Goal: Task Accomplishment & Management: Use online tool/utility

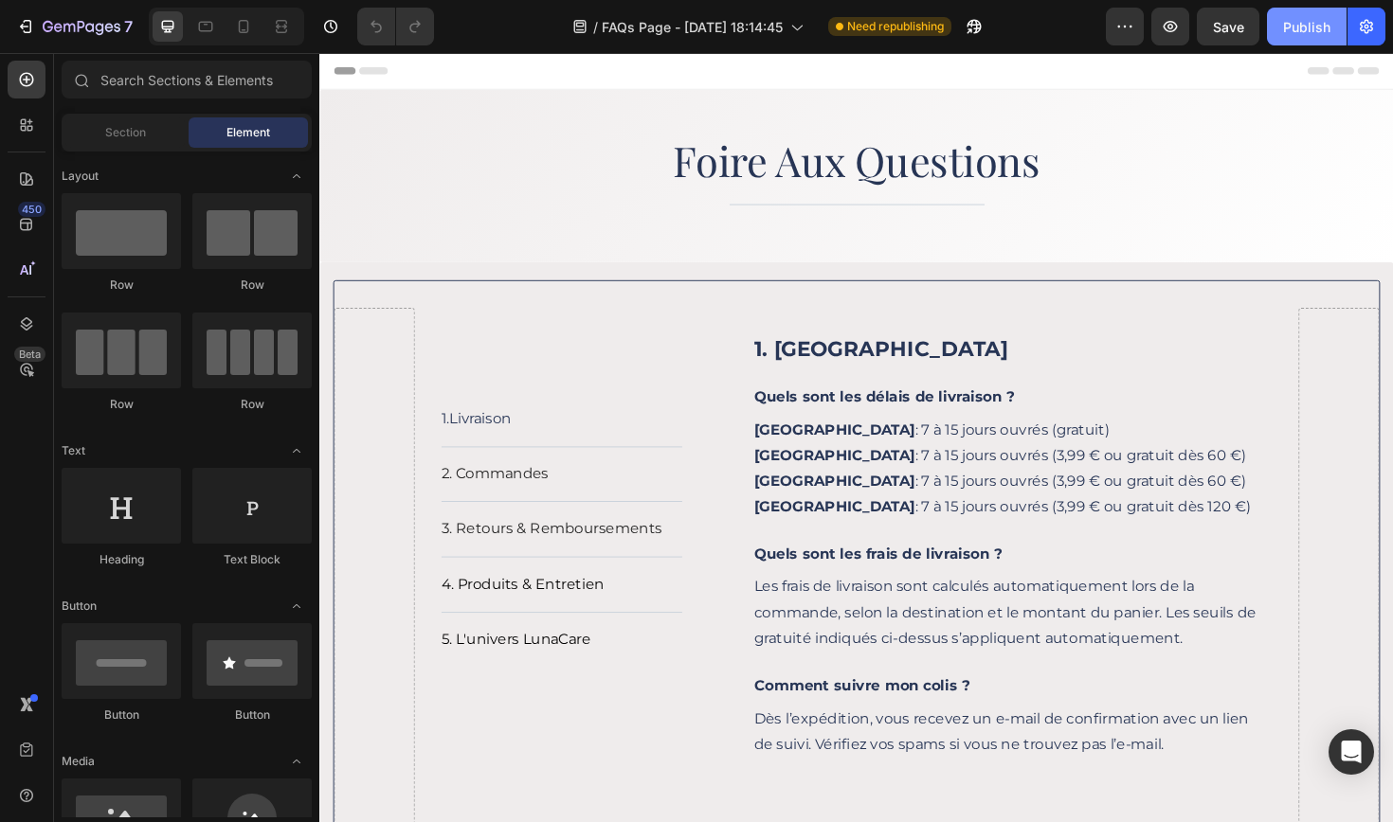
click at [1298, 27] on div "Publish" at bounding box center [1306, 27] width 47 height 20
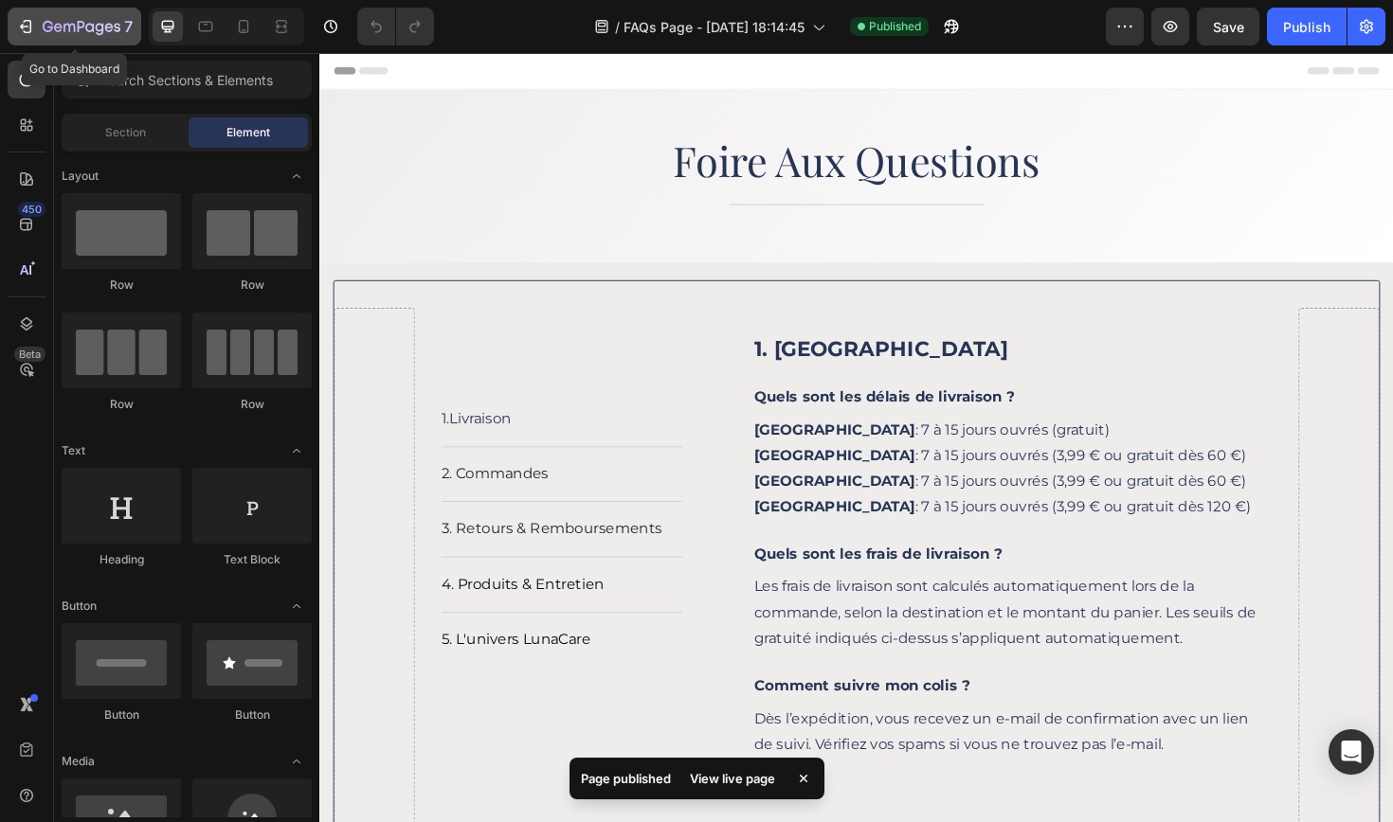
click at [30, 27] on icon "button" at bounding box center [28, 26] width 9 height 13
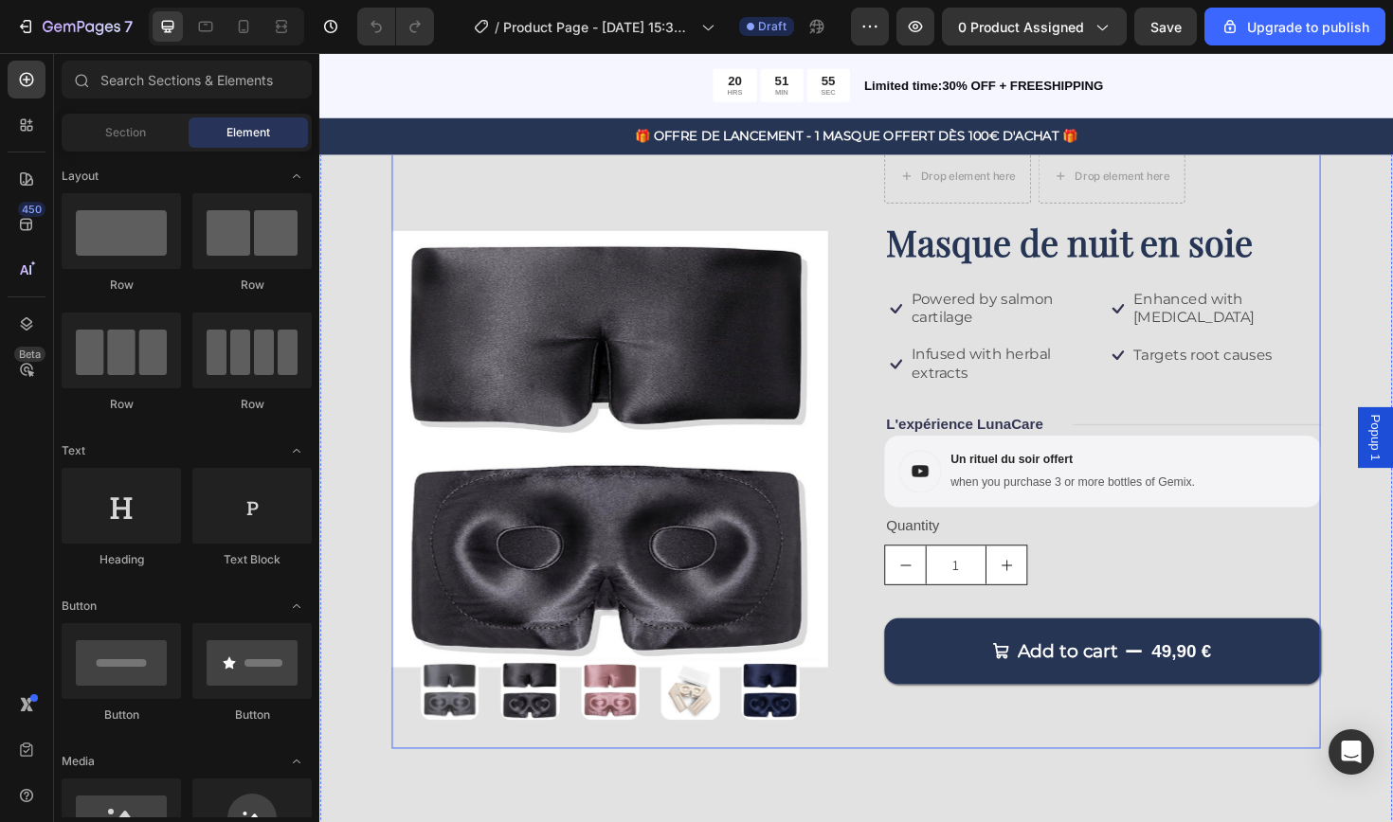
scroll to position [124, 0]
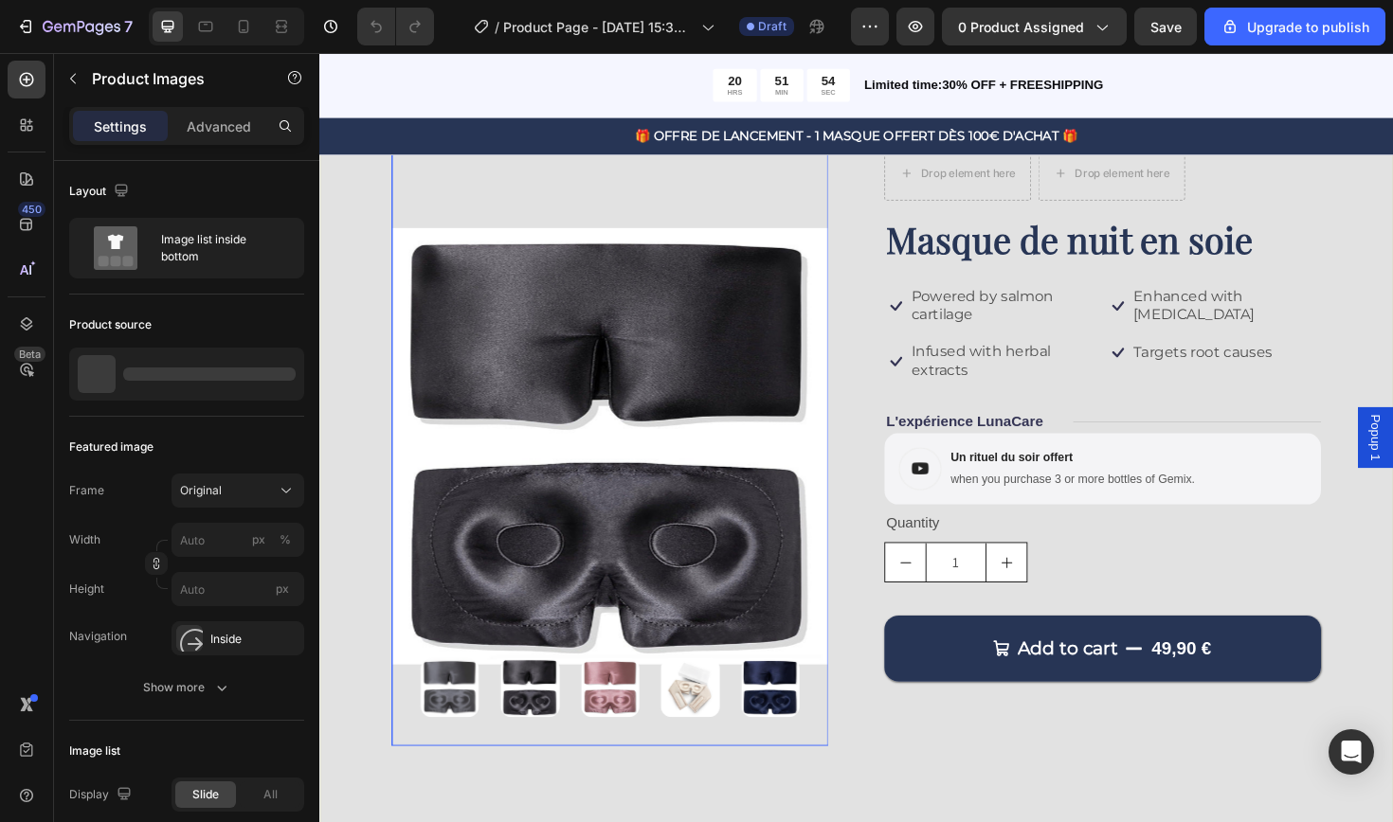
click at [707, 732] on img at bounding box center [712, 726] width 63 height 63
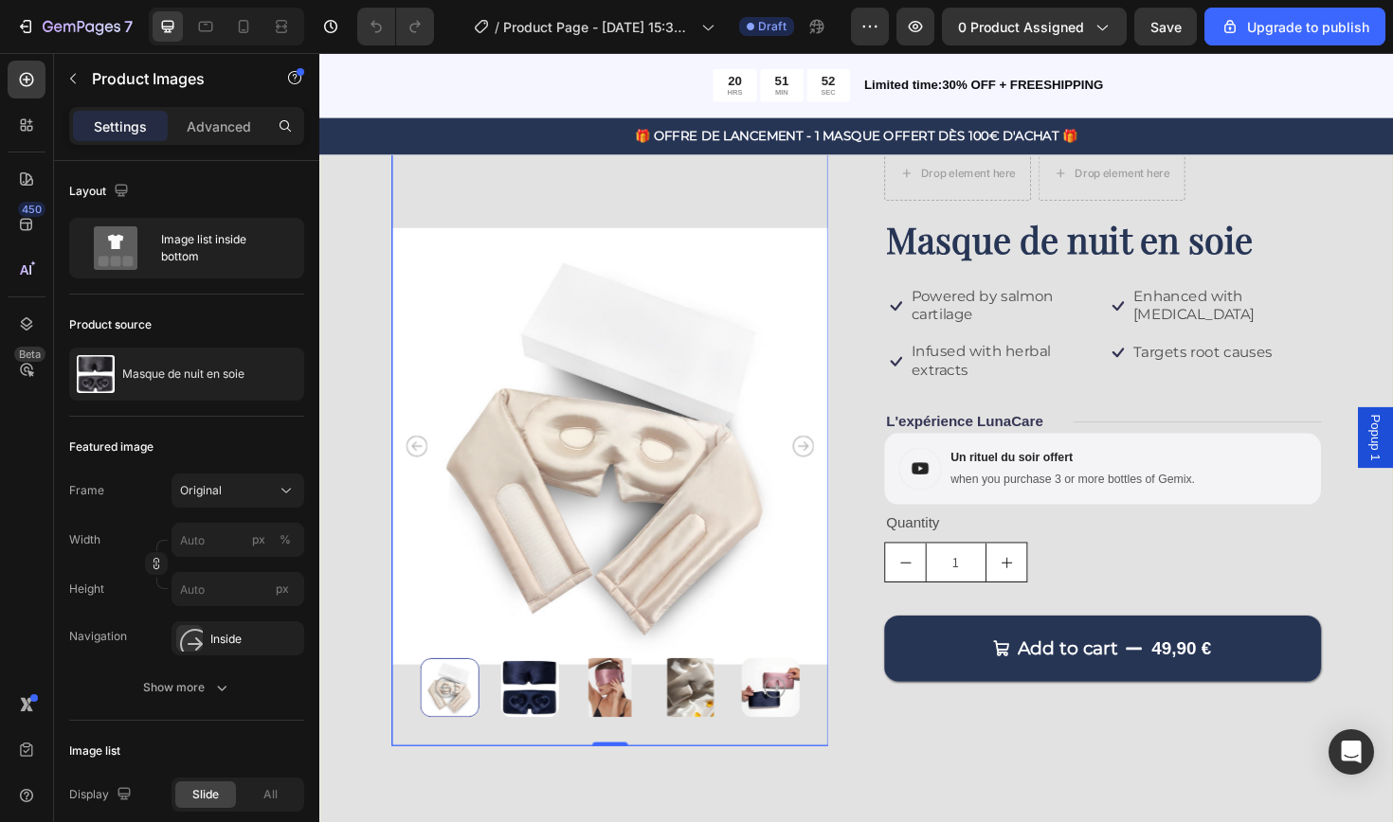
click at [798, 730] on icon "Carousel Next Arrow" at bounding box center [801, 725] width 23 height 23
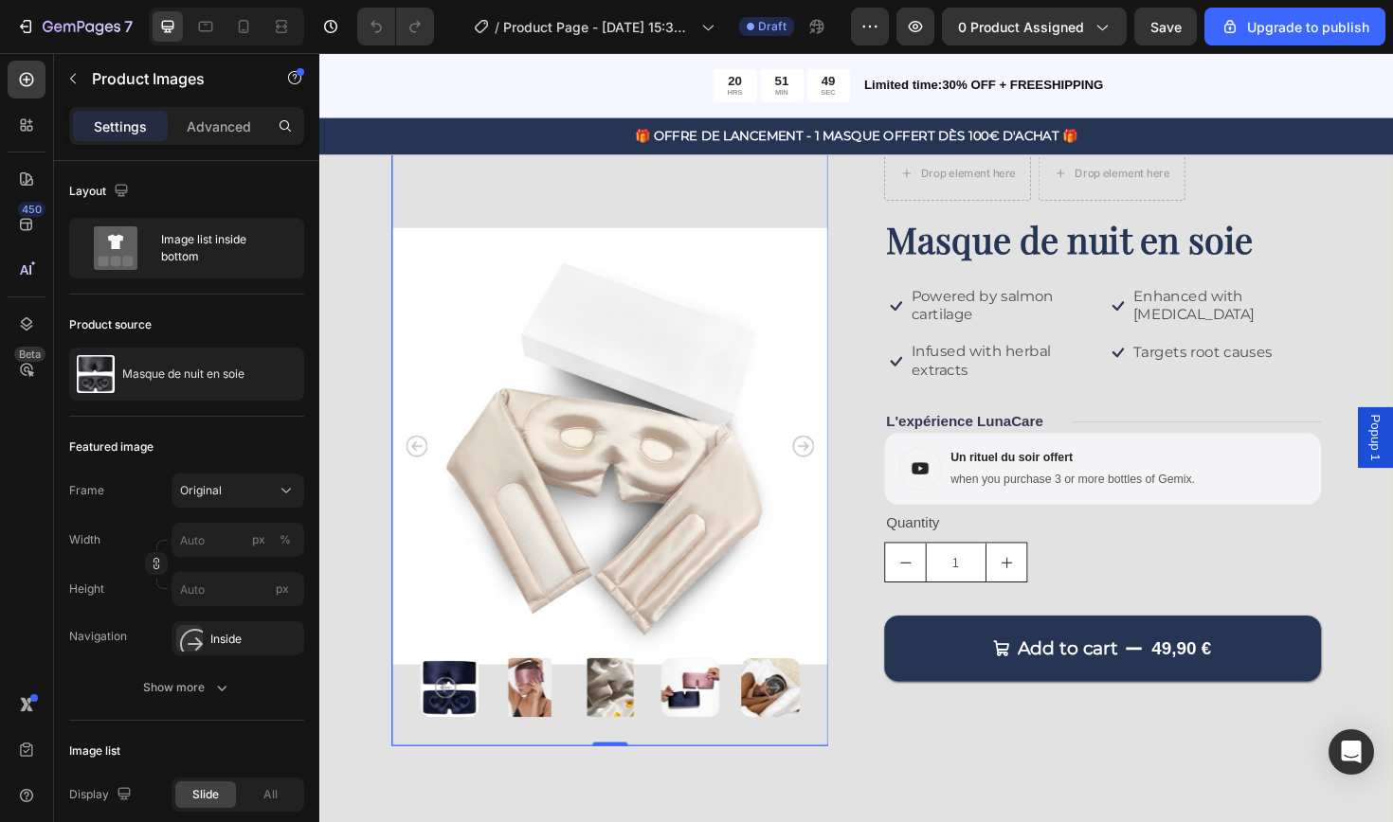
scroll to position [125, 0]
click at [474, 730] on img at bounding box center [457, 725] width 63 height 63
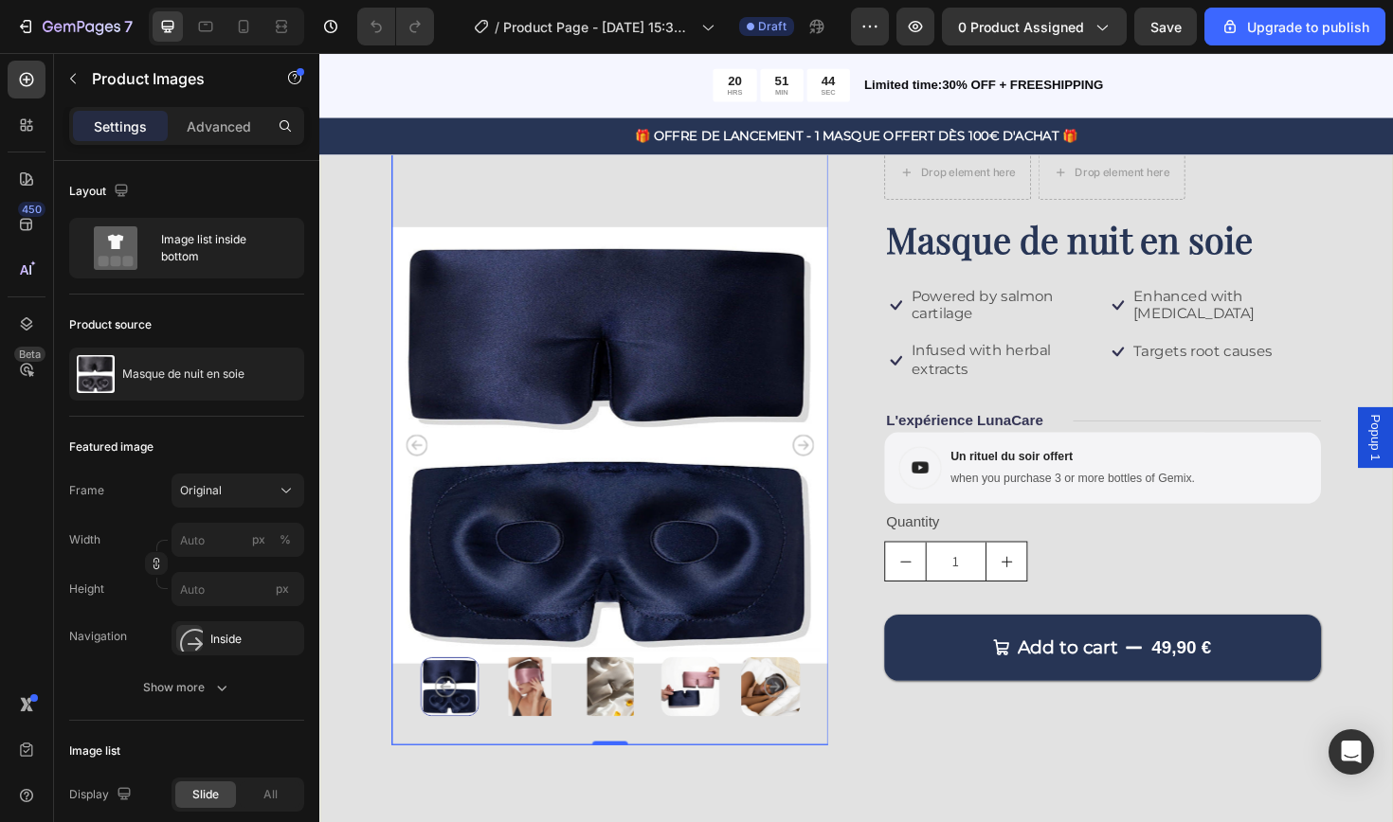
click at [798, 738] on img at bounding box center [797, 725] width 63 height 63
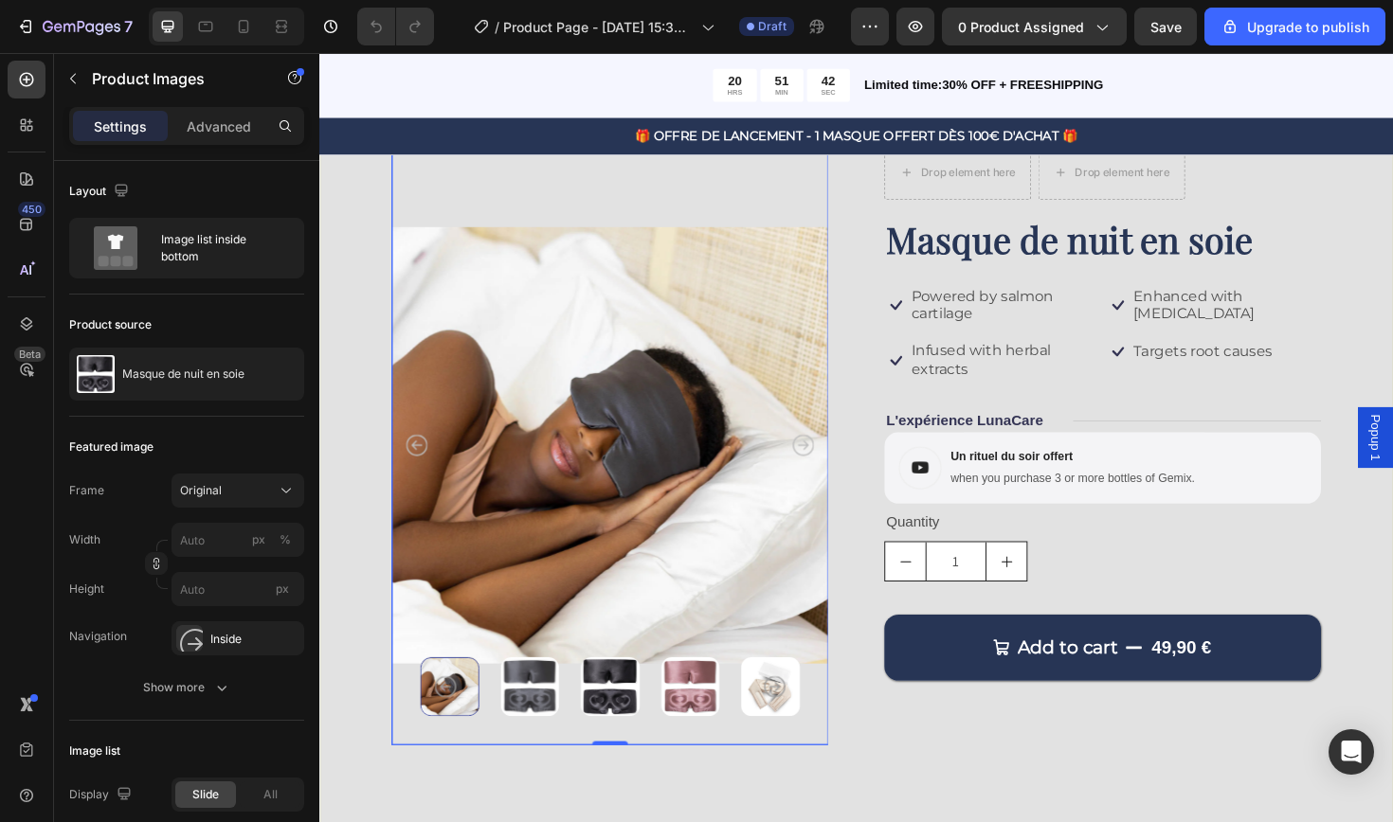
click at [794, 738] on img at bounding box center [797, 725] width 63 height 63
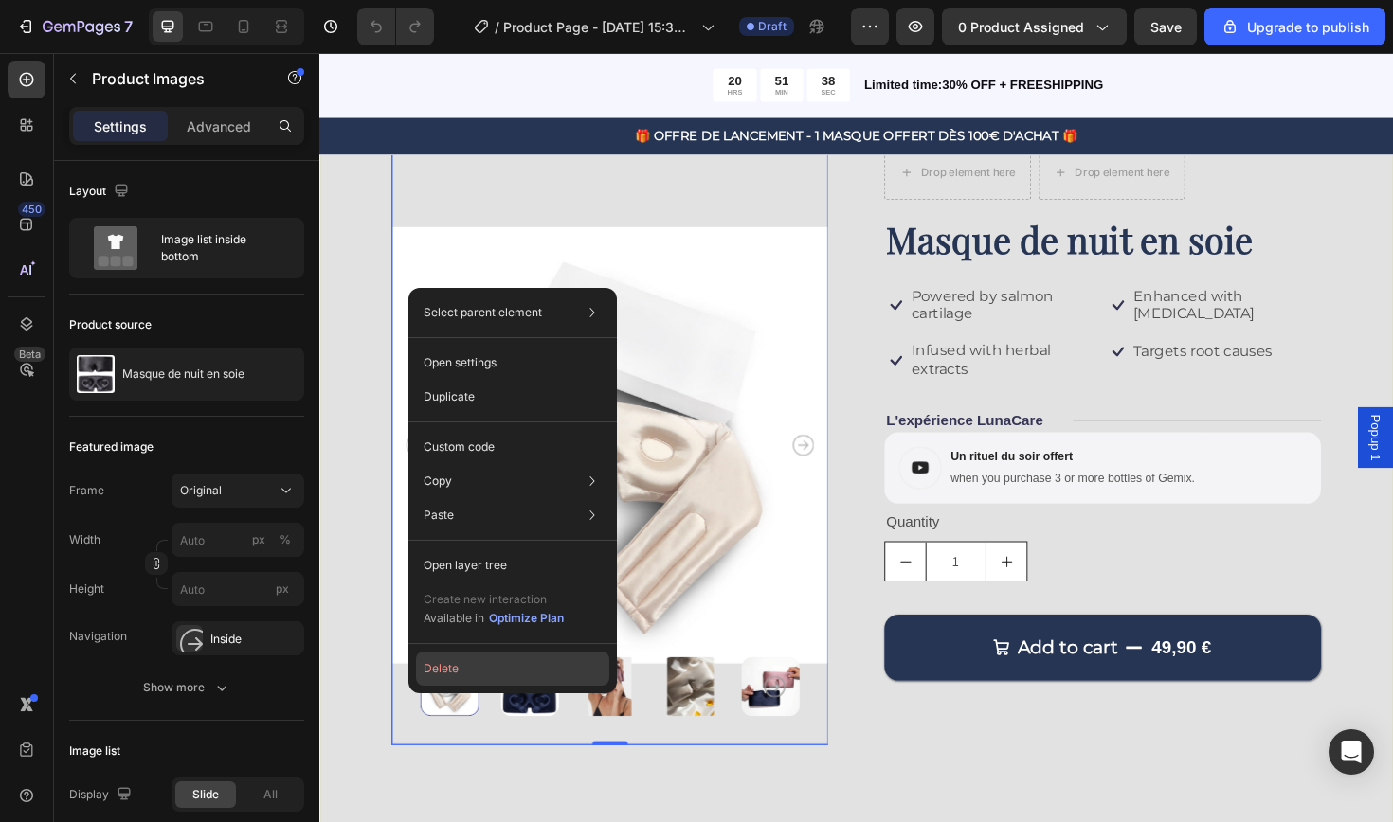
click at [438, 669] on button "Delete" at bounding box center [512, 669] width 193 height 34
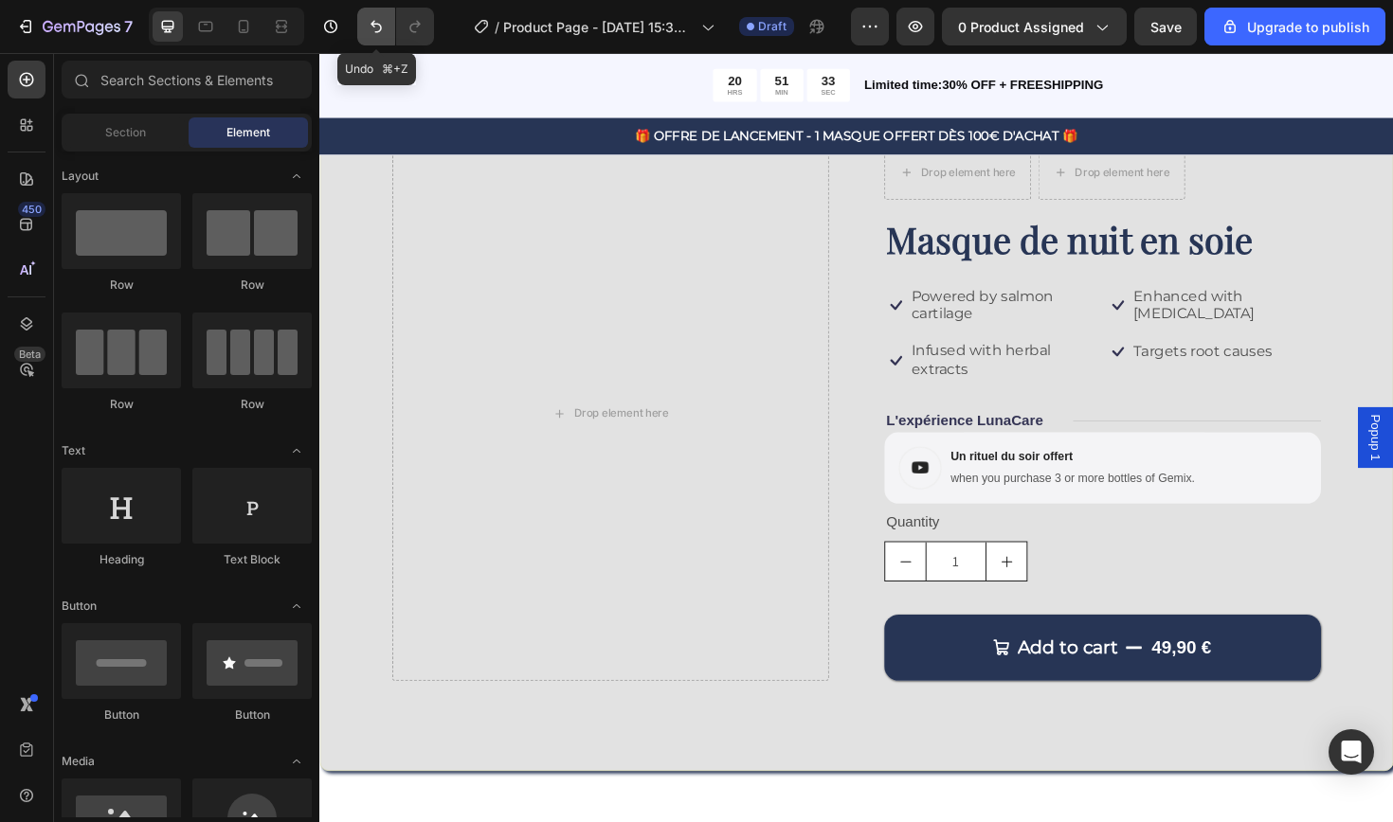
click at [377, 27] on icon "Undo/Redo" at bounding box center [376, 26] width 19 height 19
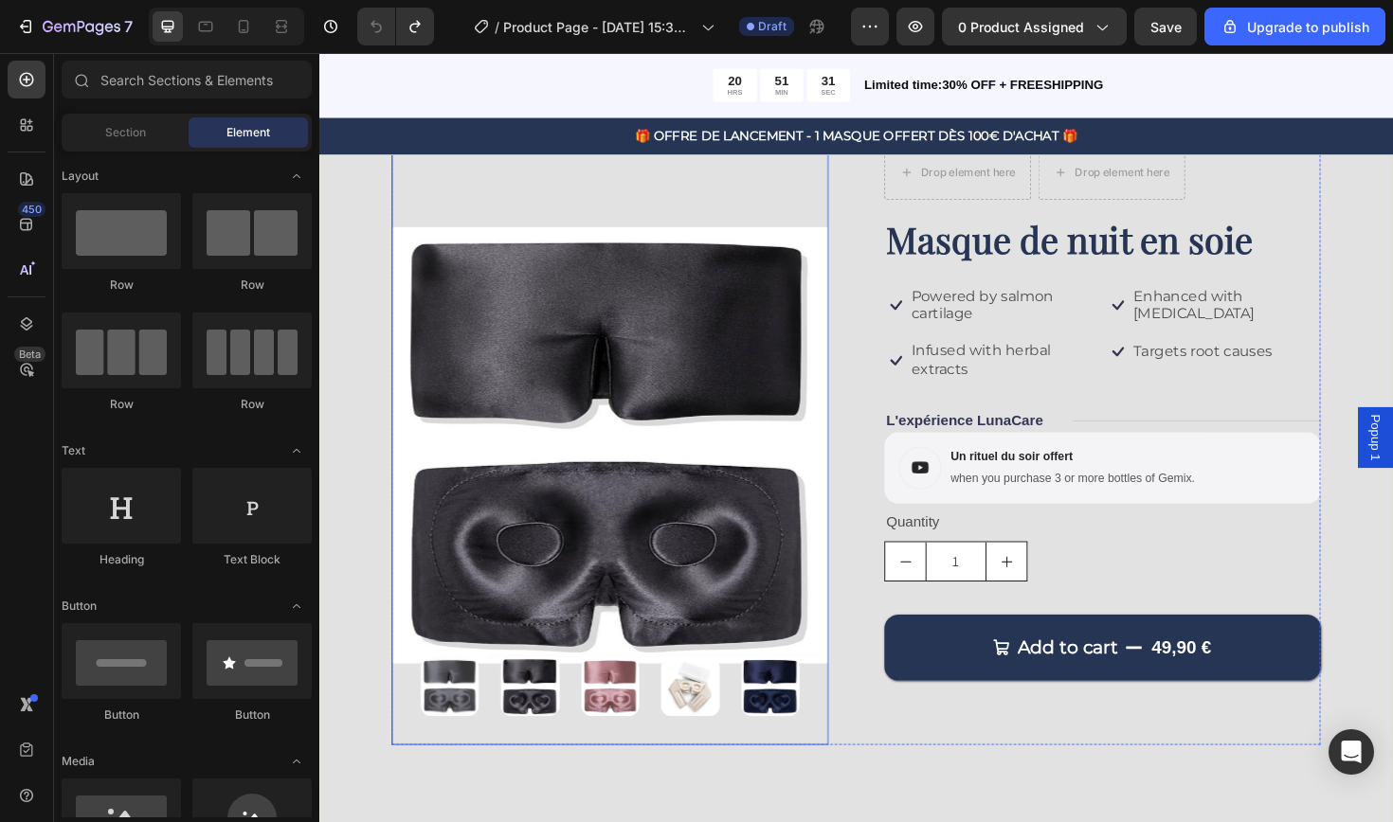
click at [708, 727] on img at bounding box center [712, 725] width 63 height 63
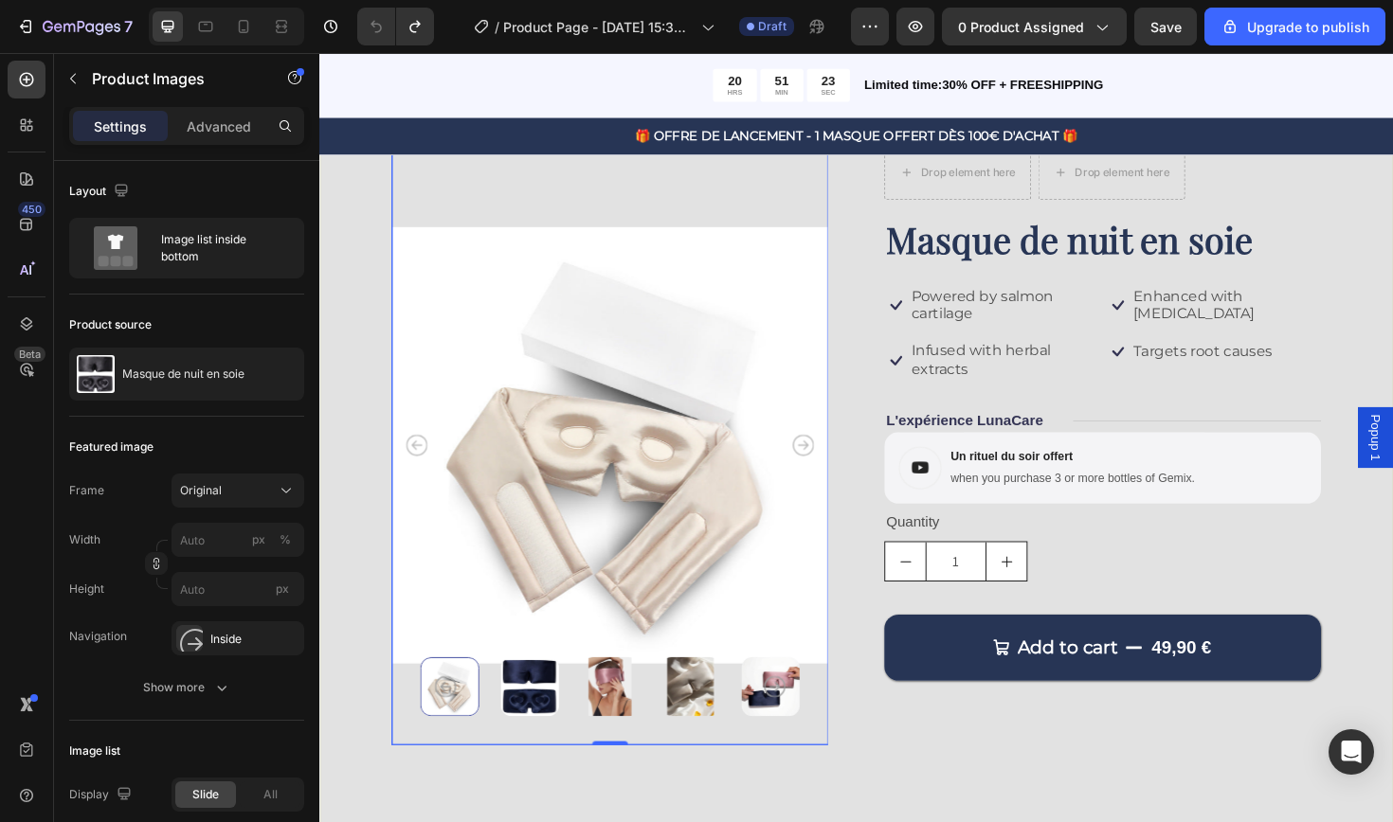
click at [530, 738] on img at bounding box center [543, 725] width 63 height 63
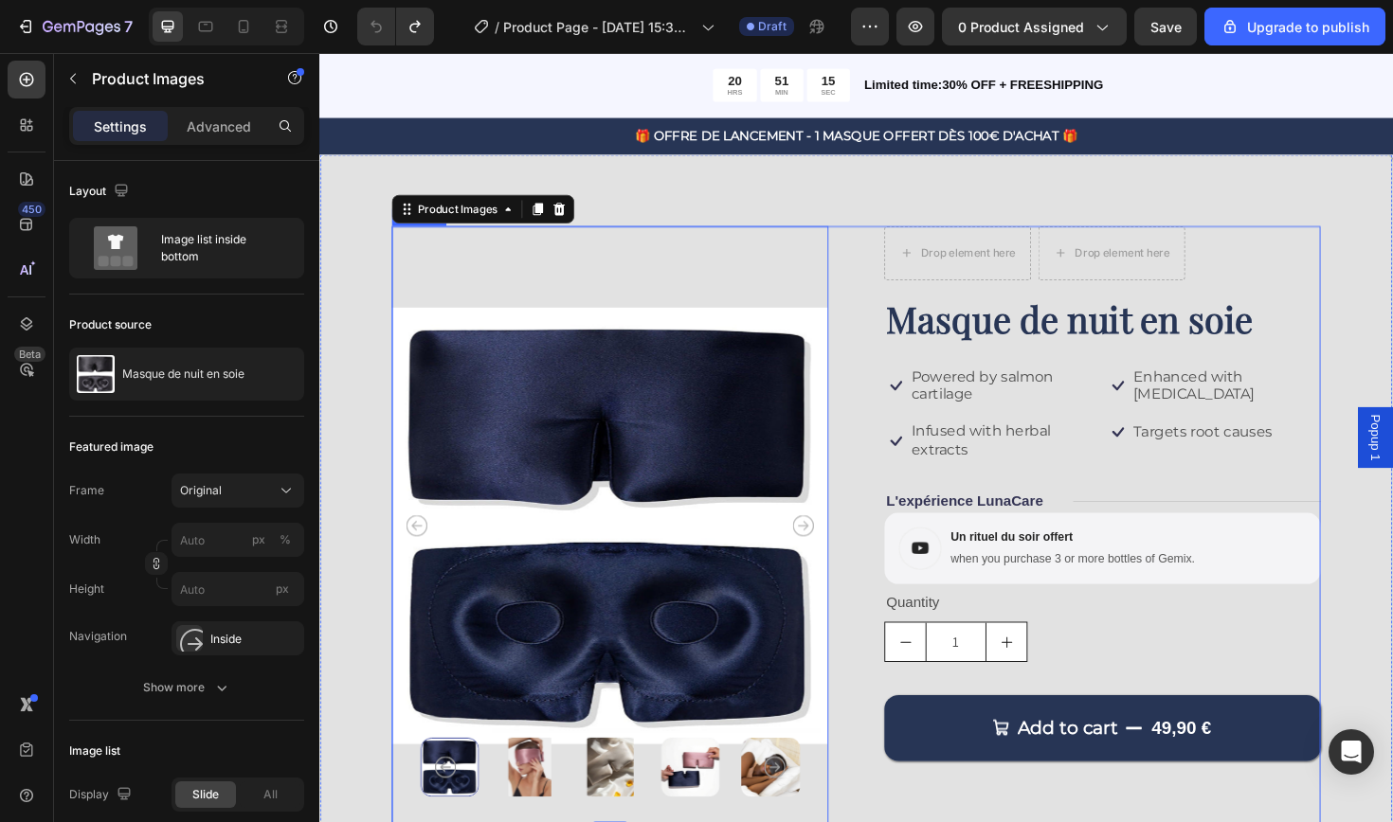
scroll to position [33, 0]
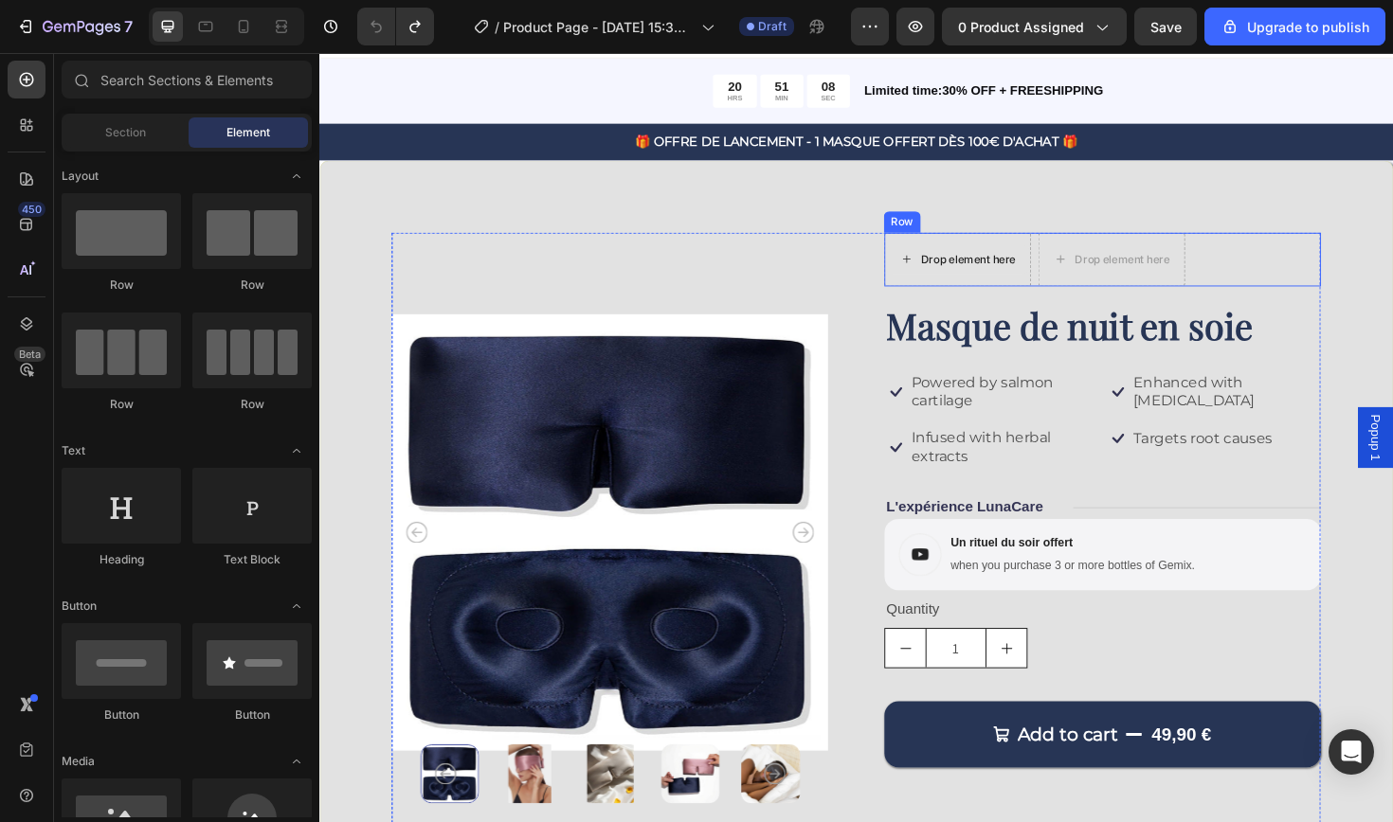
click at [998, 278] on div "Drop element here" at bounding box center [1006, 271] width 100 height 15
click at [942, 273] on icon at bounding box center [940, 271] width 15 height 16
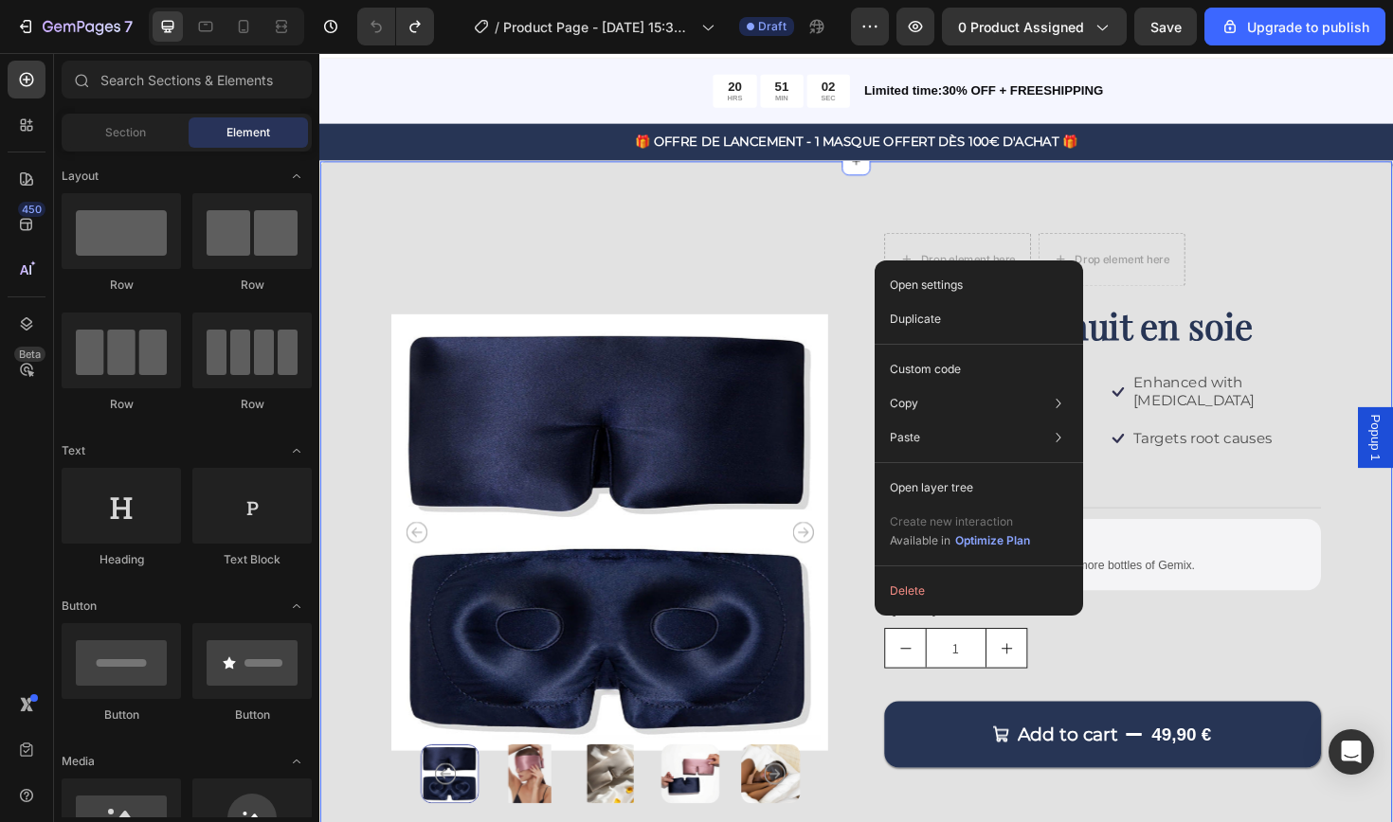
click at [1011, 204] on div "Product Images Drop element here Drop element here Row Masque de nuit en soie P…" at bounding box center [887, 570] width 1137 height 807
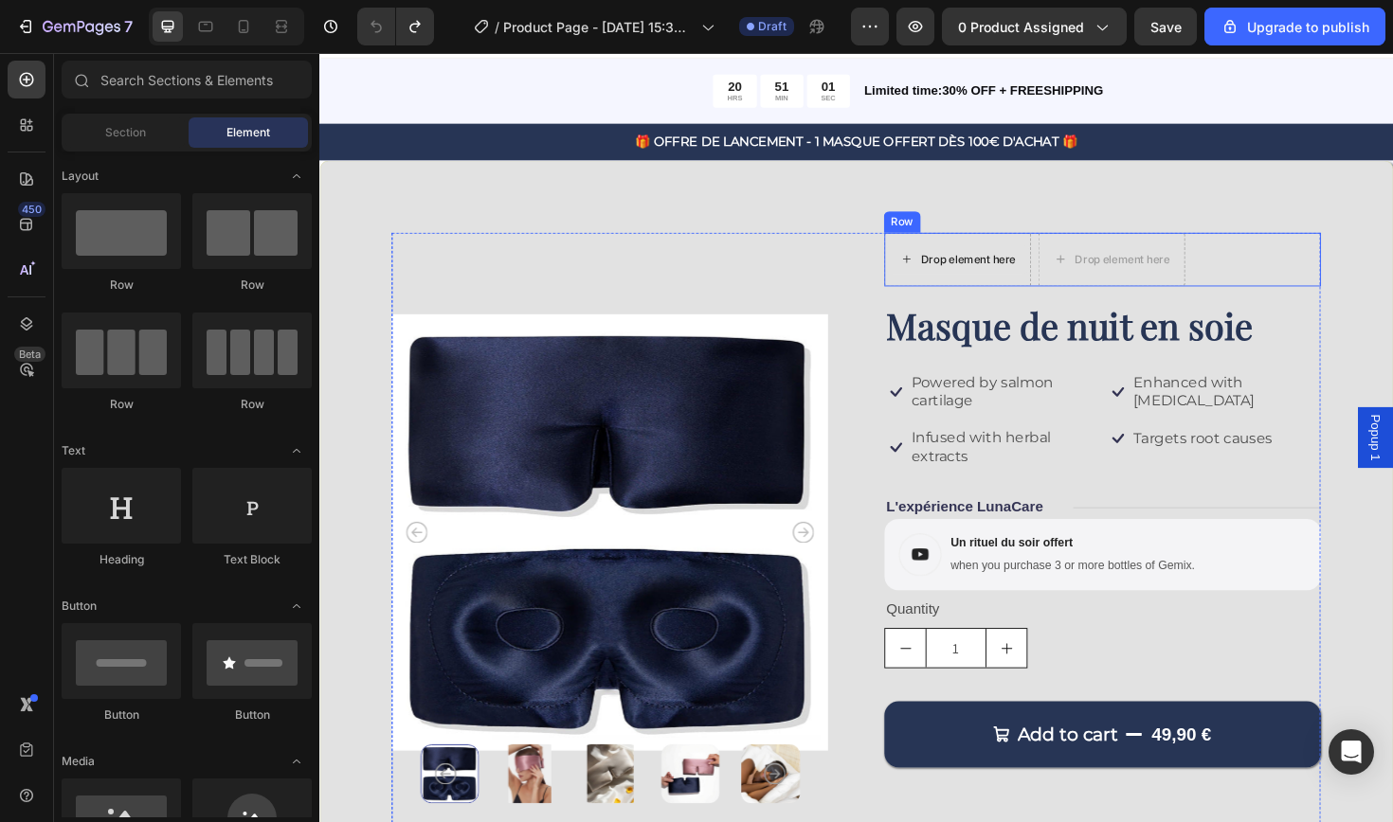
click at [1000, 278] on div "Drop element here" at bounding box center [1006, 271] width 100 height 15
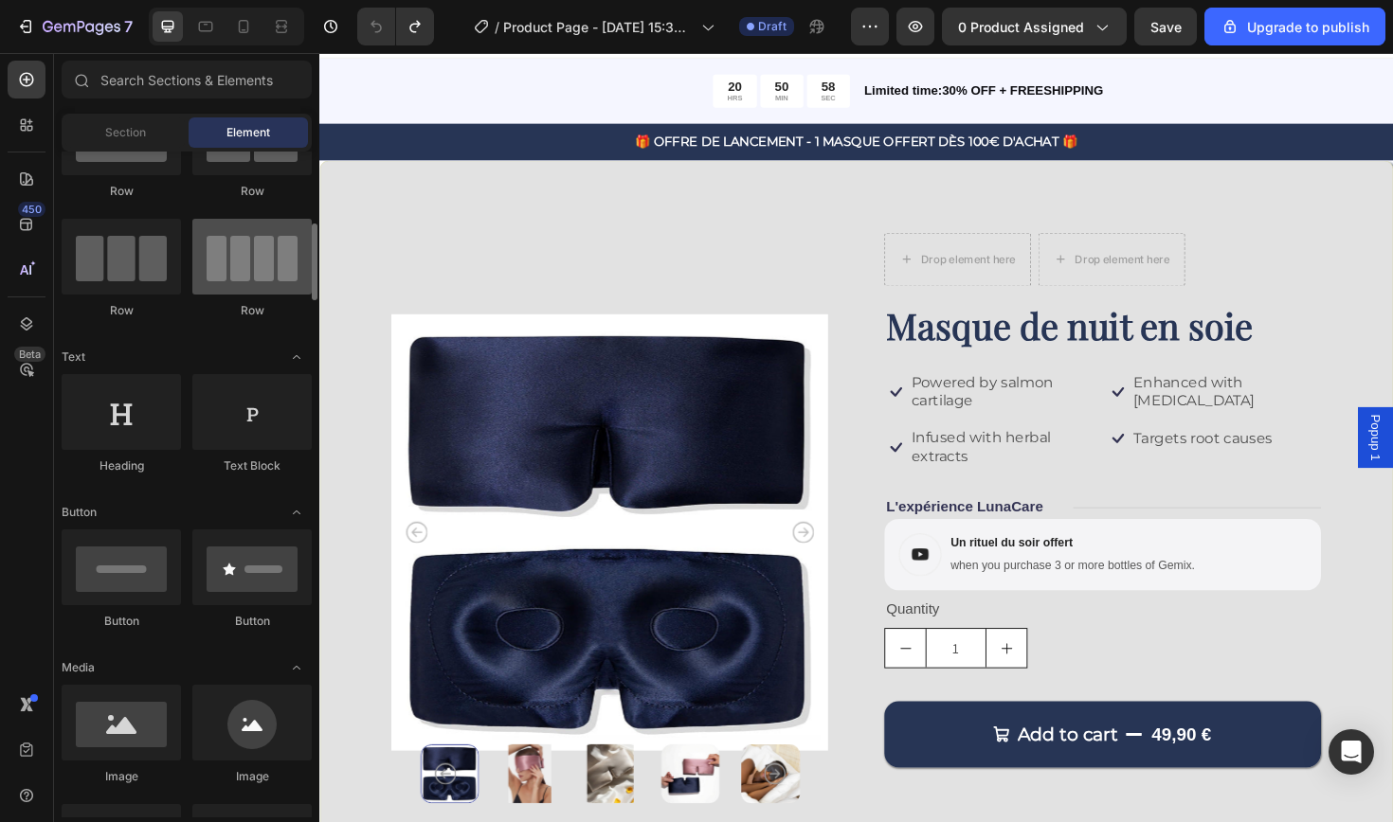
scroll to position [159, 0]
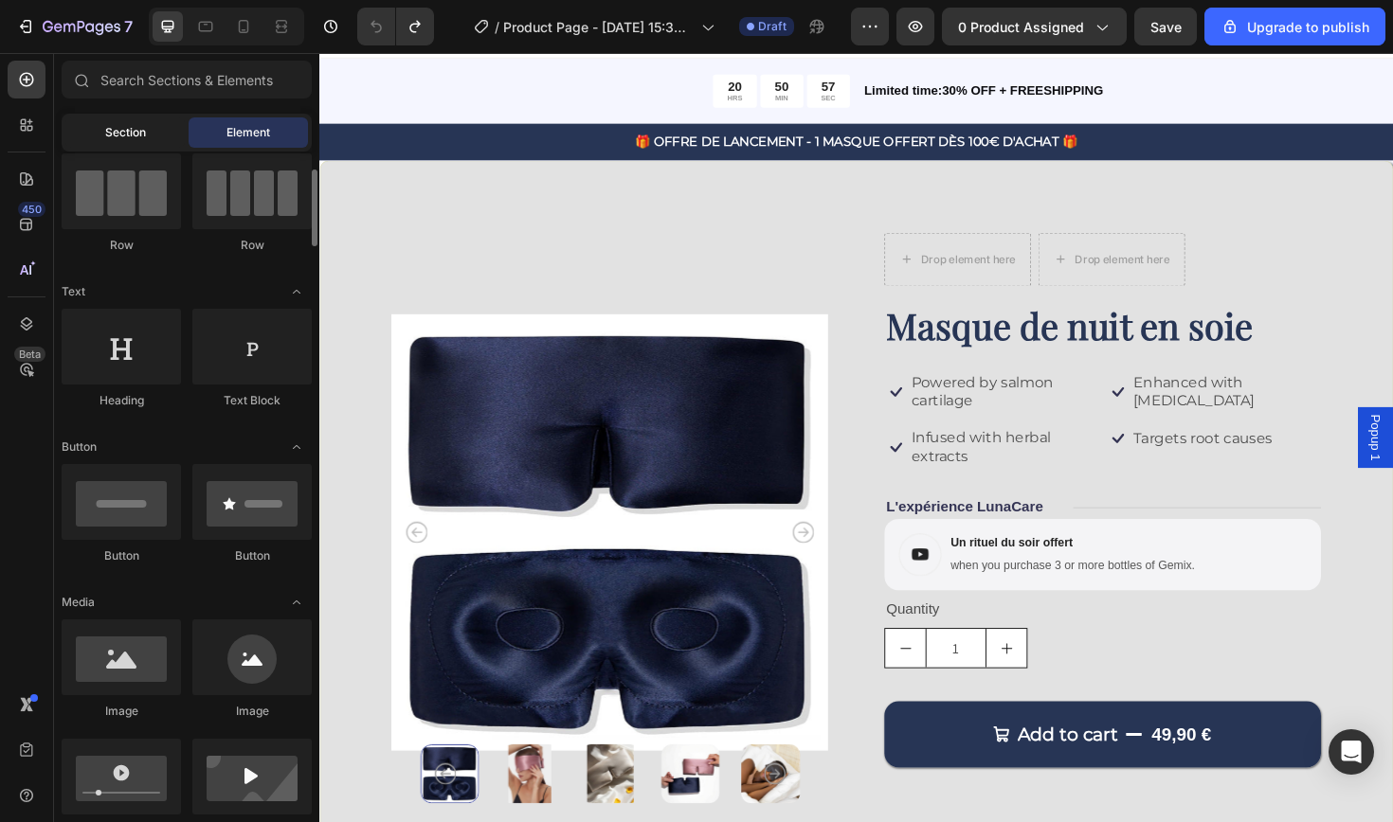
click at [135, 131] on span "Section" at bounding box center [125, 132] width 41 height 17
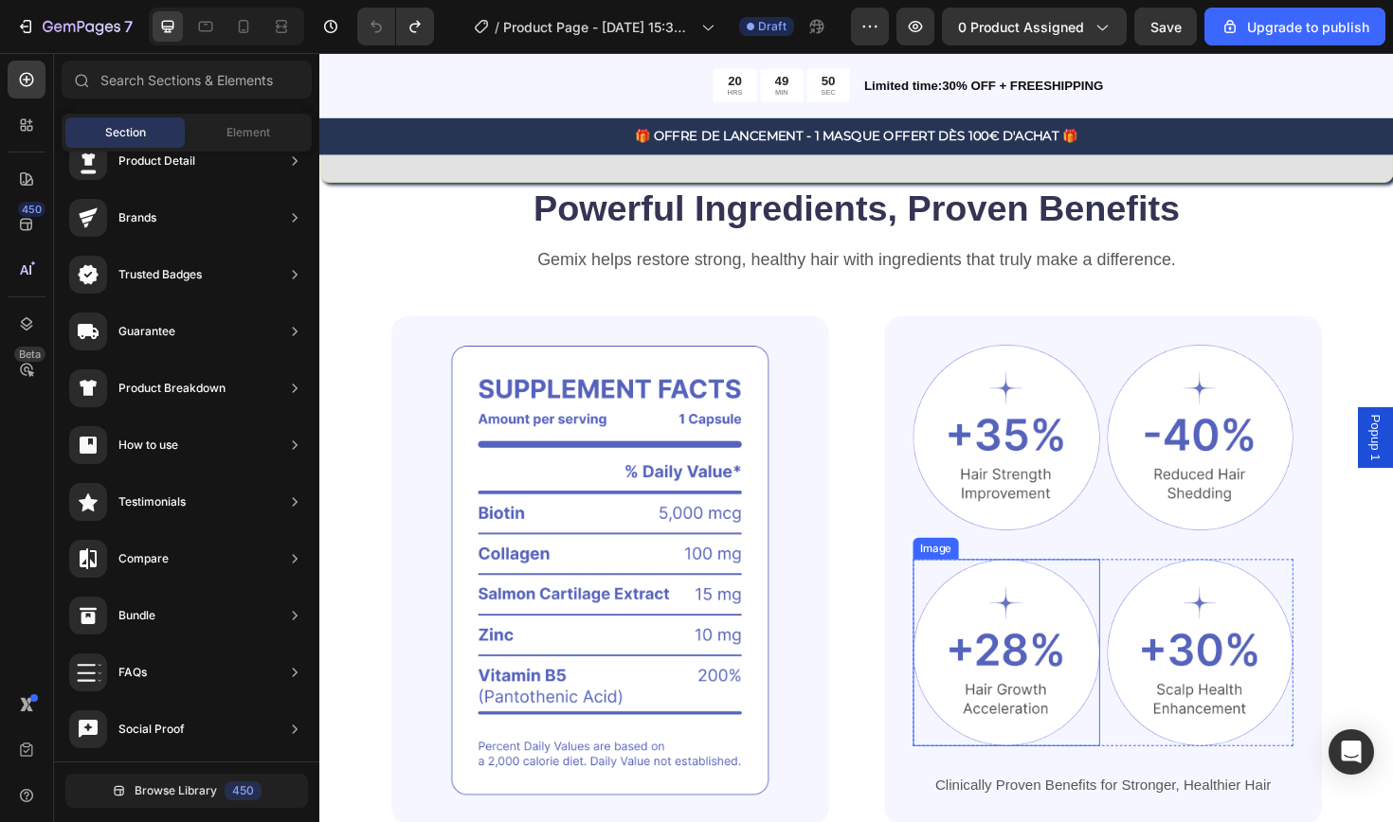
scroll to position [814, 0]
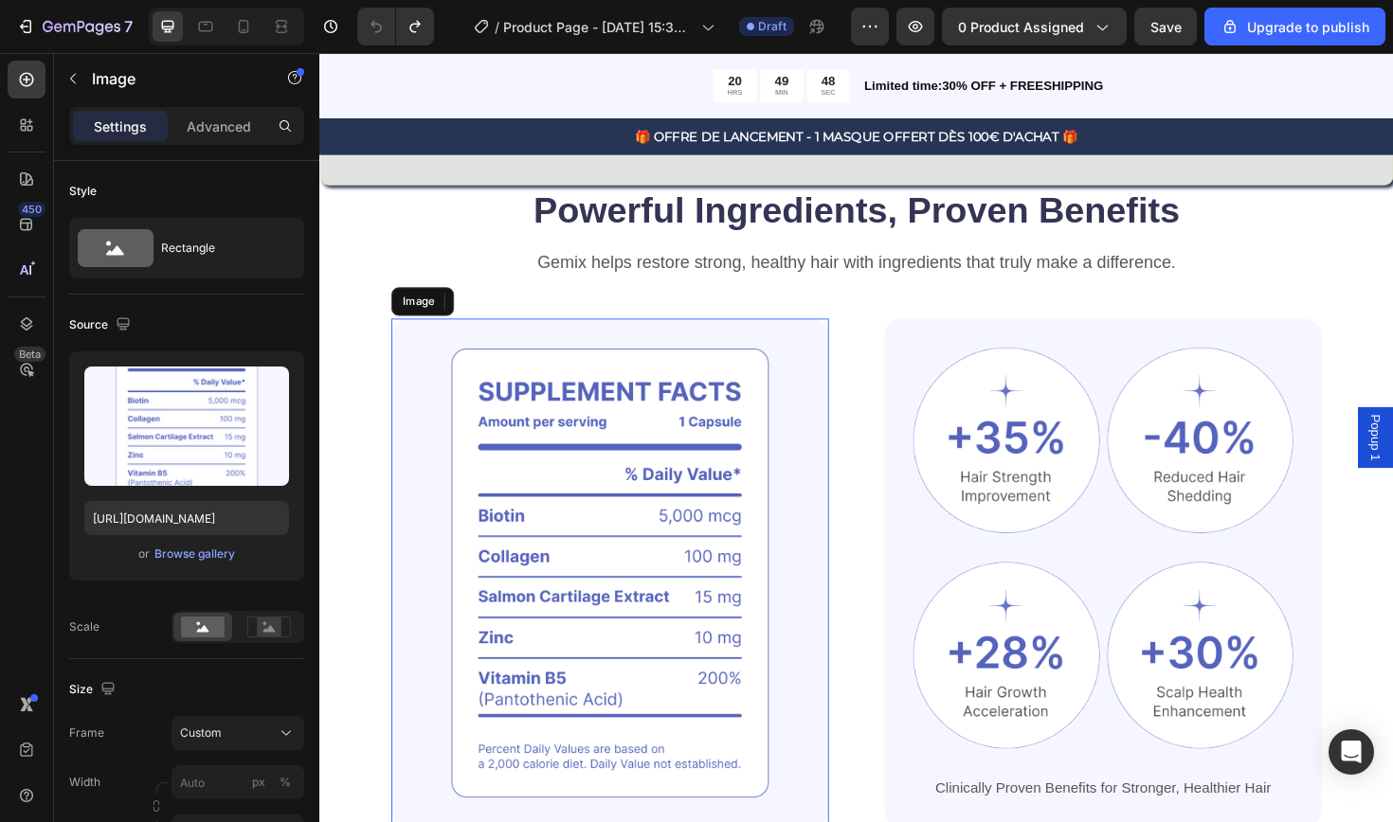
click at [676, 424] on img at bounding box center [626, 604] width 463 height 540
click at [187, 553] on div "Browse gallery" at bounding box center [194, 554] width 81 height 17
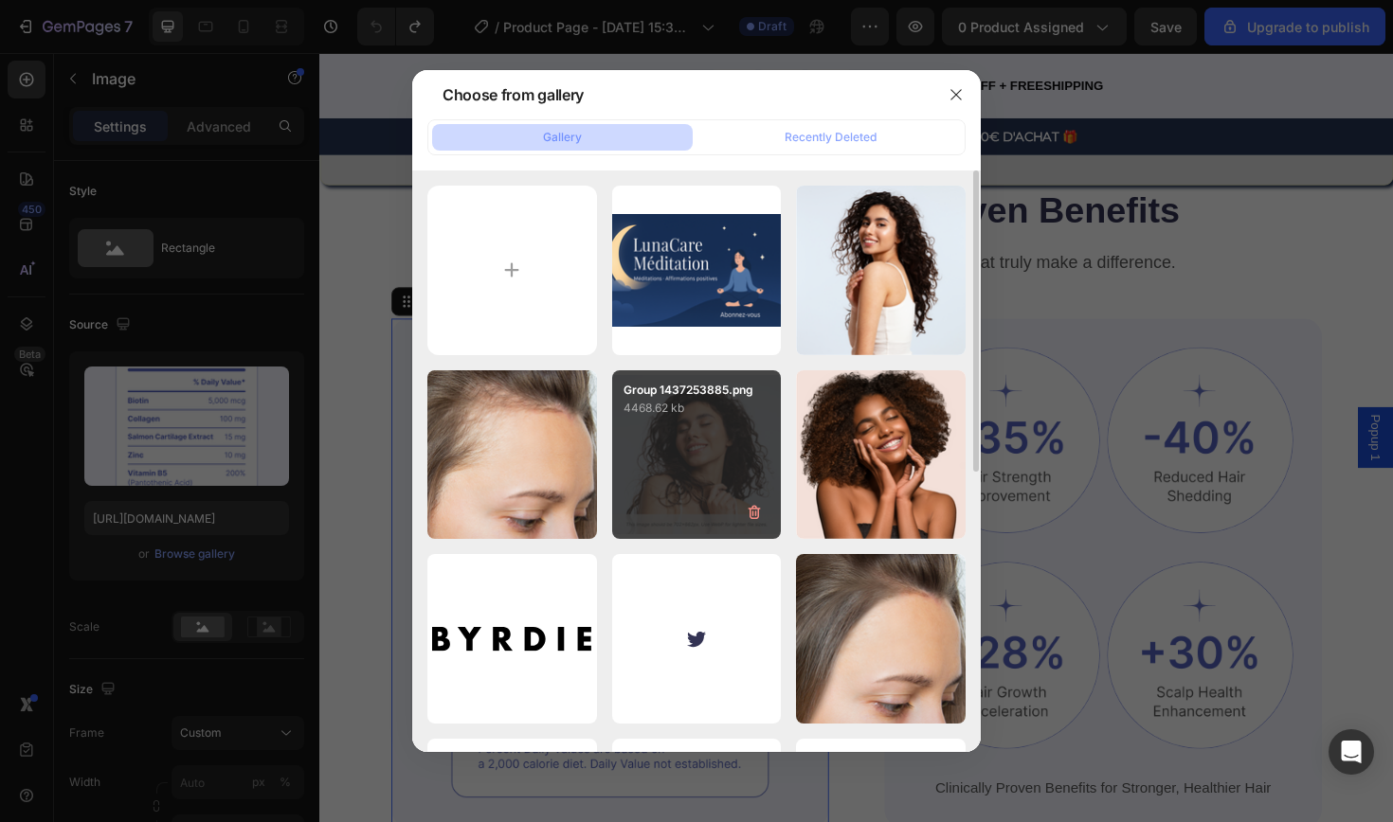
scroll to position [0, 0]
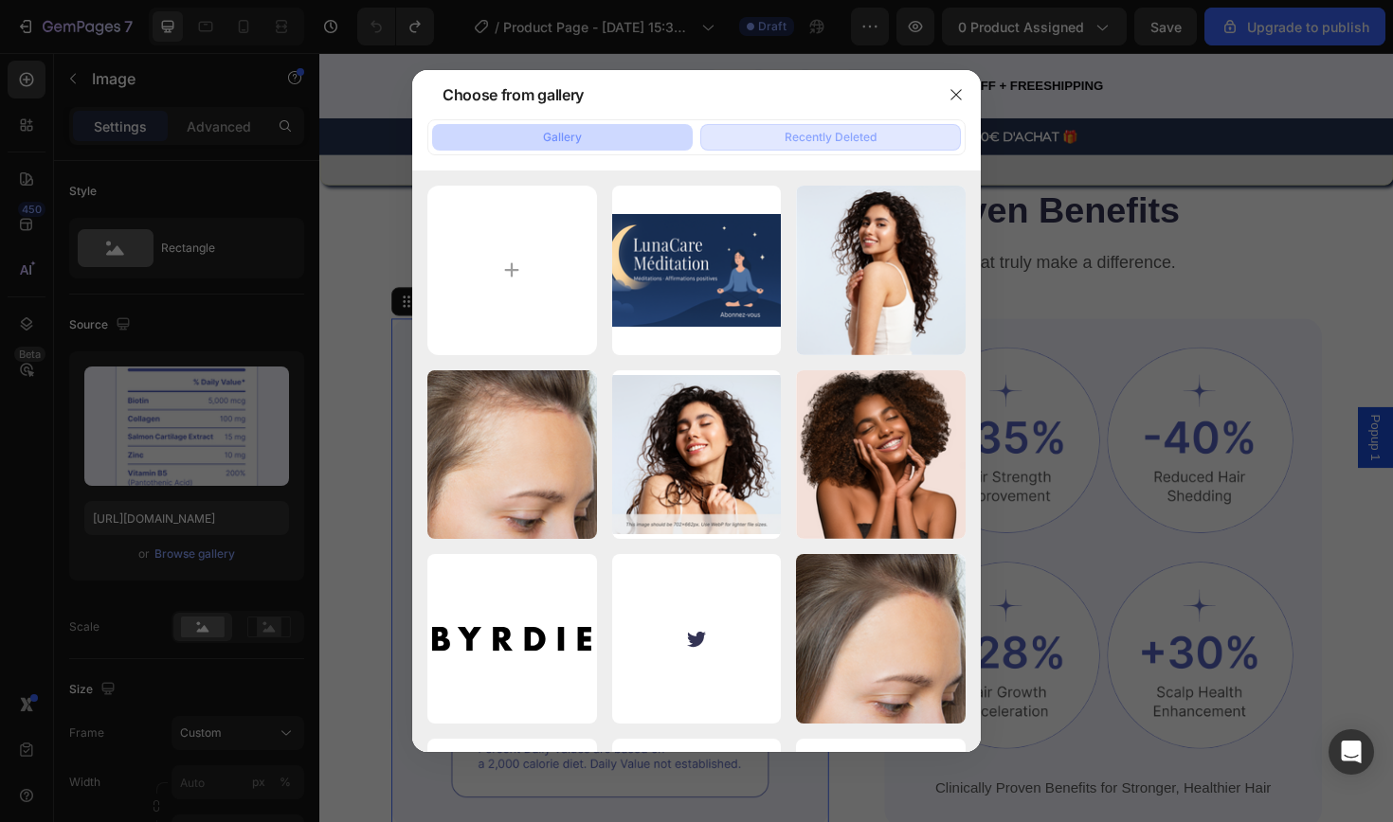
click at [862, 139] on div "Recently Deleted" at bounding box center [831, 137] width 92 height 17
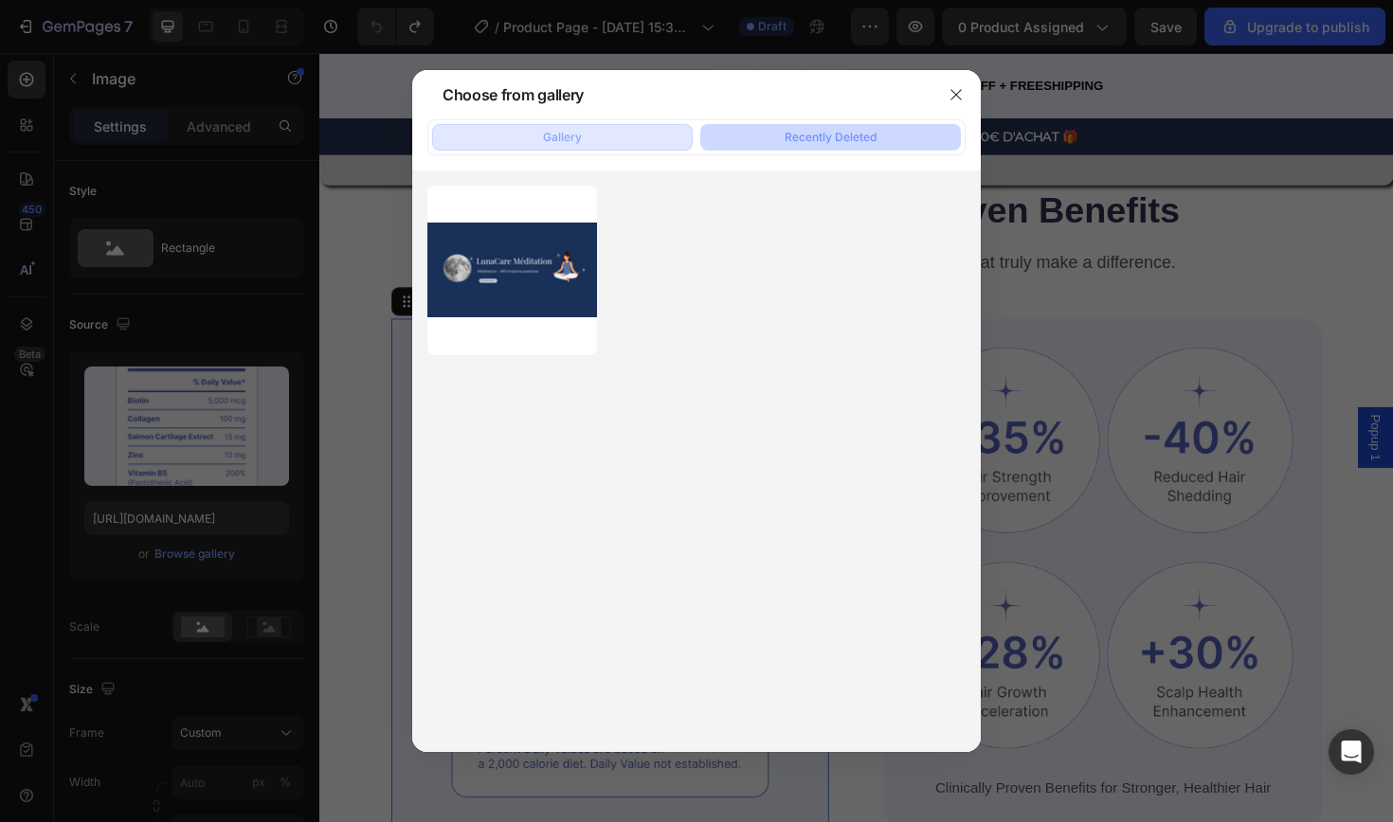
click at [601, 149] on button "Gallery" at bounding box center [562, 137] width 261 height 27
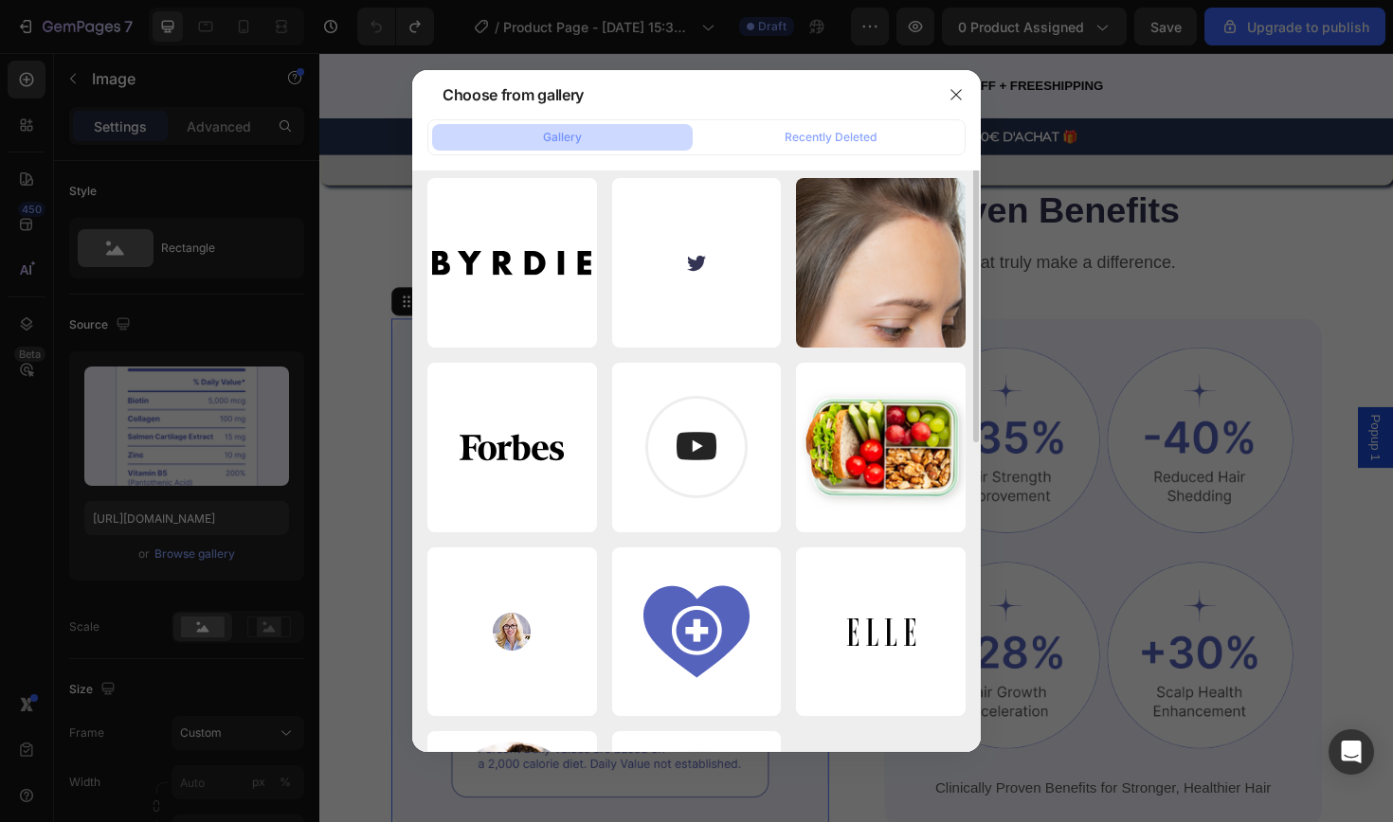
scroll to position [540, 0]
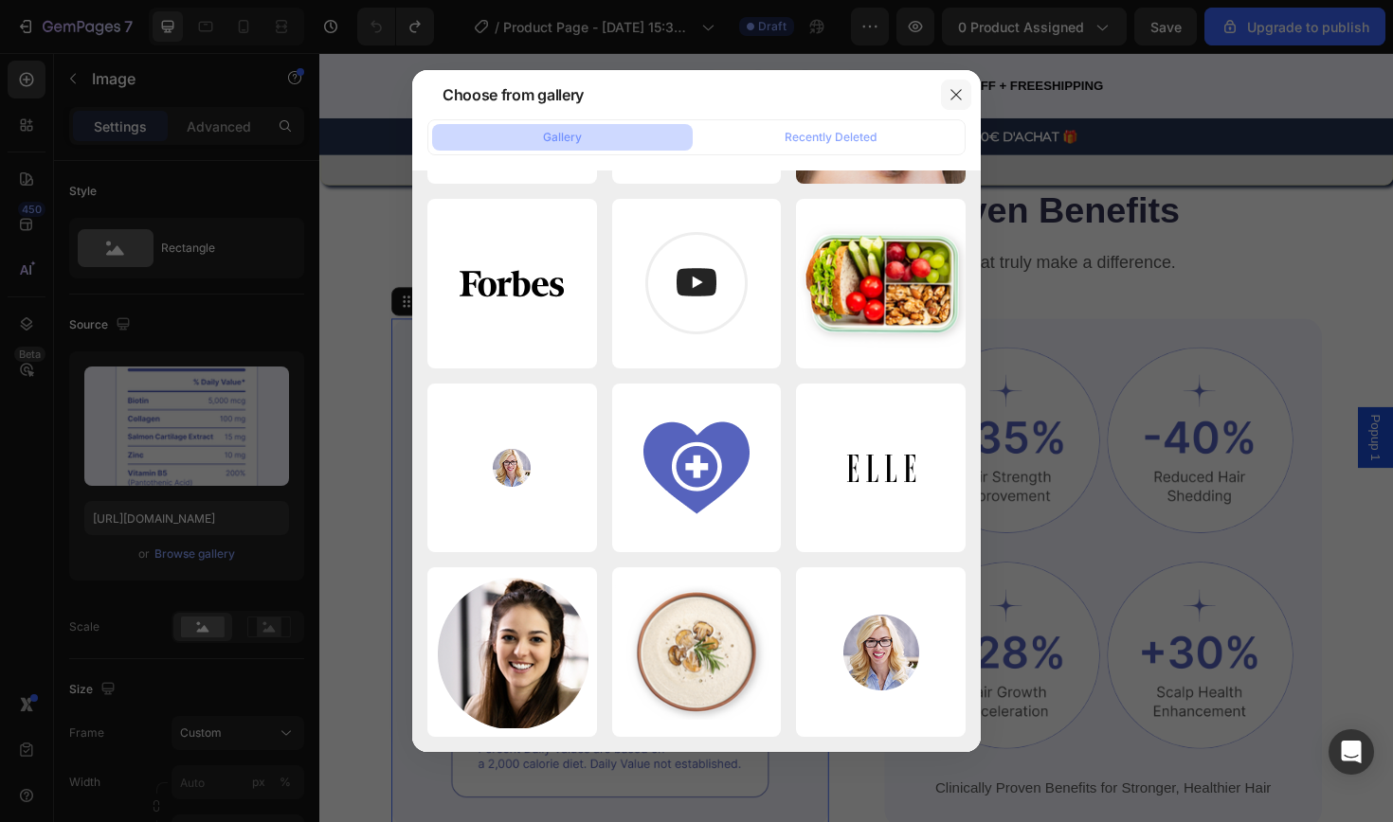
click at [965, 90] on button "button" at bounding box center [956, 95] width 30 height 30
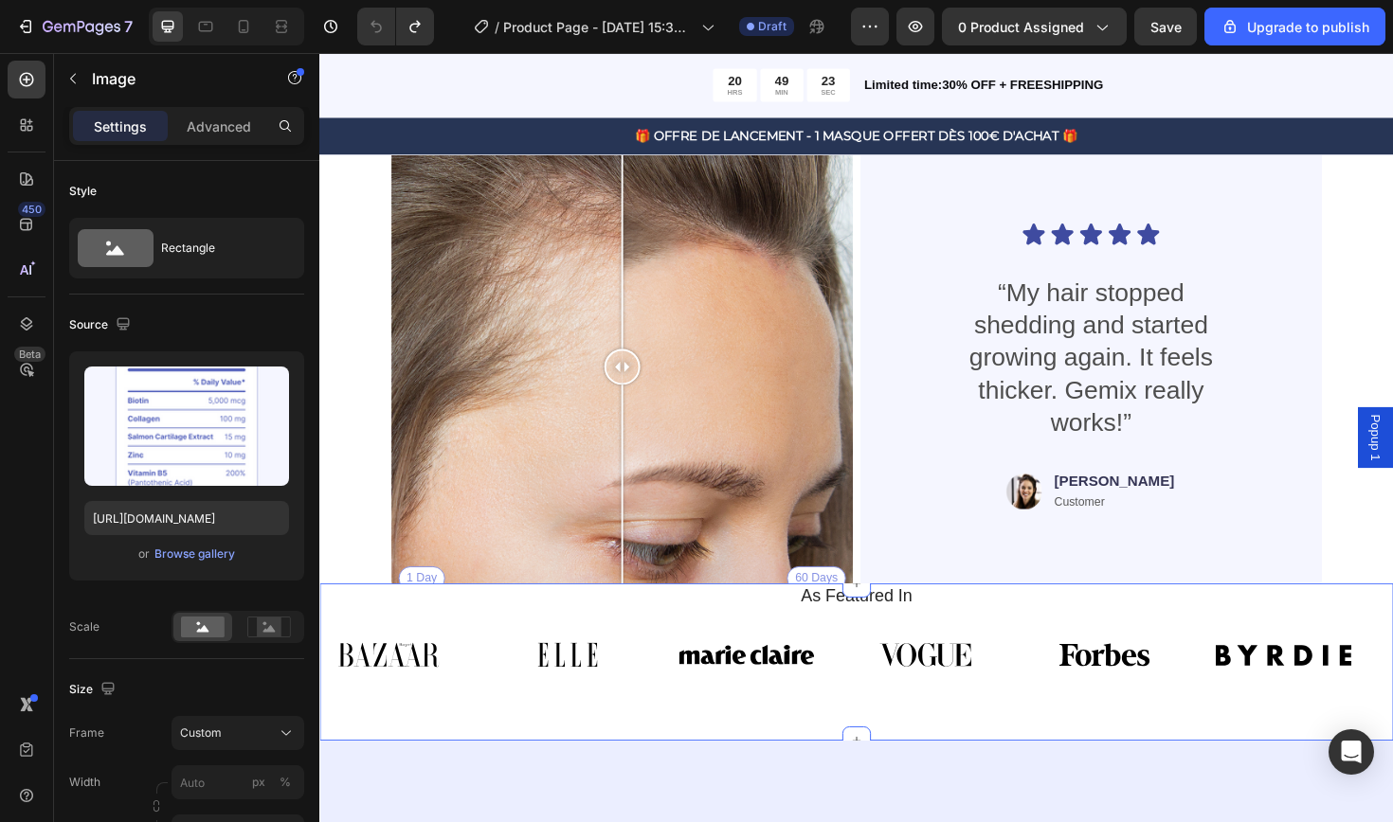
scroll to position [3969, 0]
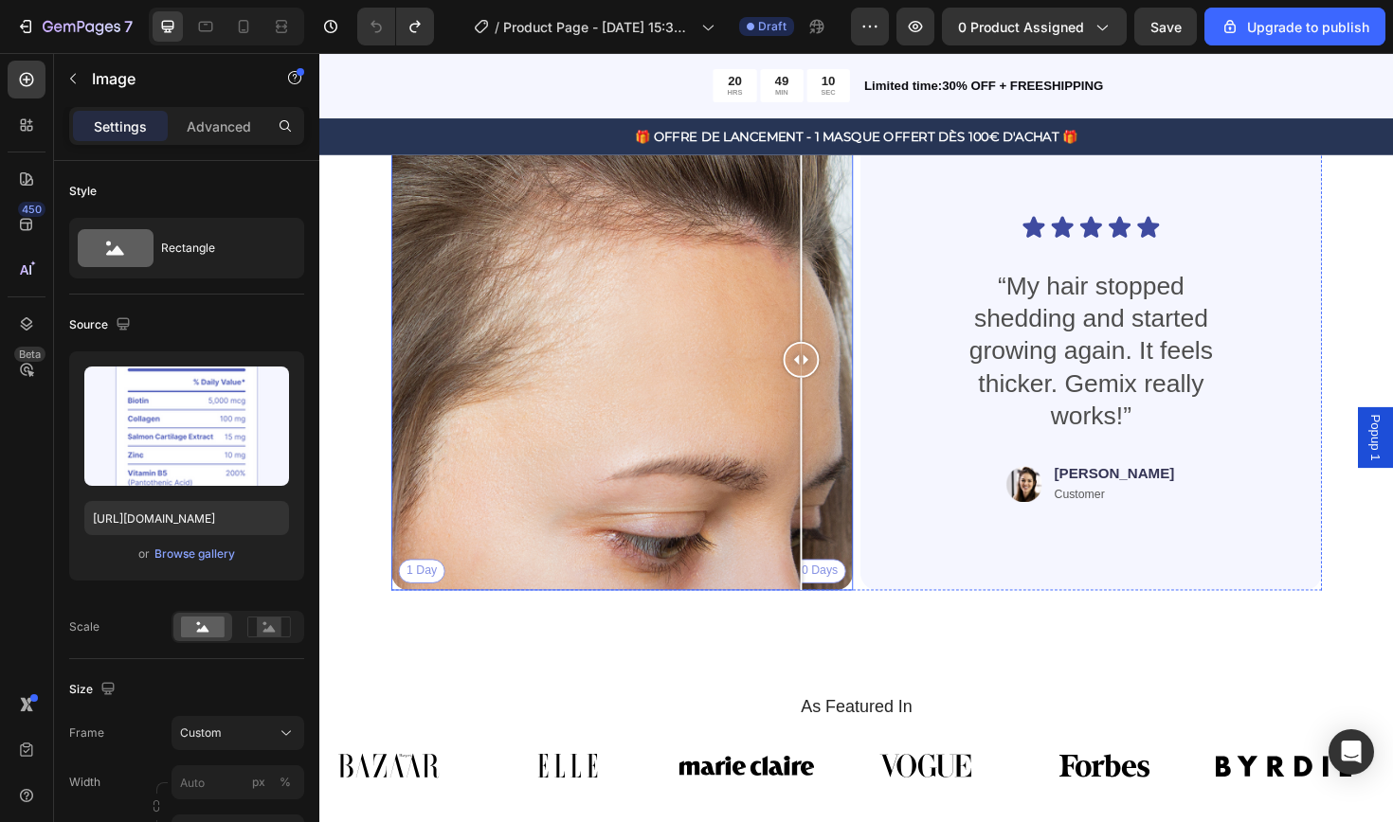
drag, startPoint x: 648, startPoint y: 376, endPoint x: 890, endPoint y: 501, distance: 272.1
click at [890, 501] on div "1 Day 60 Days Image Comparison Icon Icon Icon Icon Icon Icon List “My hair stop…" at bounding box center [887, 378] width 985 height 489
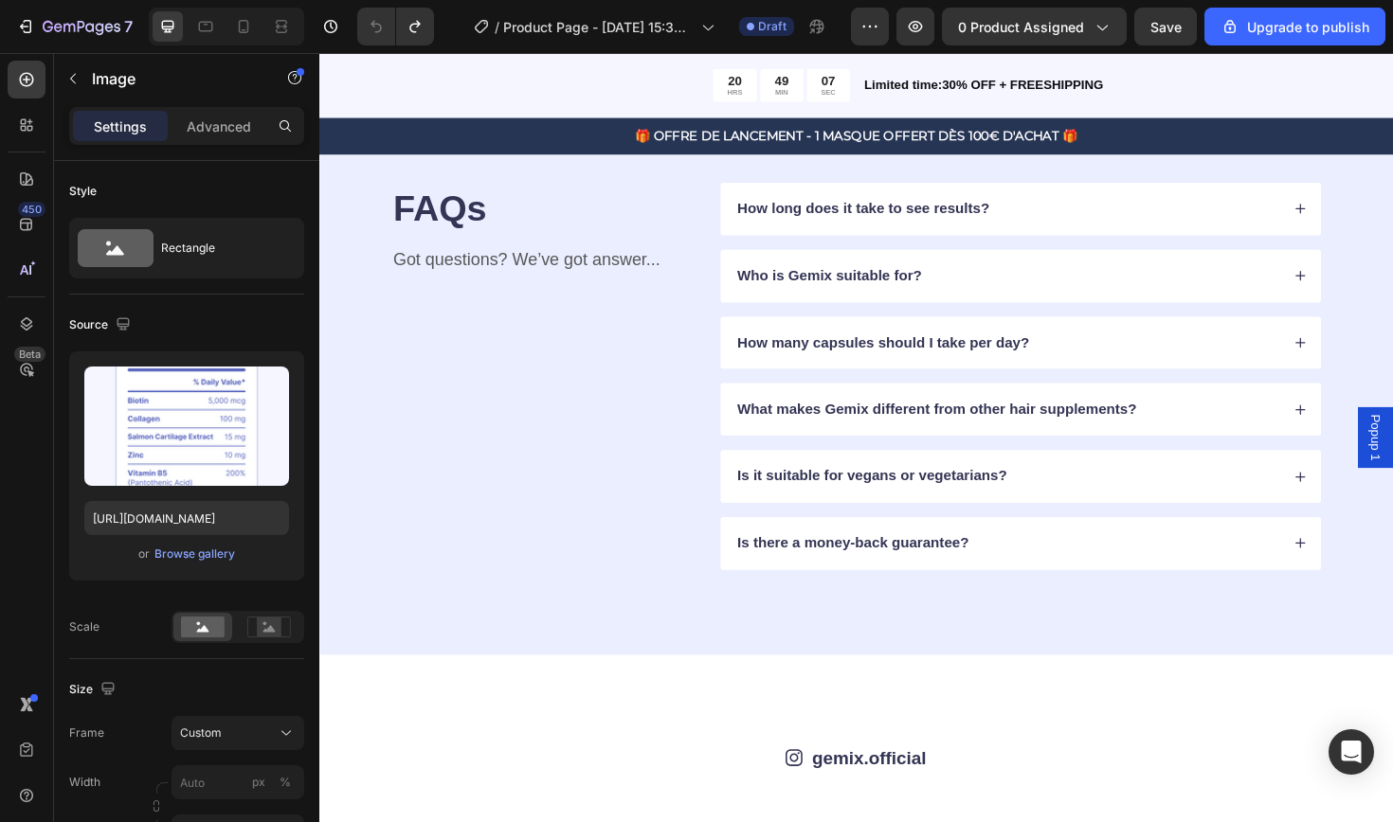
scroll to position [4833, 0]
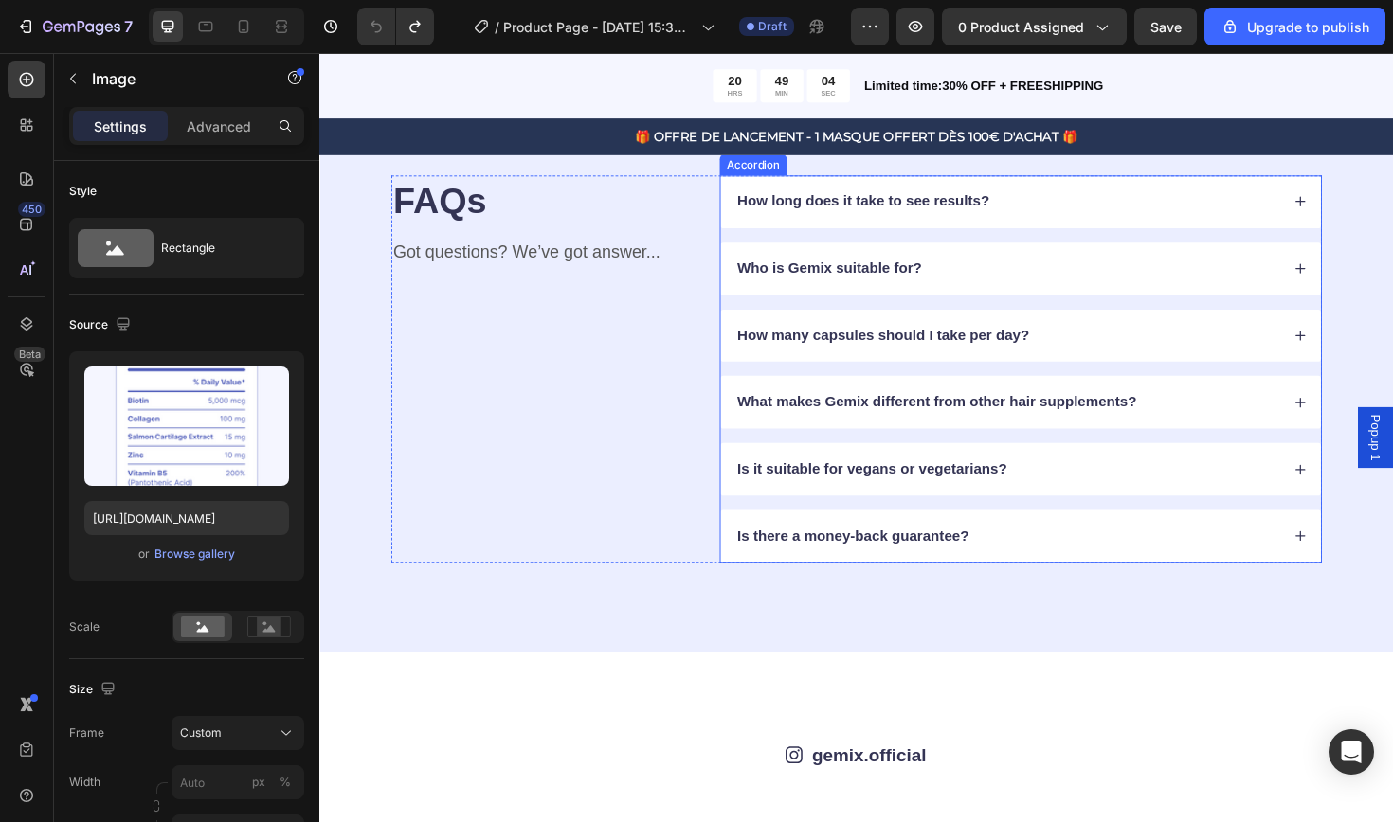
click at [1358, 209] on icon at bounding box center [1358, 211] width 10 height 10
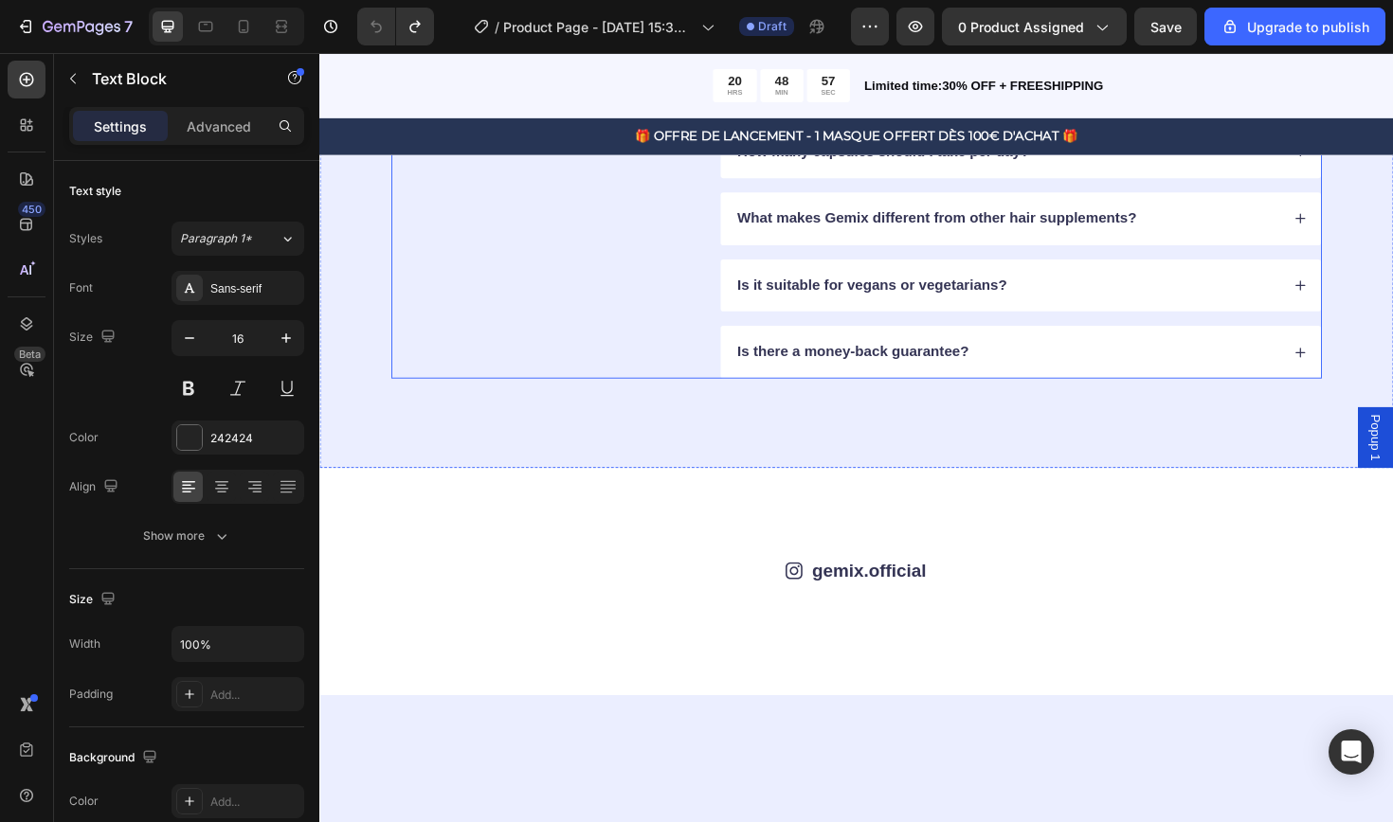
scroll to position [5147, 0]
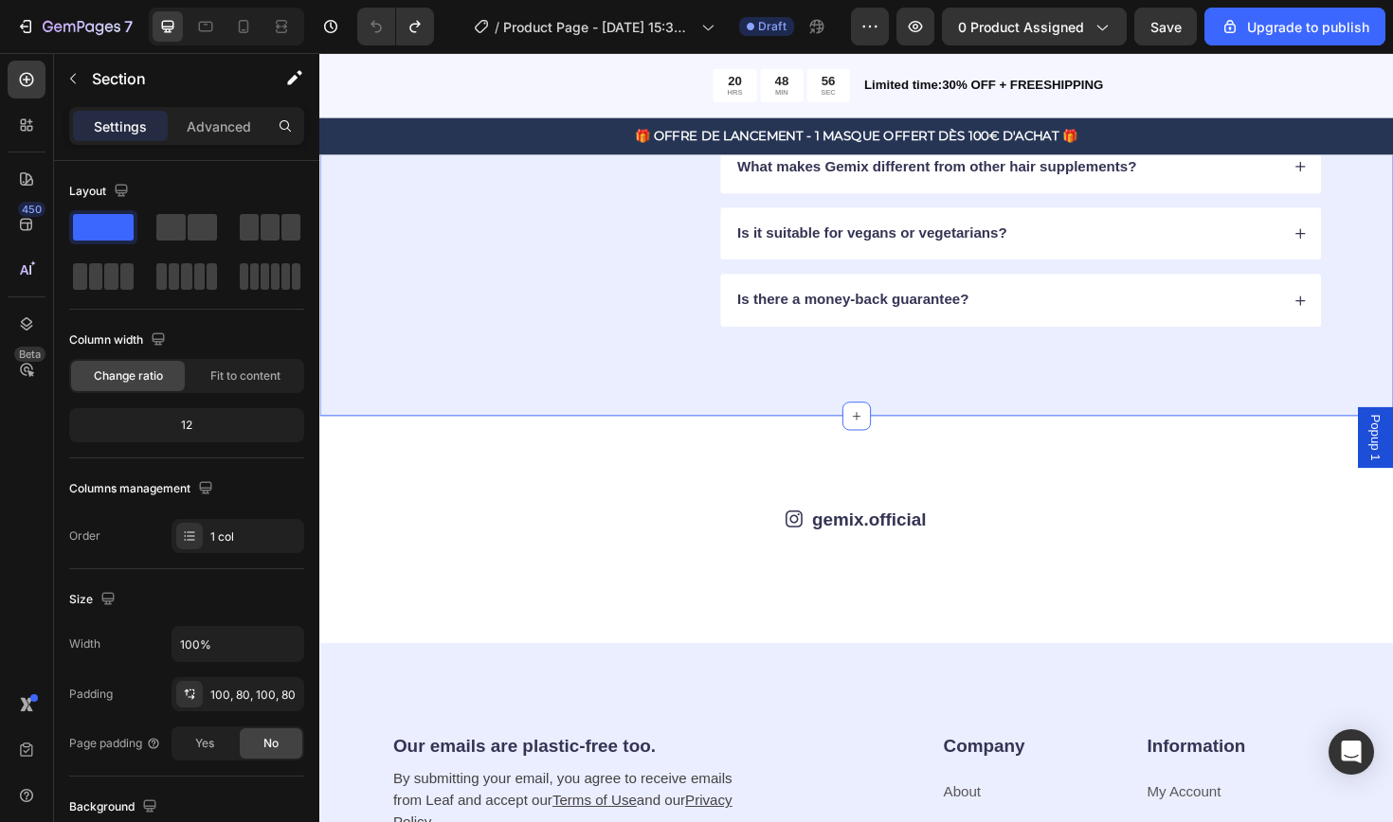
click at [656, 410] on div "FAQs Heading Got questions? We’ve got answer... Text Block How long does it tak…" at bounding box center [887, 106] width 1137 height 664
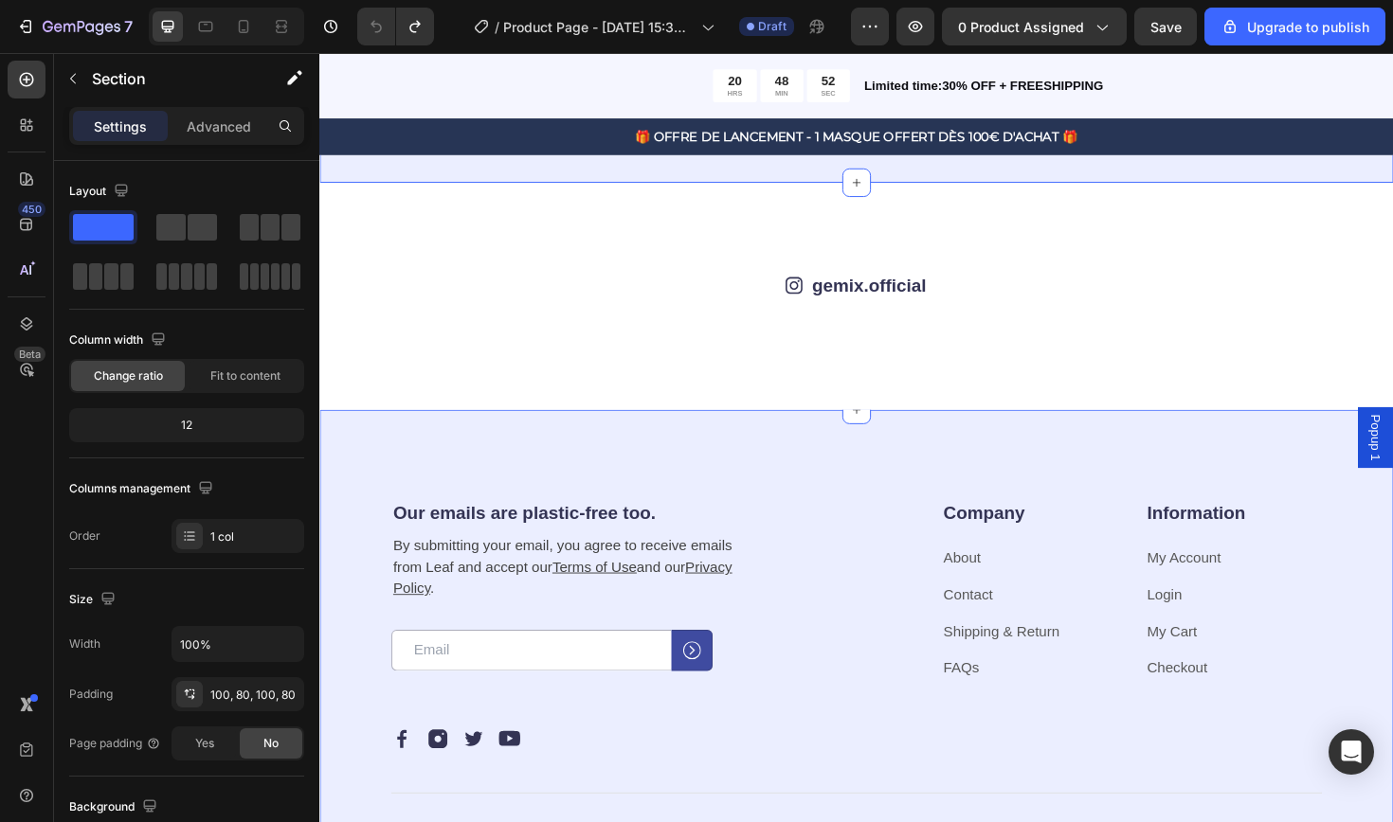
scroll to position [5386, 0]
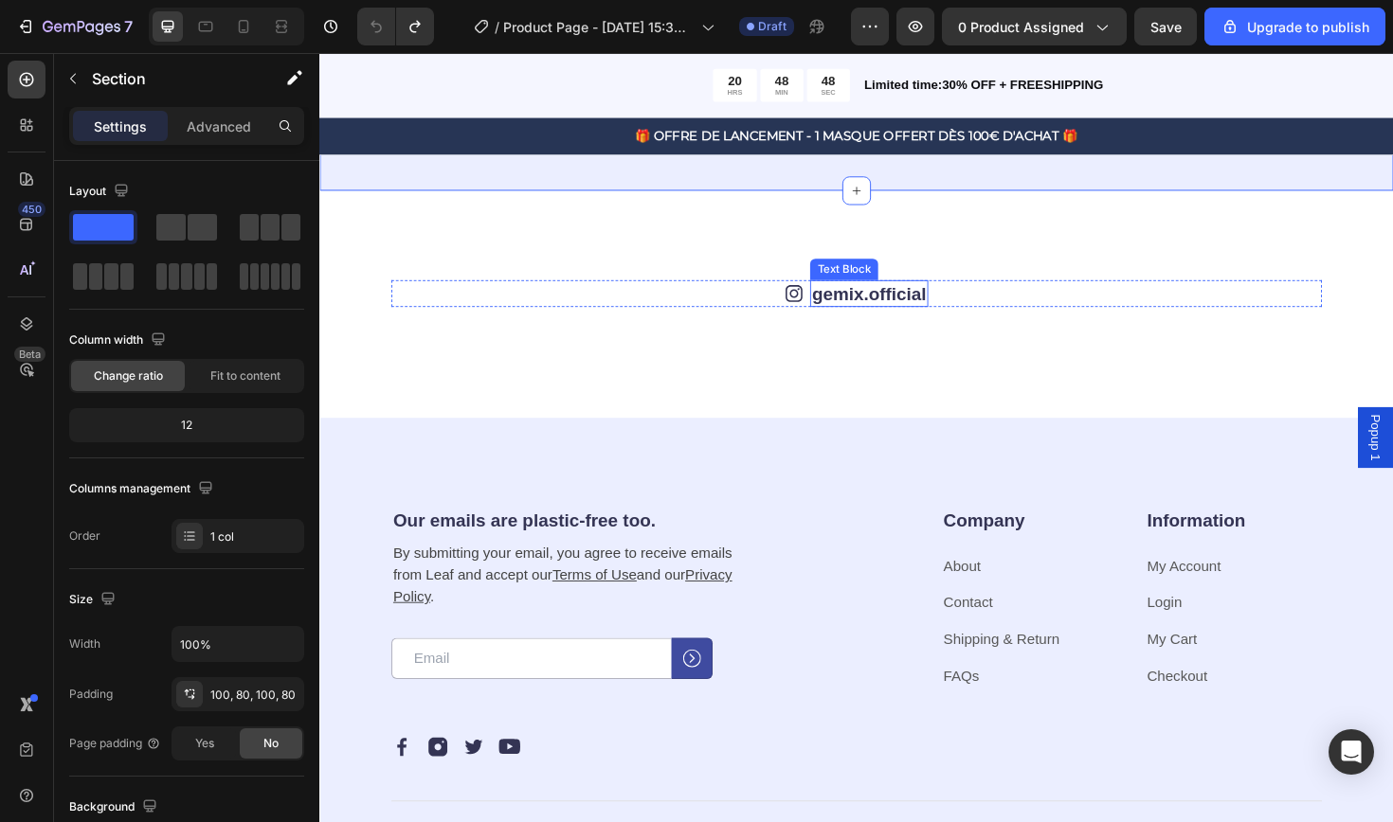
click at [897, 305] on link "gemix.official" at bounding box center [900, 308] width 121 height 21
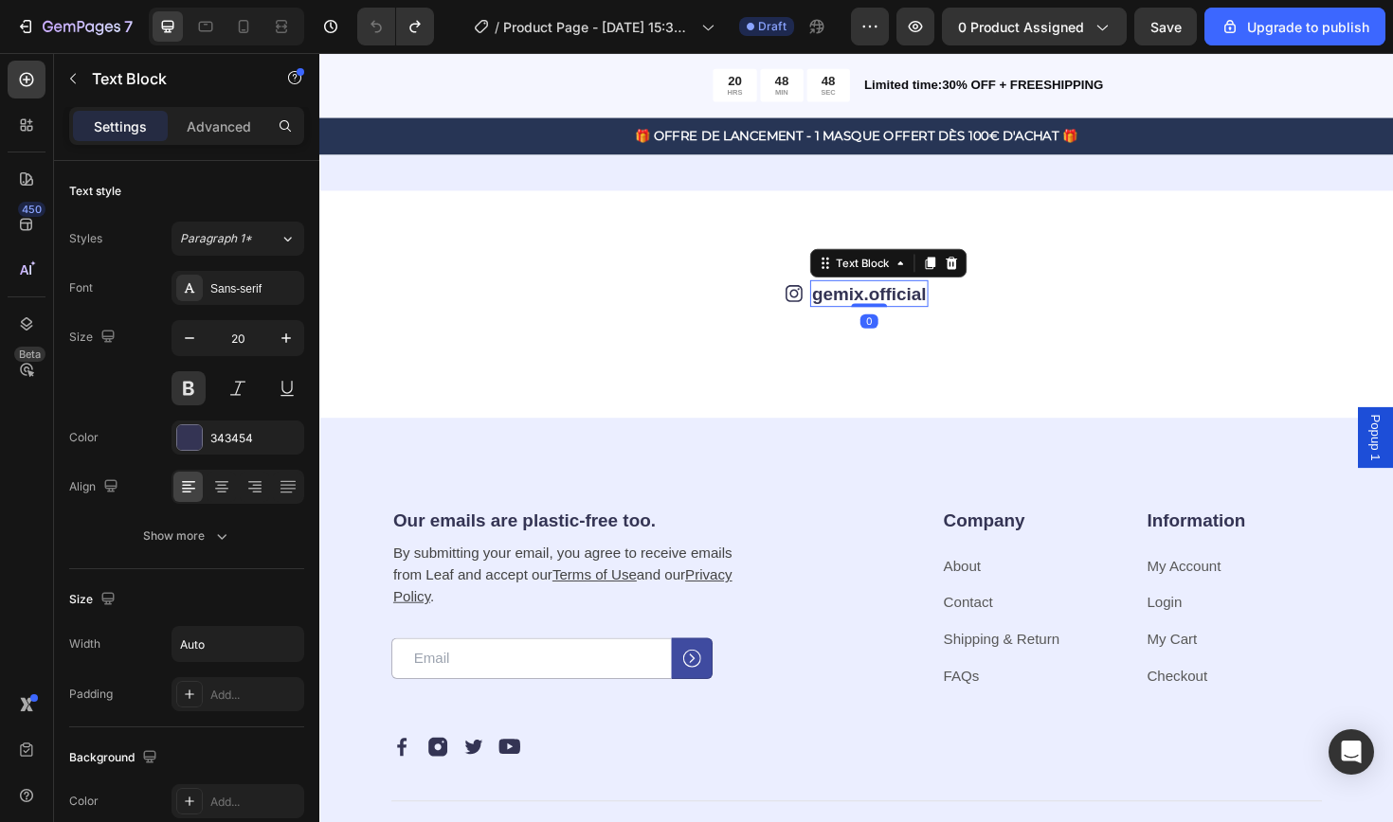
click at [897, 305] on link "gemix.official" at bounding box center [900, 308] width 121 height 21
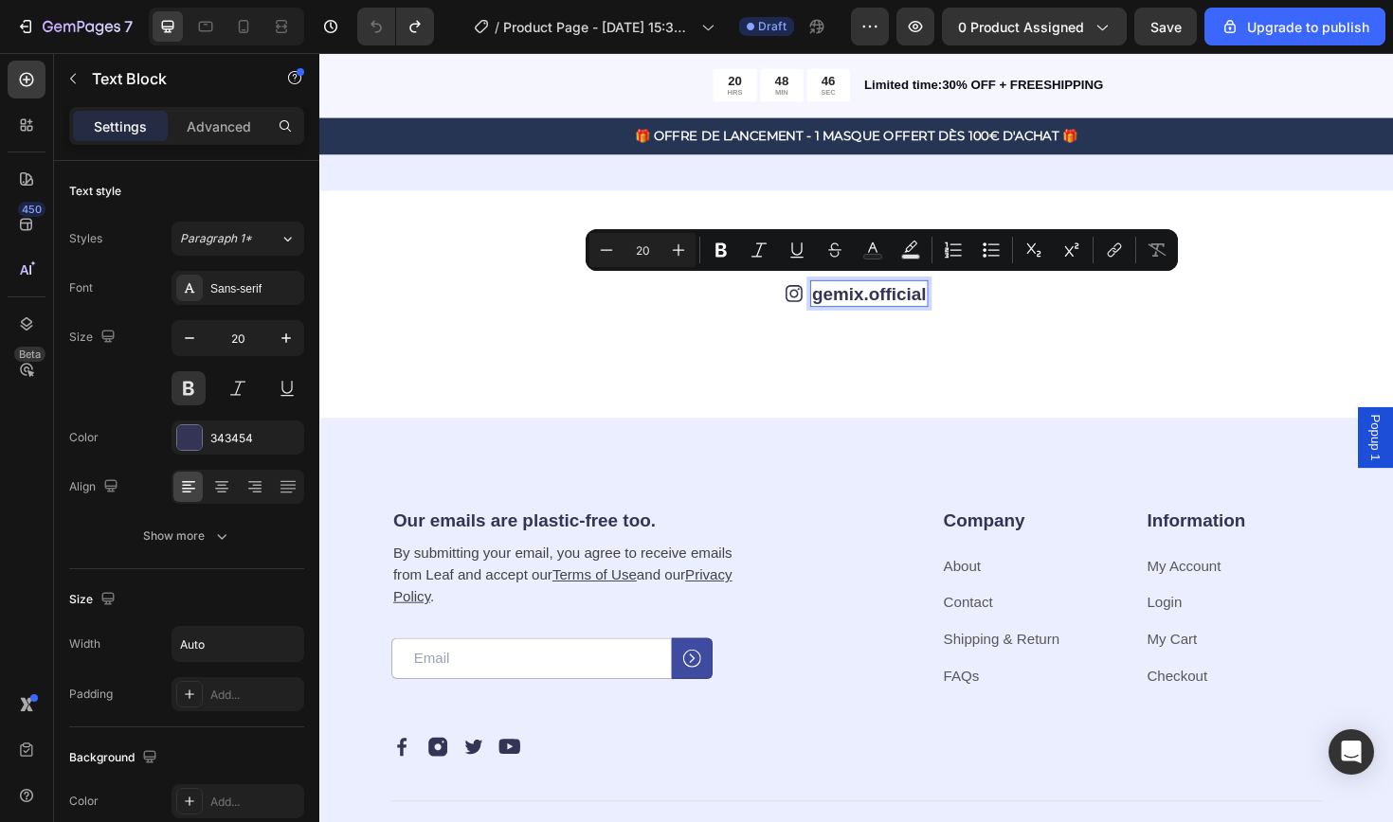
click at [934, 308] on link "gemix.official" at bounding box center [900, 308] width 121 height 21
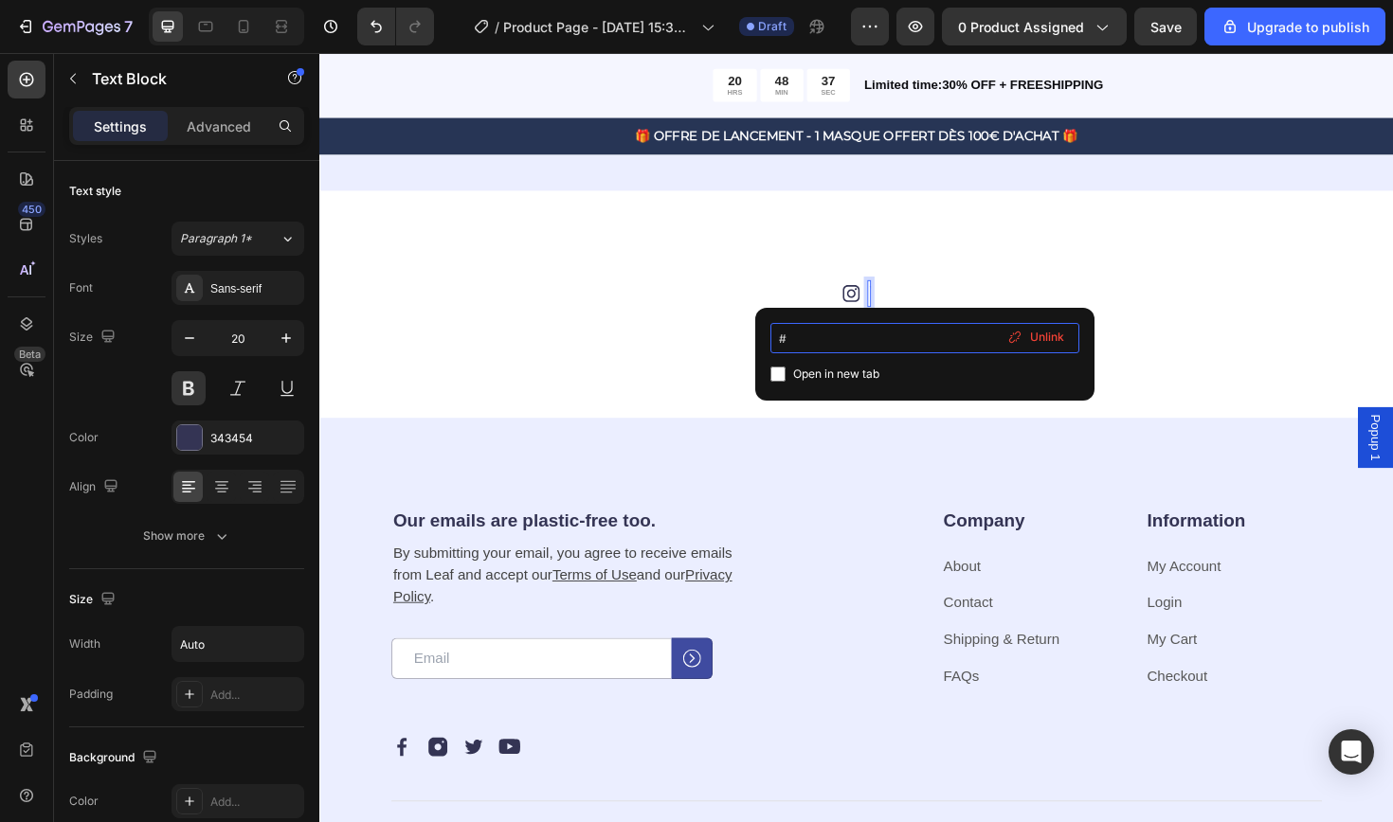
click at [881, 341] on input "#" at bounding box center [924, 338] width 309 height 30
type input "#LunaCare"
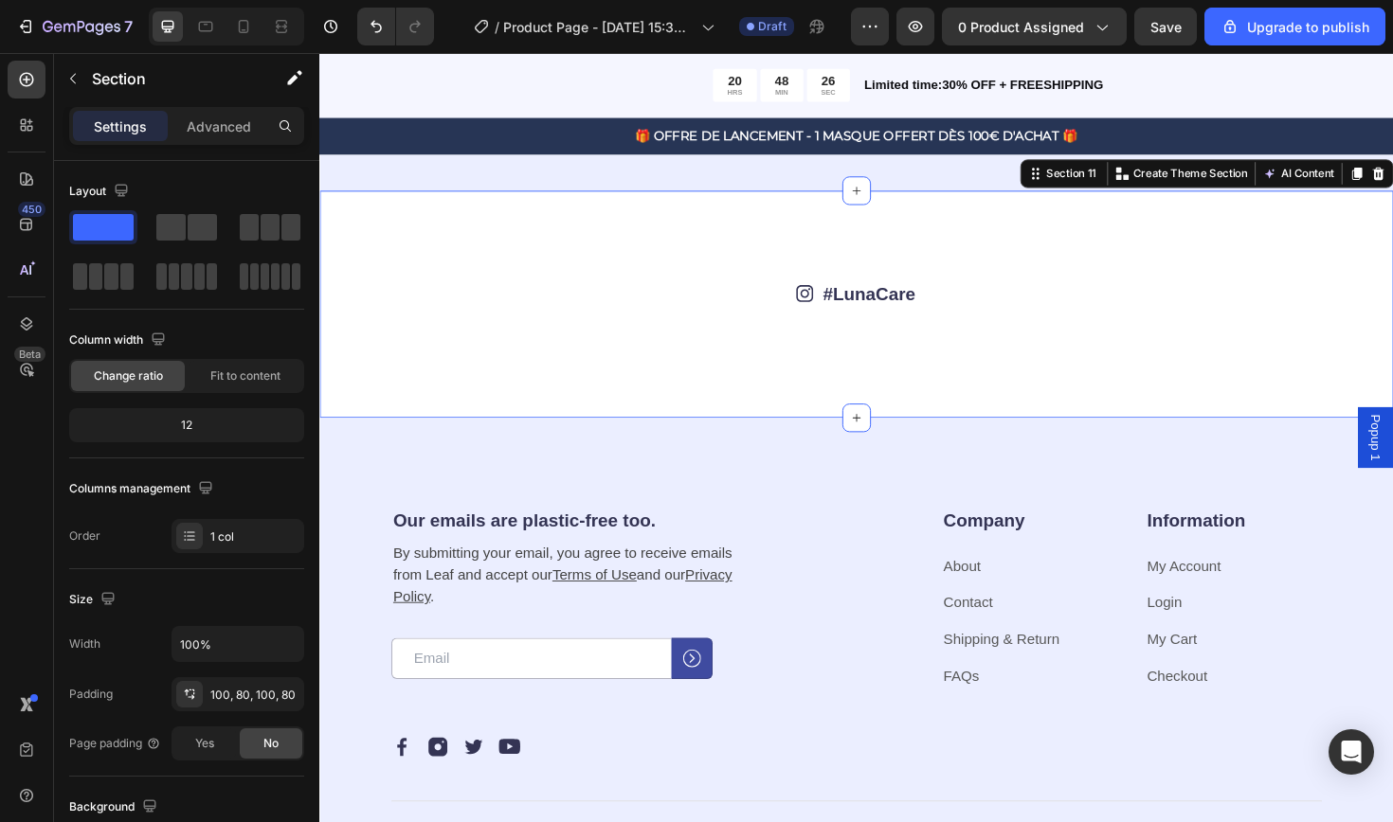
click at [994, 254] on div "Icon #LunaCare ⁠⁠⁠⁠⁠⁠⁠ Text Block Row Image Image Image Image Image Image Image…" at bounding box center [887, 319] width 1137 height 241
click at [916, 304] on link "#LunaCare" at bounding box center [901, 308] width 98 height 21
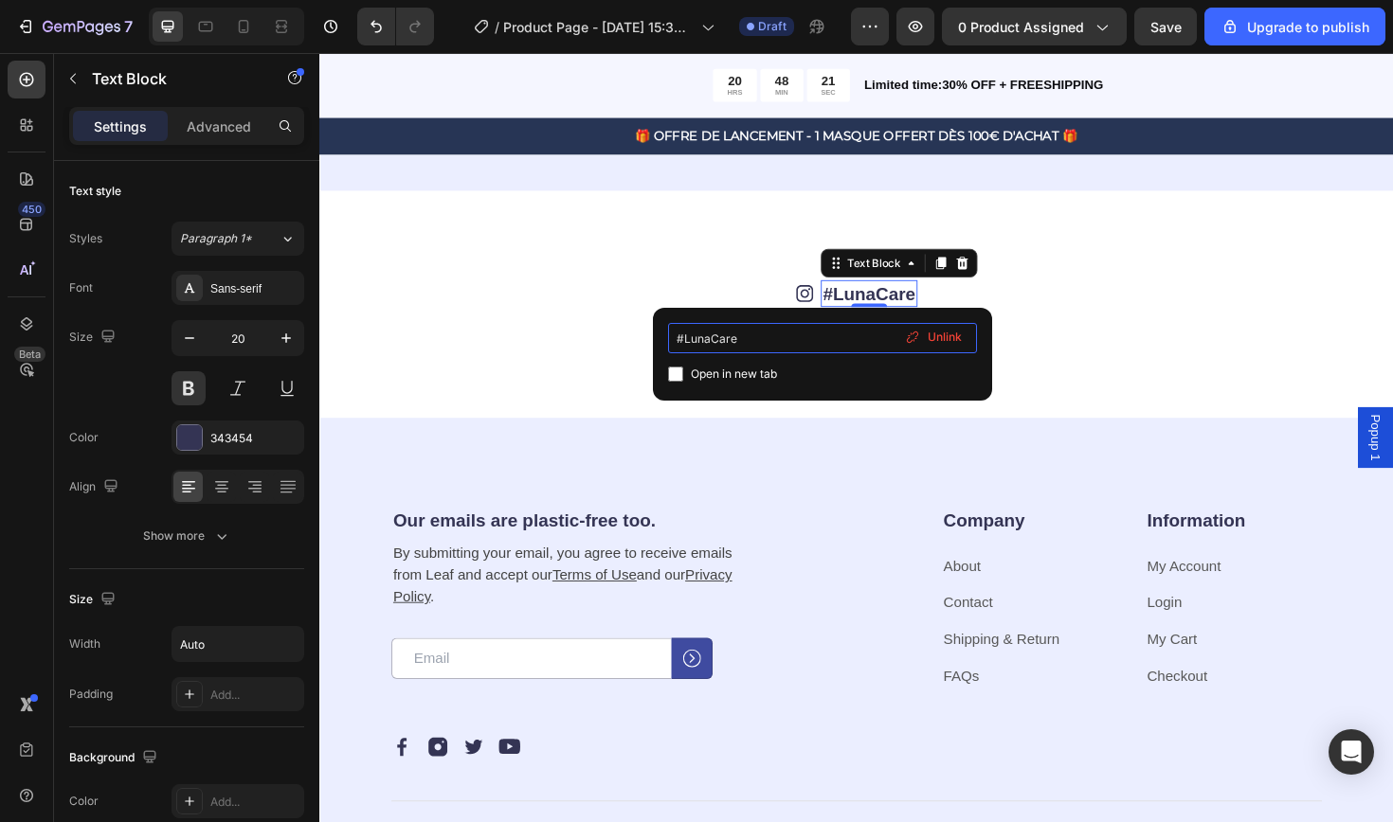
click at [784, 342] on input "#LunaCare" at bounding box center [822, 338] width 309 height 30
click at [657, 269] on div "Icon #LunaCare Text Block 0 Row Image Image Image Image Image Image Image Image…" at bounding box center [887, 319] width 1137 height 241
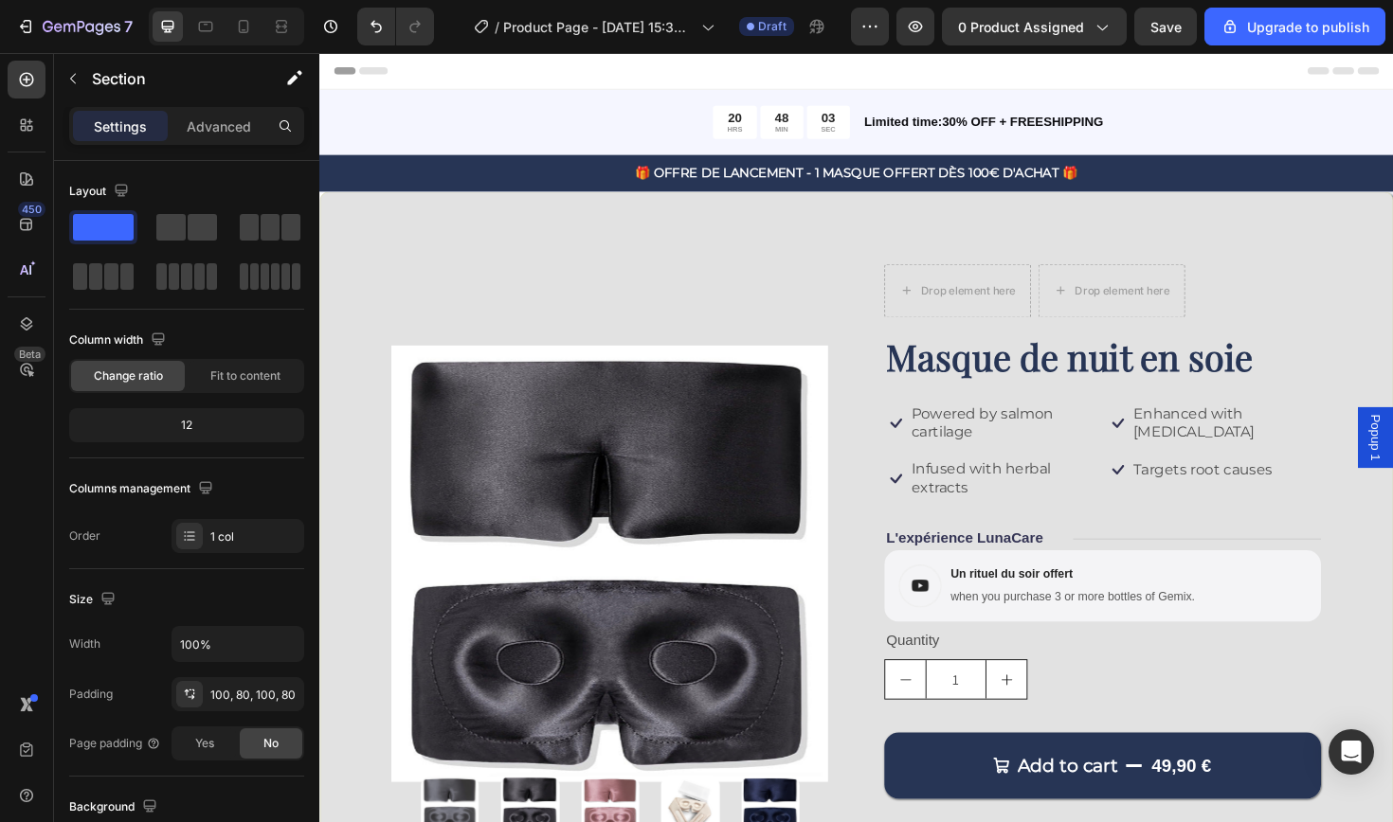
scroll to position [0, 0]
click at [627, 108] on div "20 HRS 48 MIN 01 SEC Countdown Timer Limited time:30% OFF + FREESHIPPING Text B…" at bounding box center [887, 126] width 1137 height 69
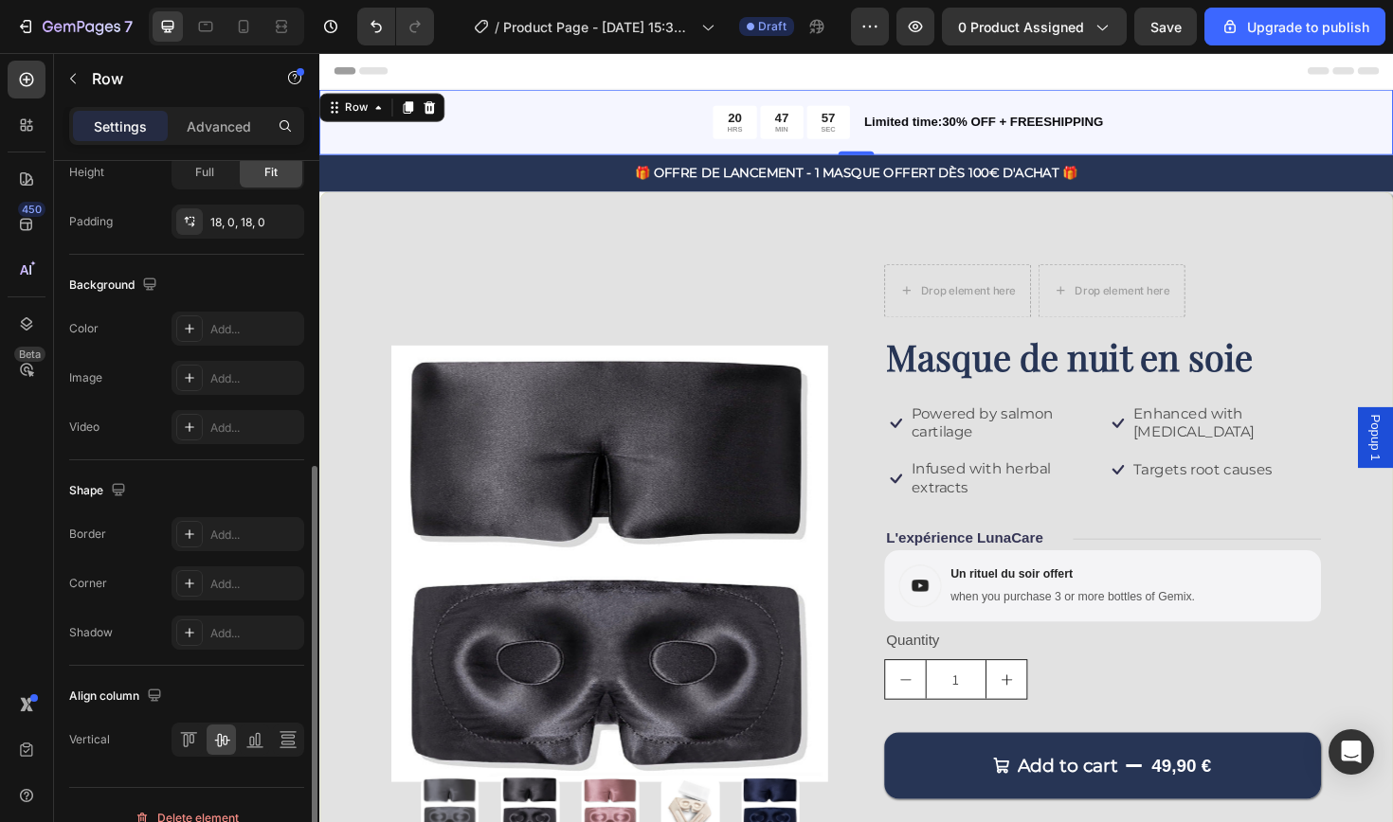
scroll to position [631, 0]
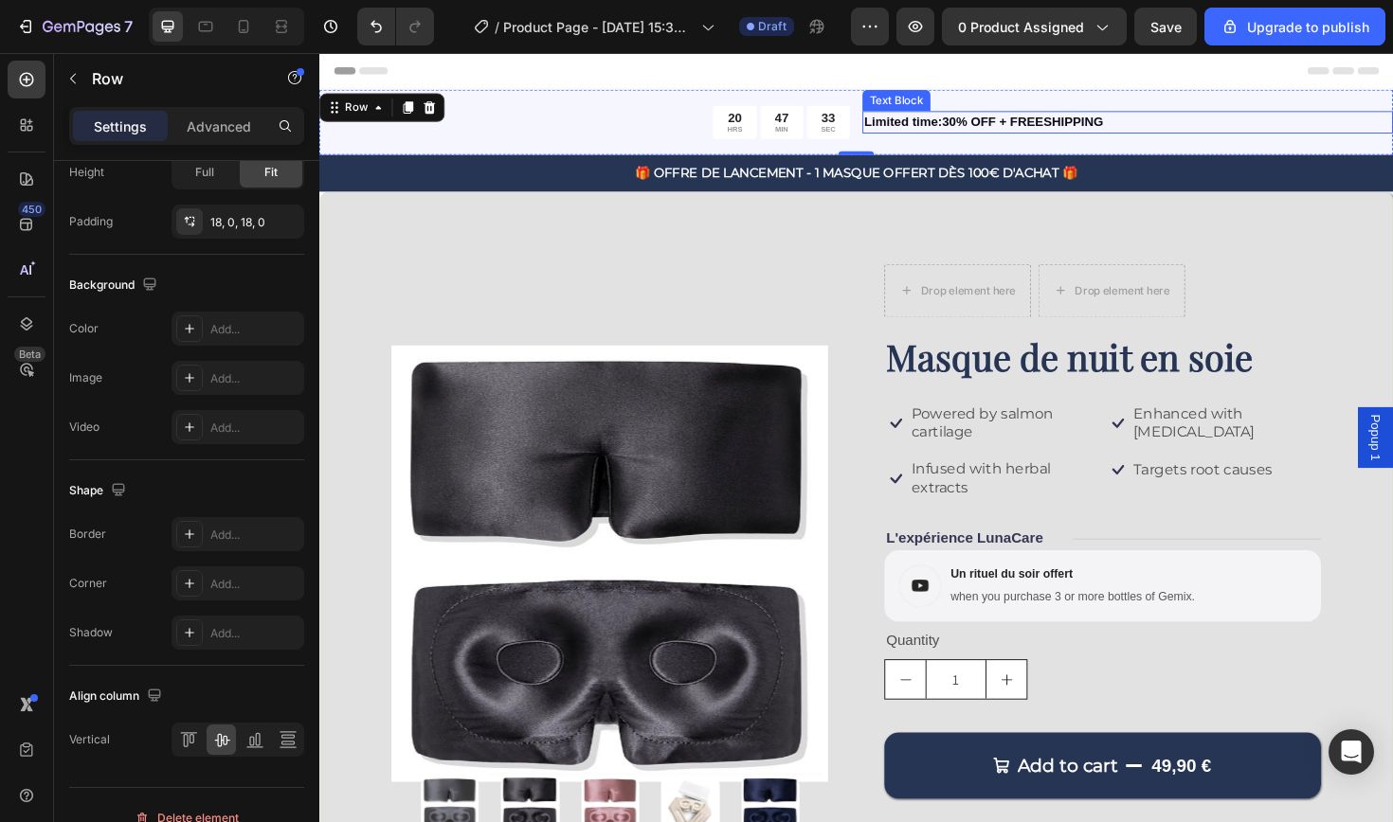
click at [1019, 124] on p "Limited time:30% OFF + FREESHIPPING" at bounding box center [1175, 127] width 558 height 20
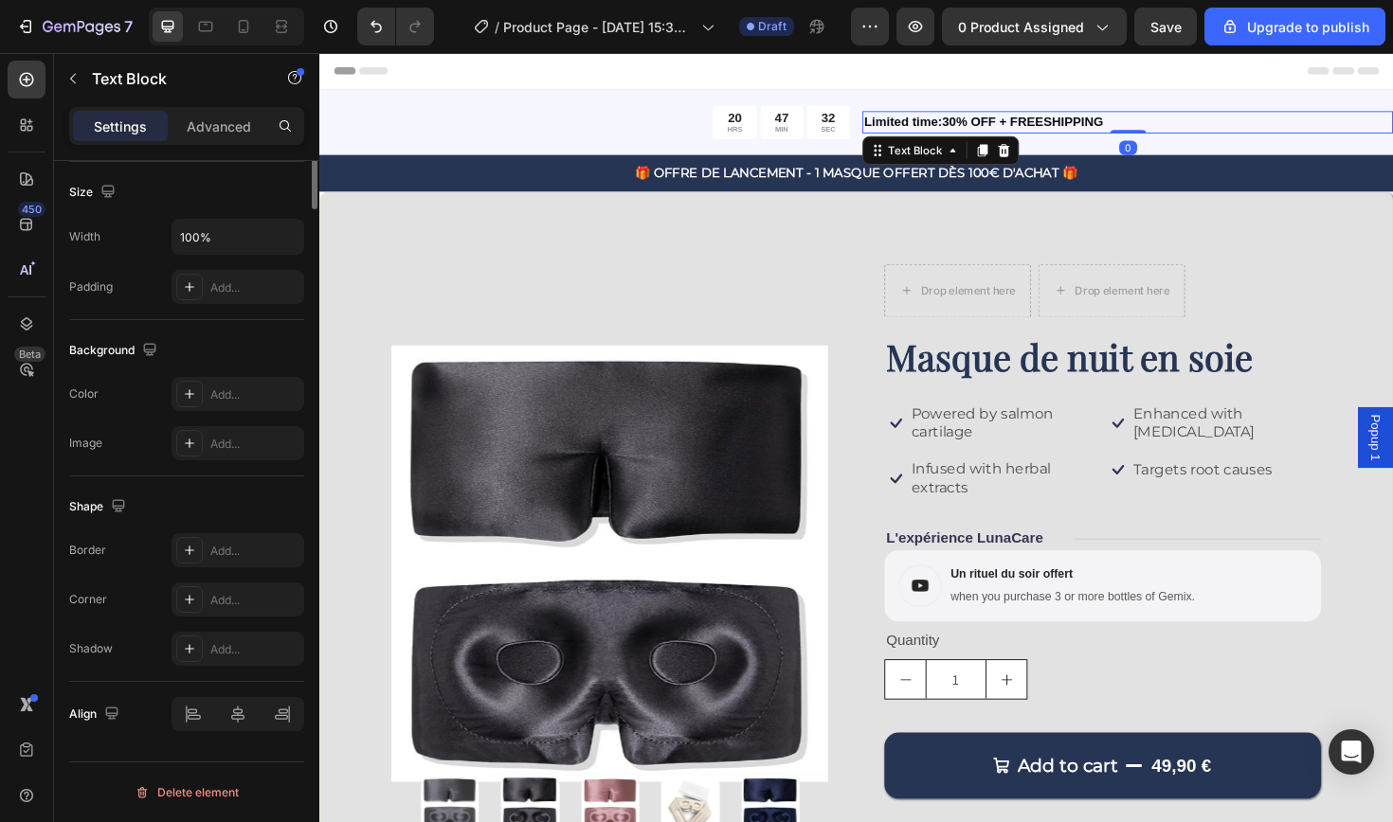
scroll to position [0, 0]
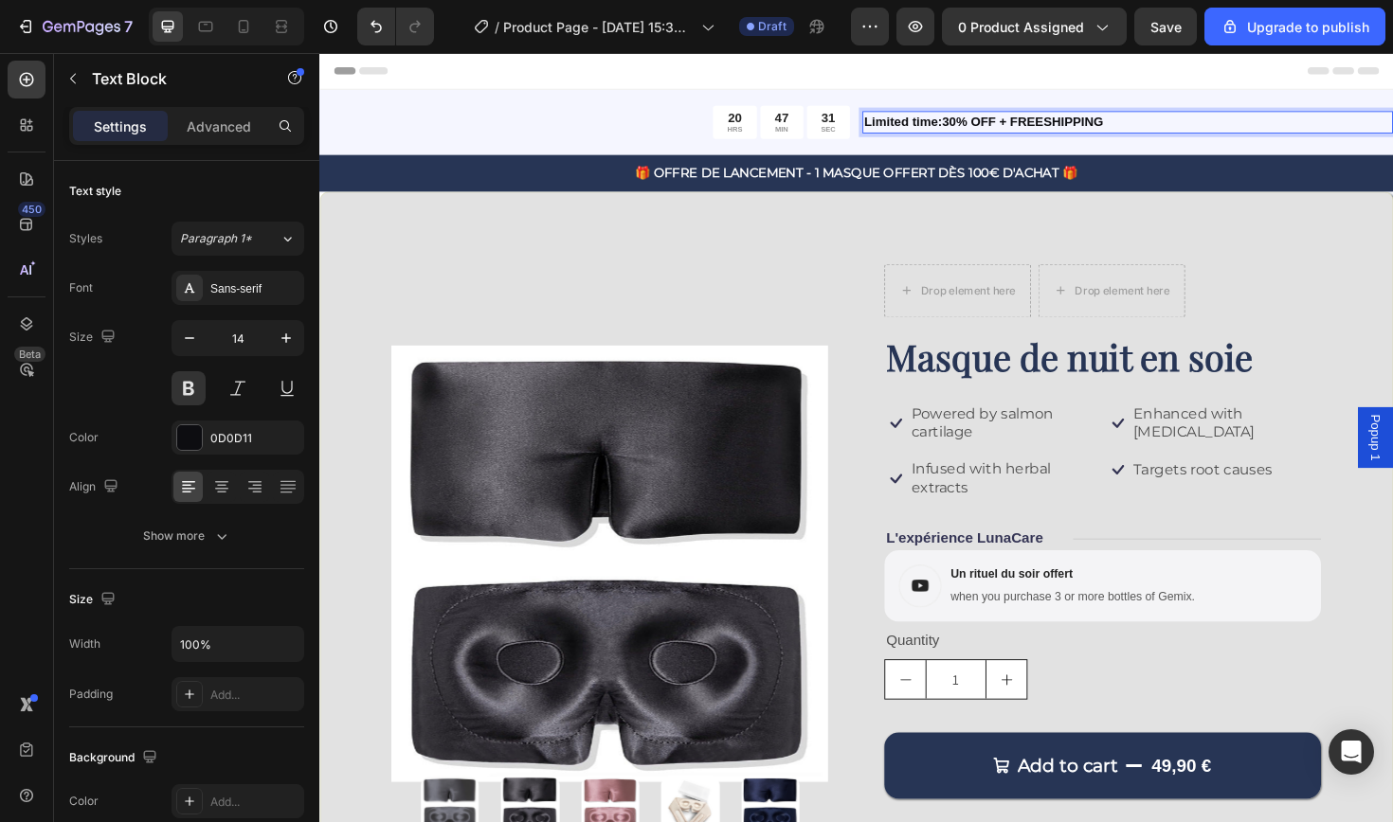
click at [997, 125] on p "Limited time:30% OFF + FREESHIPPING" at bounding box center [1175, 127] width 558 height 20
click at [1147, 125] on p "Limited time: 20% OFF + FREESHIPPING" at bounding box center [1175, 127] width 558 height 20
click at [1181, 124] on p "Limited time: 20% OFF + FREESHIPPING" at bounding box center [1175, 127] width 558 height 20
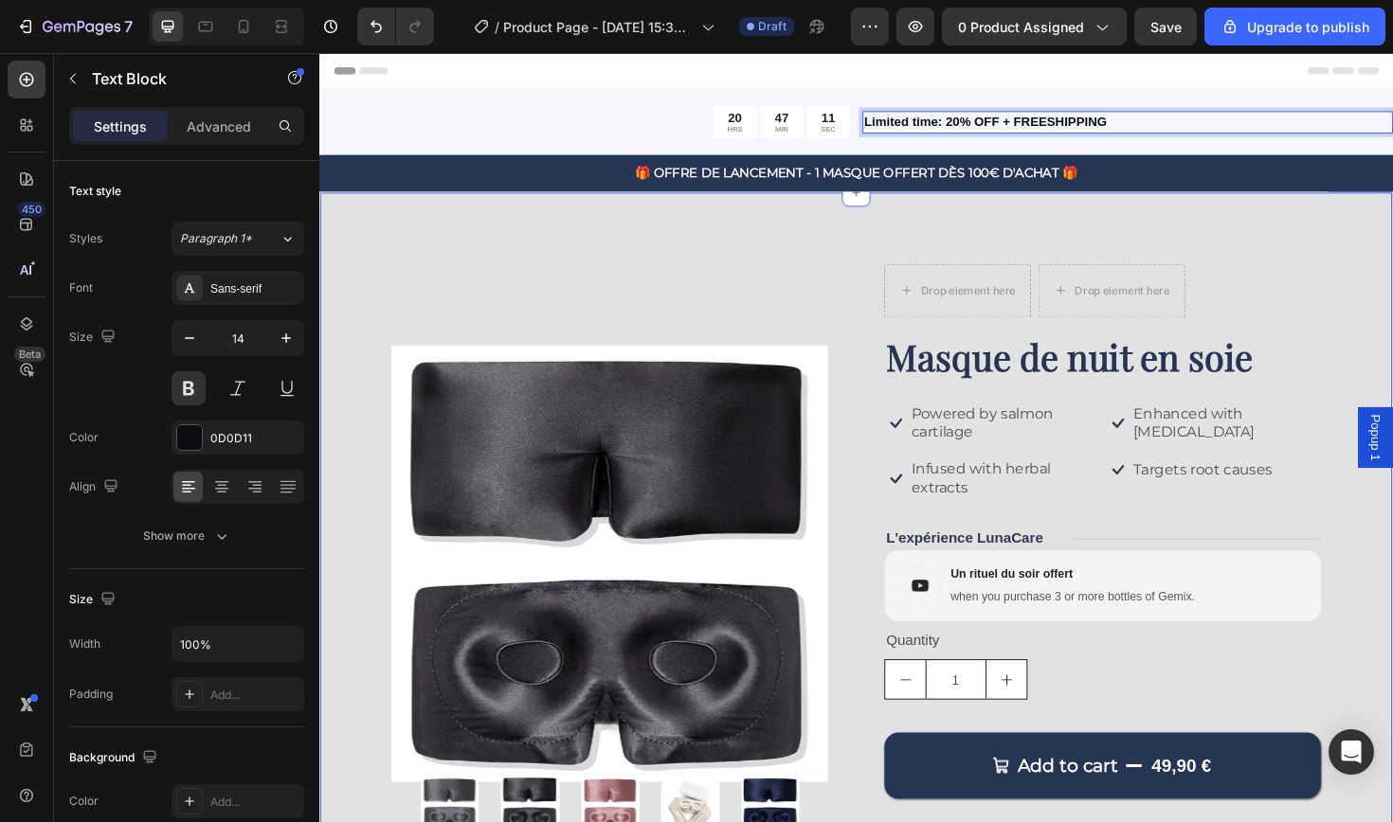
click at [1190, 262] on div "Product Images Drop element here Drop element here Row Masque de nuit en soie P…" at bounding box center [887, 603] width 1137 height 807
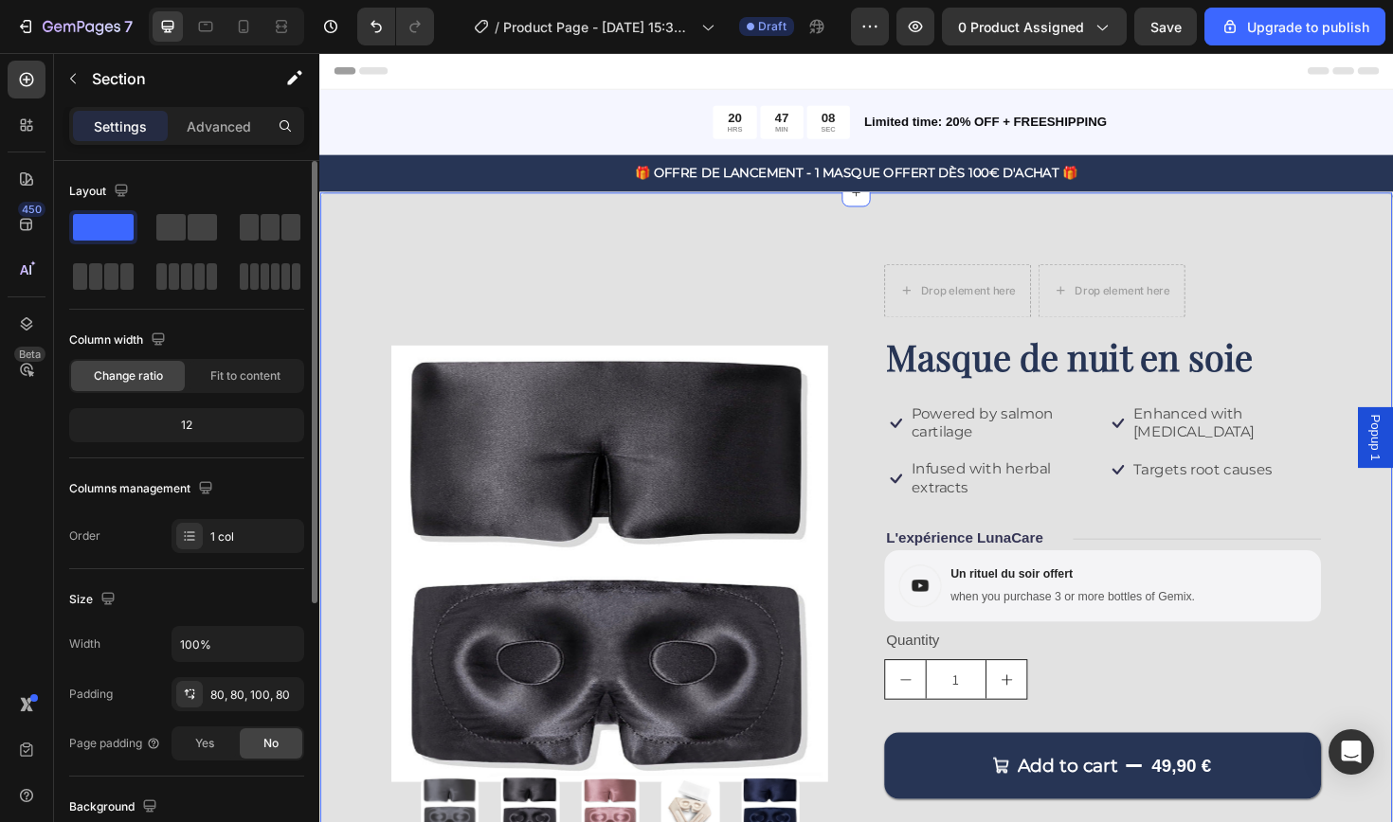
click at [103, 229] on span at bounding box center [103, 227] width 61 height 27
click at [222, 383] on span "Fit to content" at bounding box center [245, 376] width 70 height 17
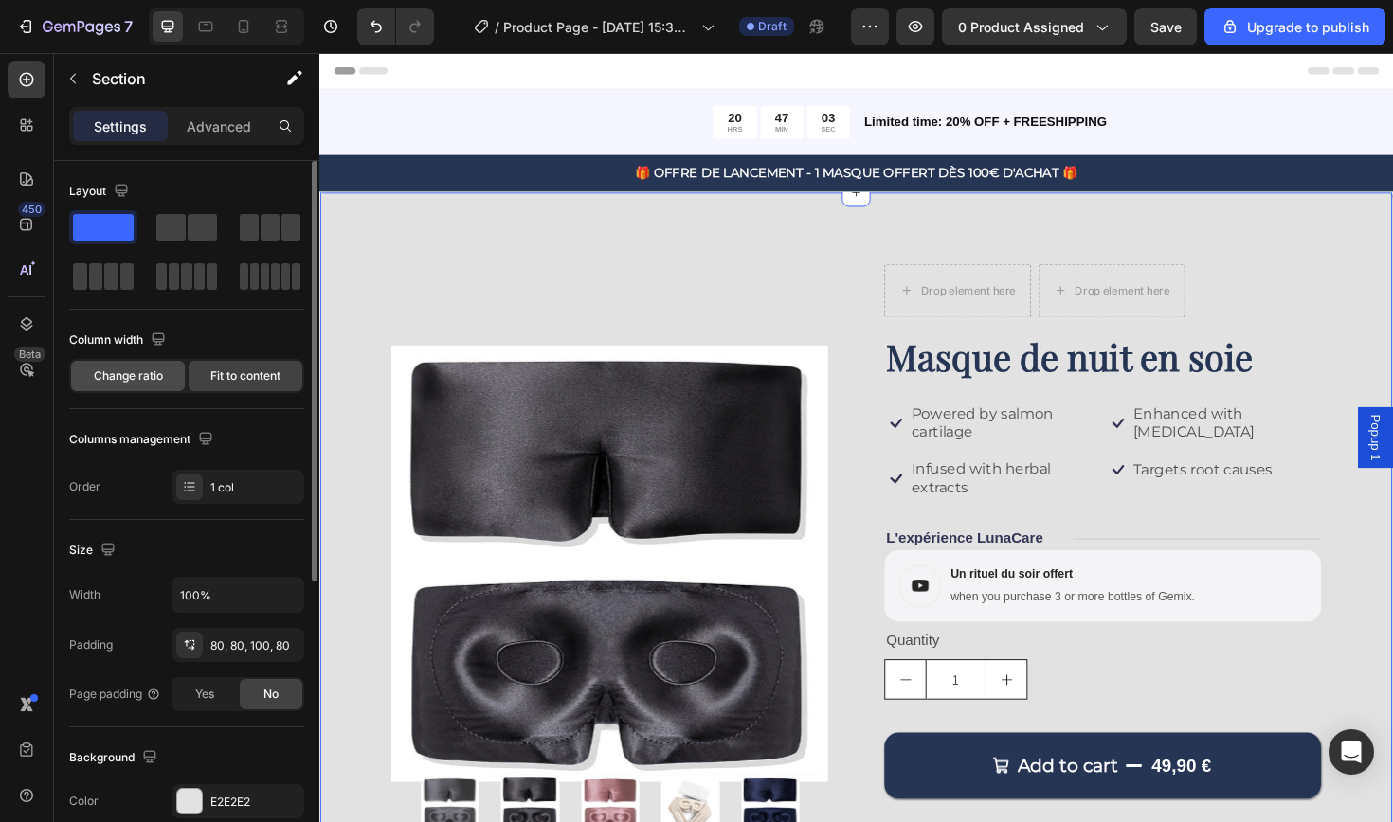
click at [153, 378] on span "Change ratio" at bounding box center [128, 376] width 69 height 17
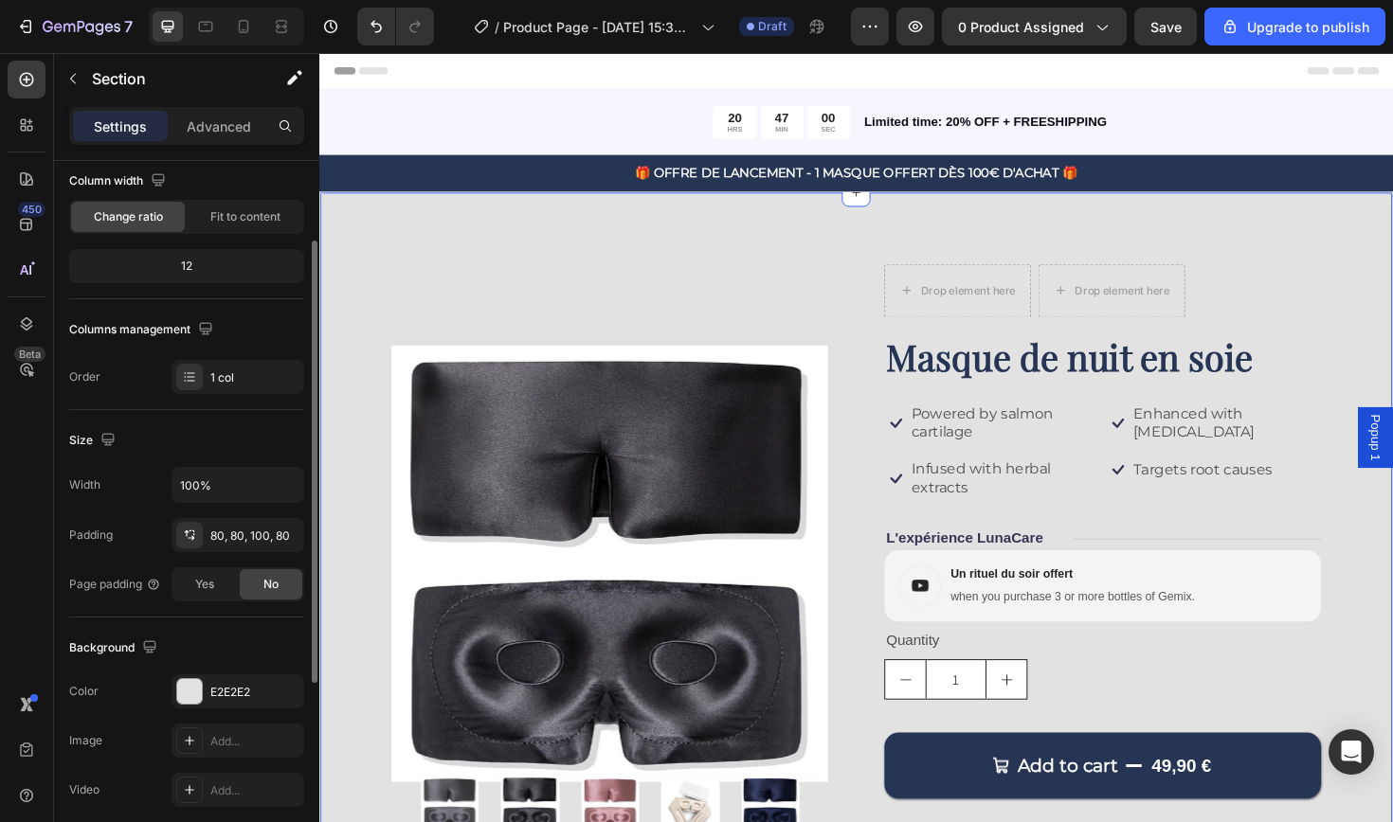
scroll to position [159, 0]
click at [212, 372] on div "1 col" at bounding box center [254, 378] width 89 height 17
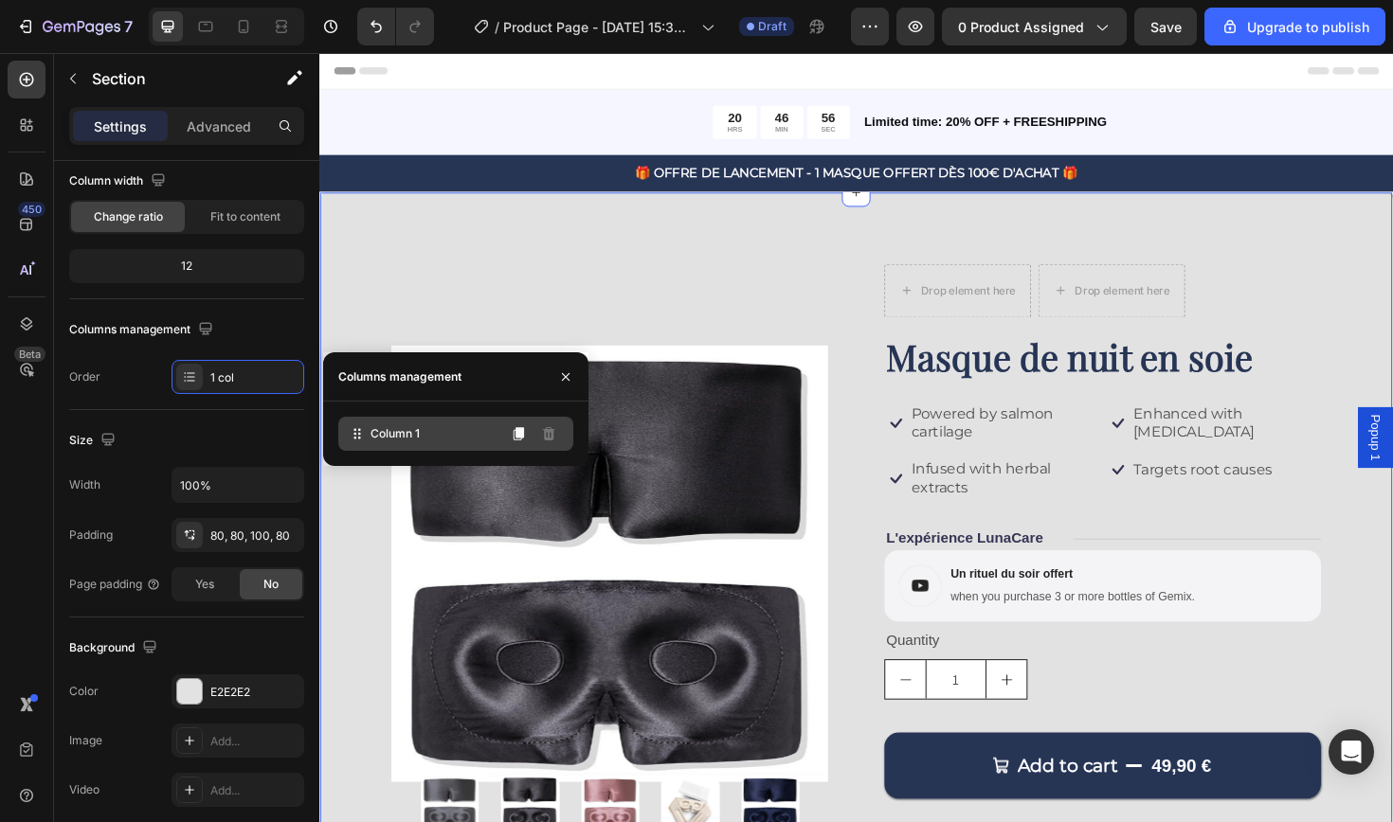
click at [409, 442] on span "Column 1" at bounding box center [394, 433] width 49 height 17
click at [353, 319] on div "Product Images Drop element here Drop element here Row Masque de nuit en soie P…" at bounding box center [887, 603] width 1137 height 807
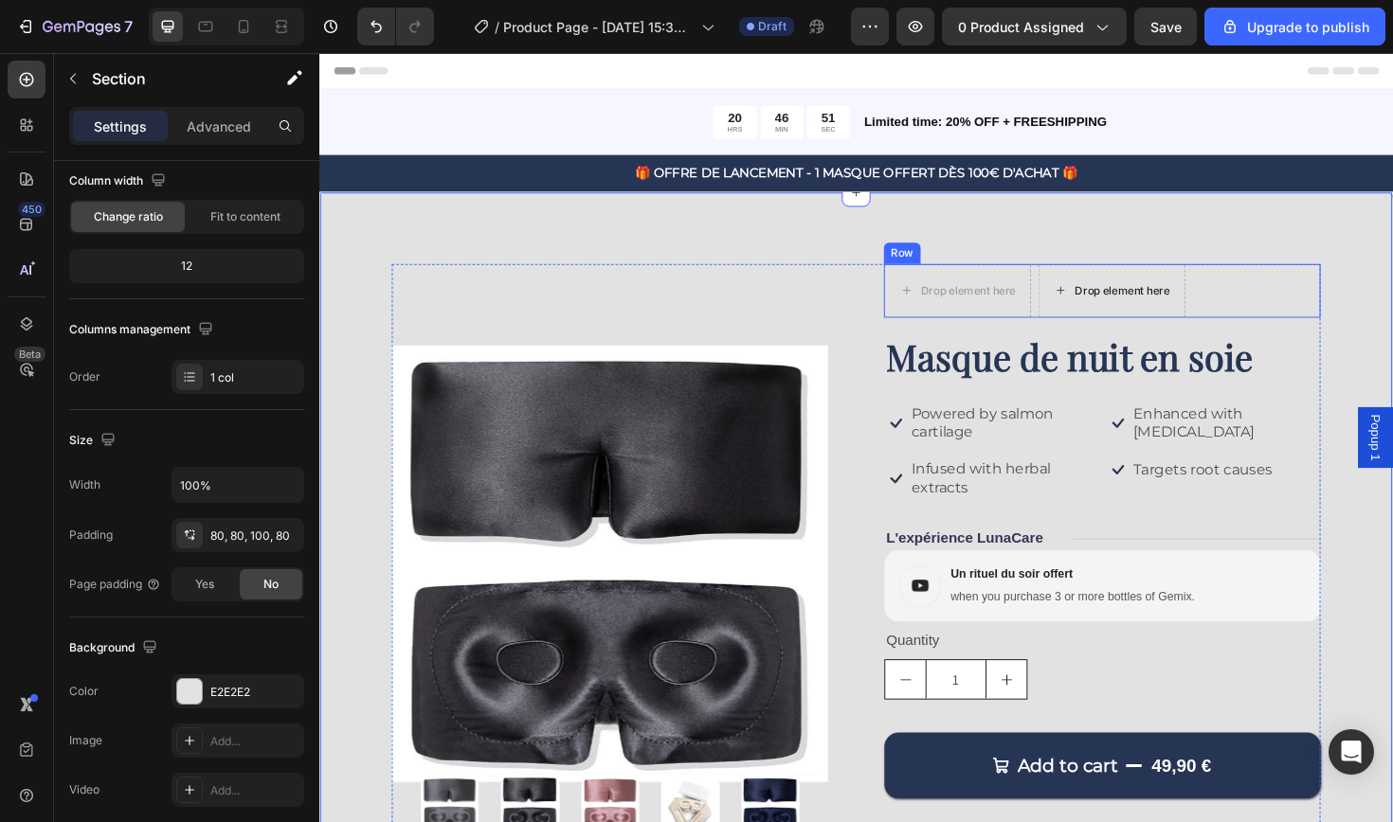
click at [1133, 312] on div "Drop element here" at bounding box center [1157, 305] width 153 height 30
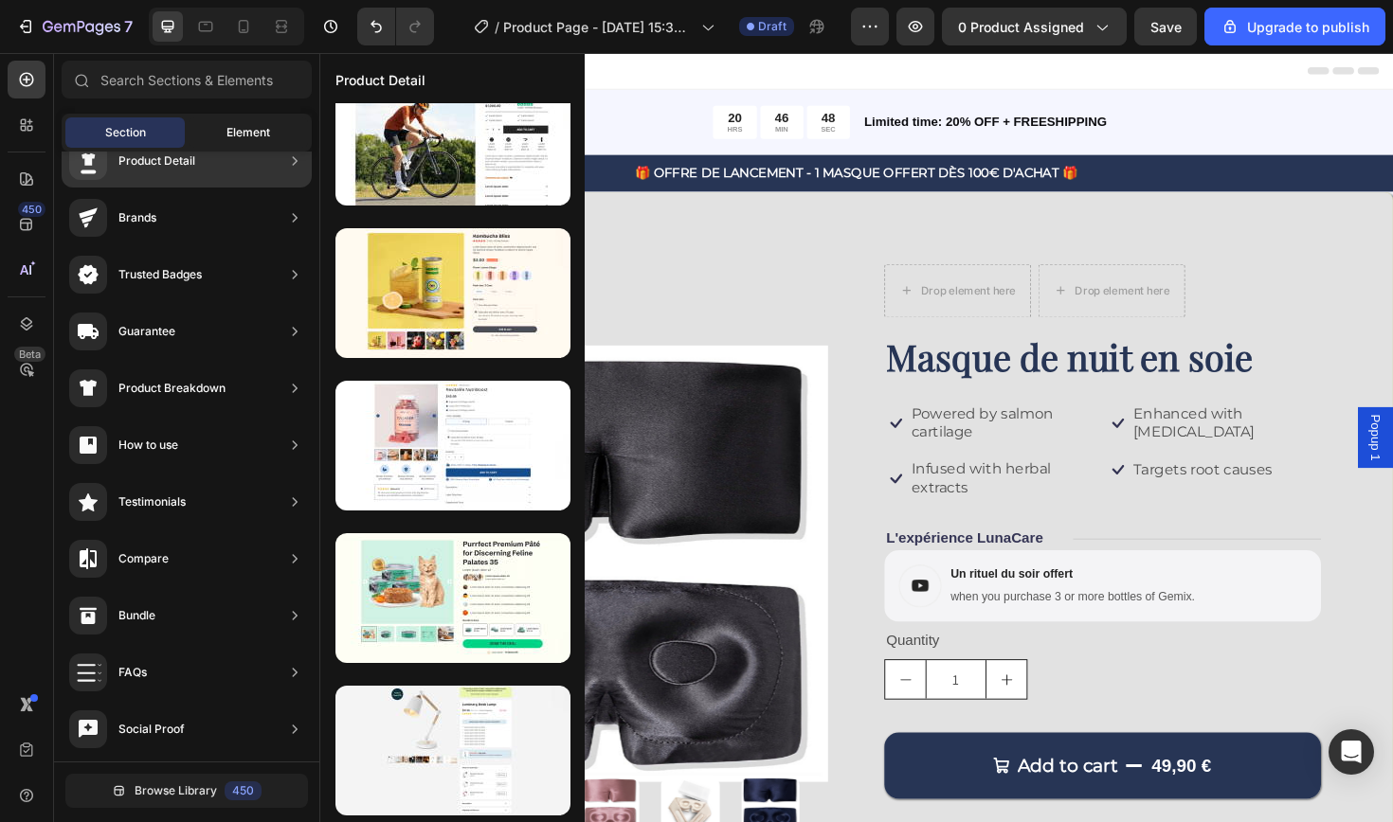
scroll to position [0, 0]
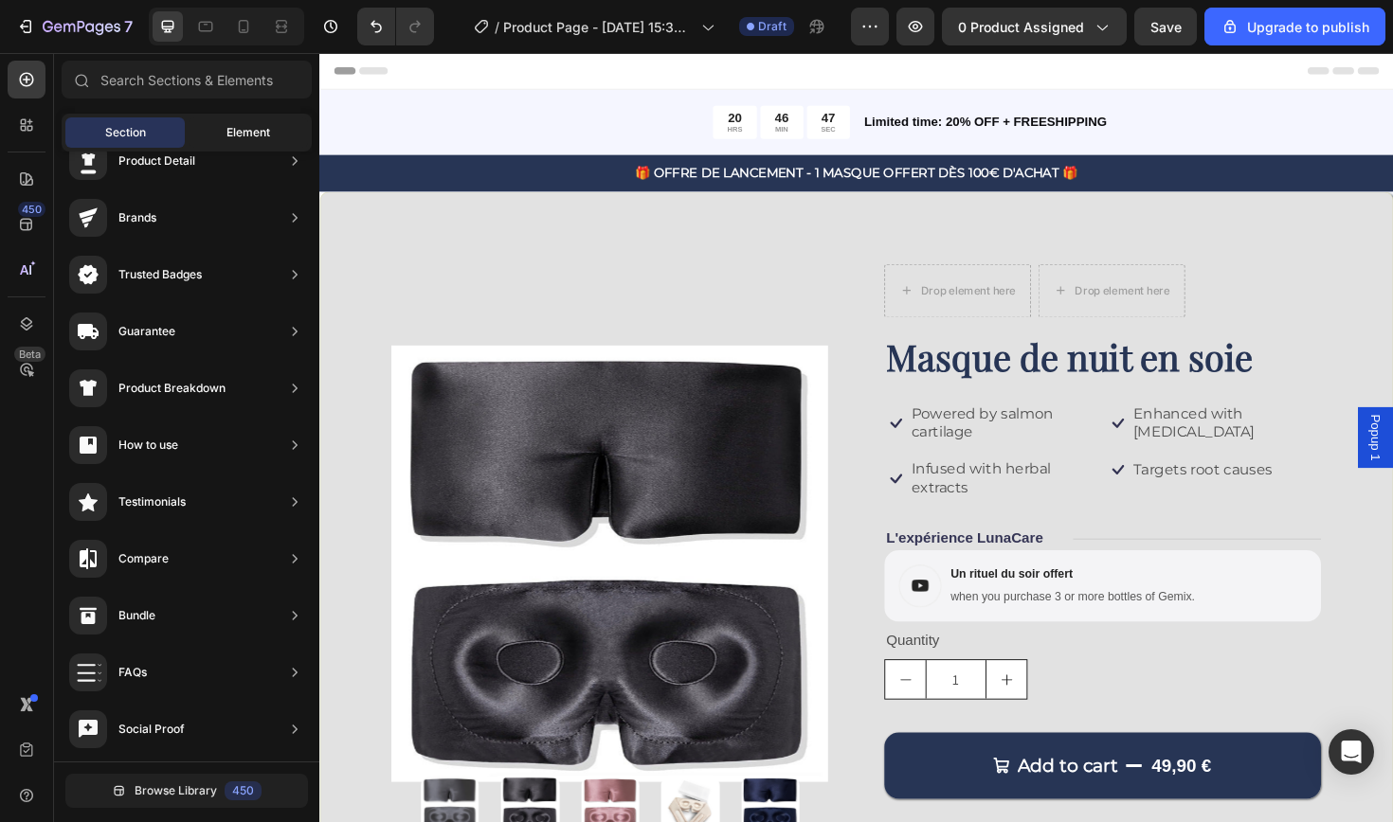
click at [267, 127] on span "Element" at bounding box center [248, 132] width 44 height 17
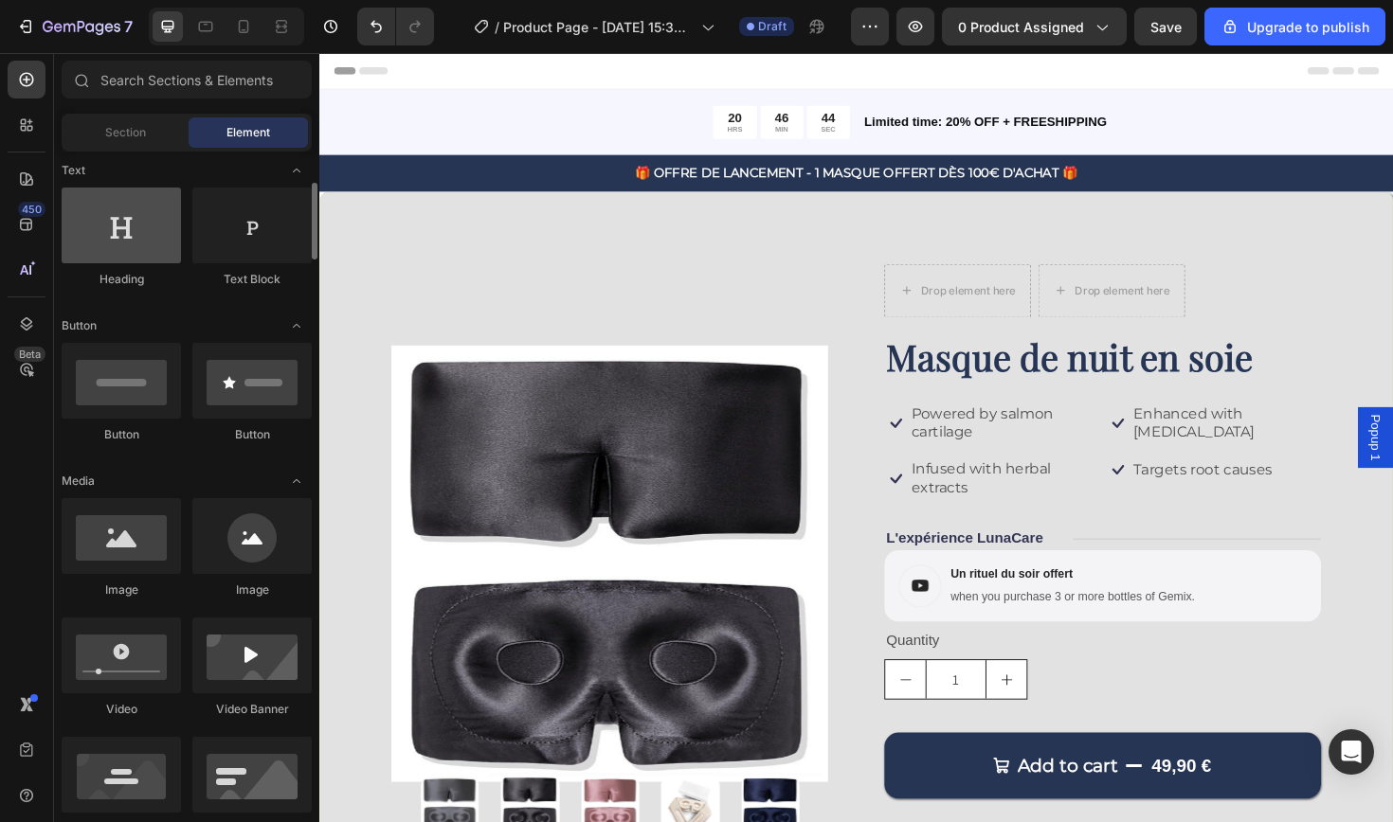
scroll to position [280, 0]
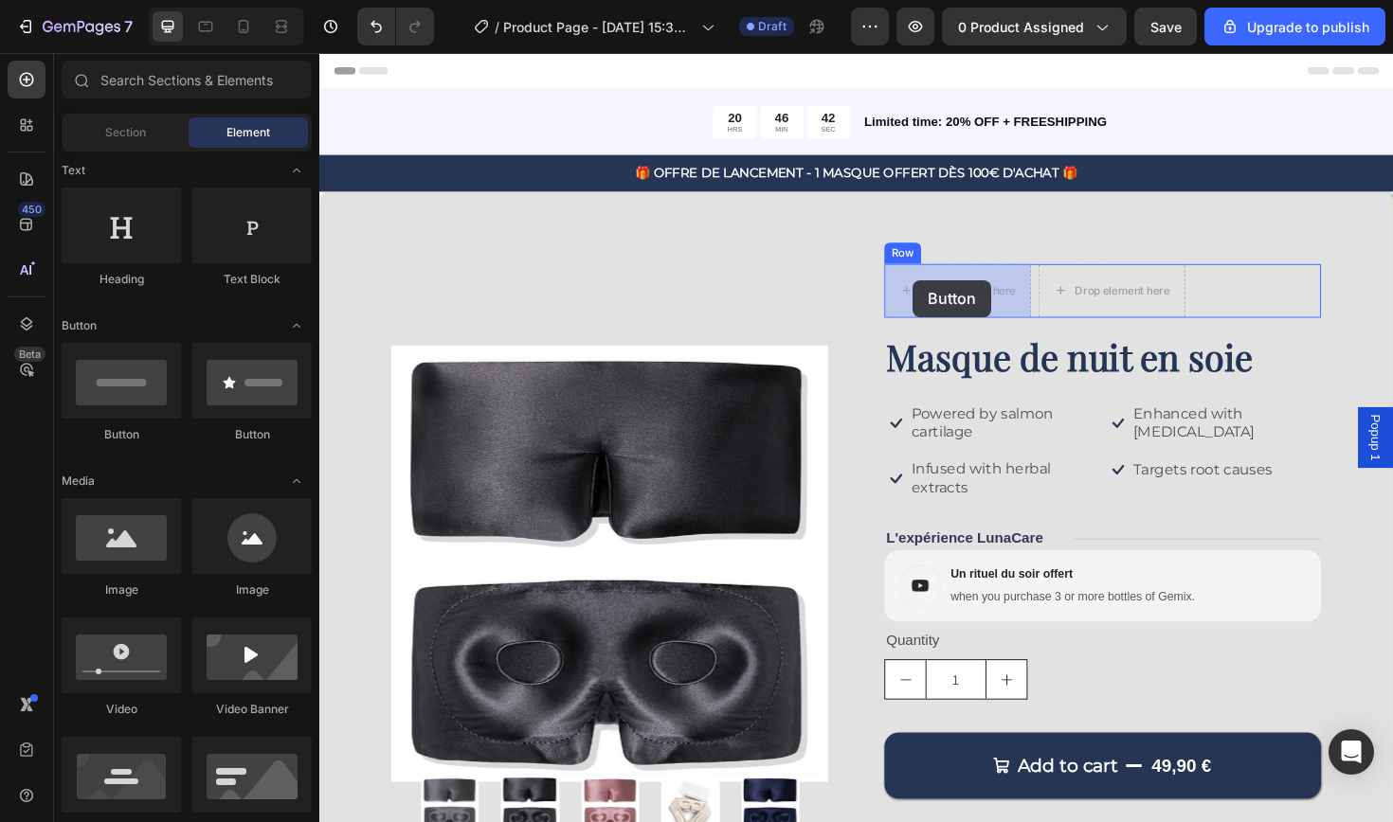
drag, startPoint x: 562, startPoint y: 448, endPoint x: 947, endPoint y: 291, distance: 415.6
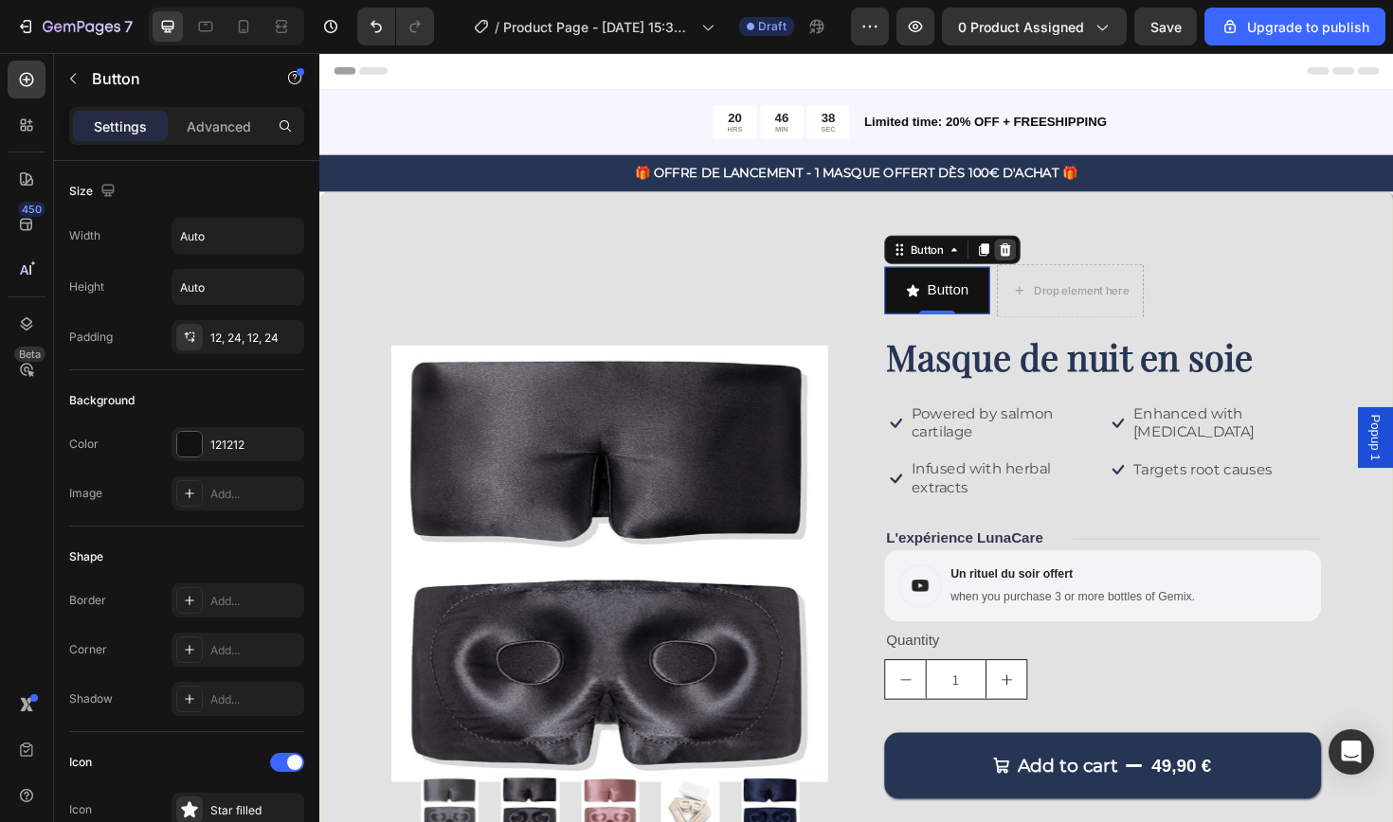
click at [1047, 261] on icon at bounding box center [1045, 261] width 15 height 15
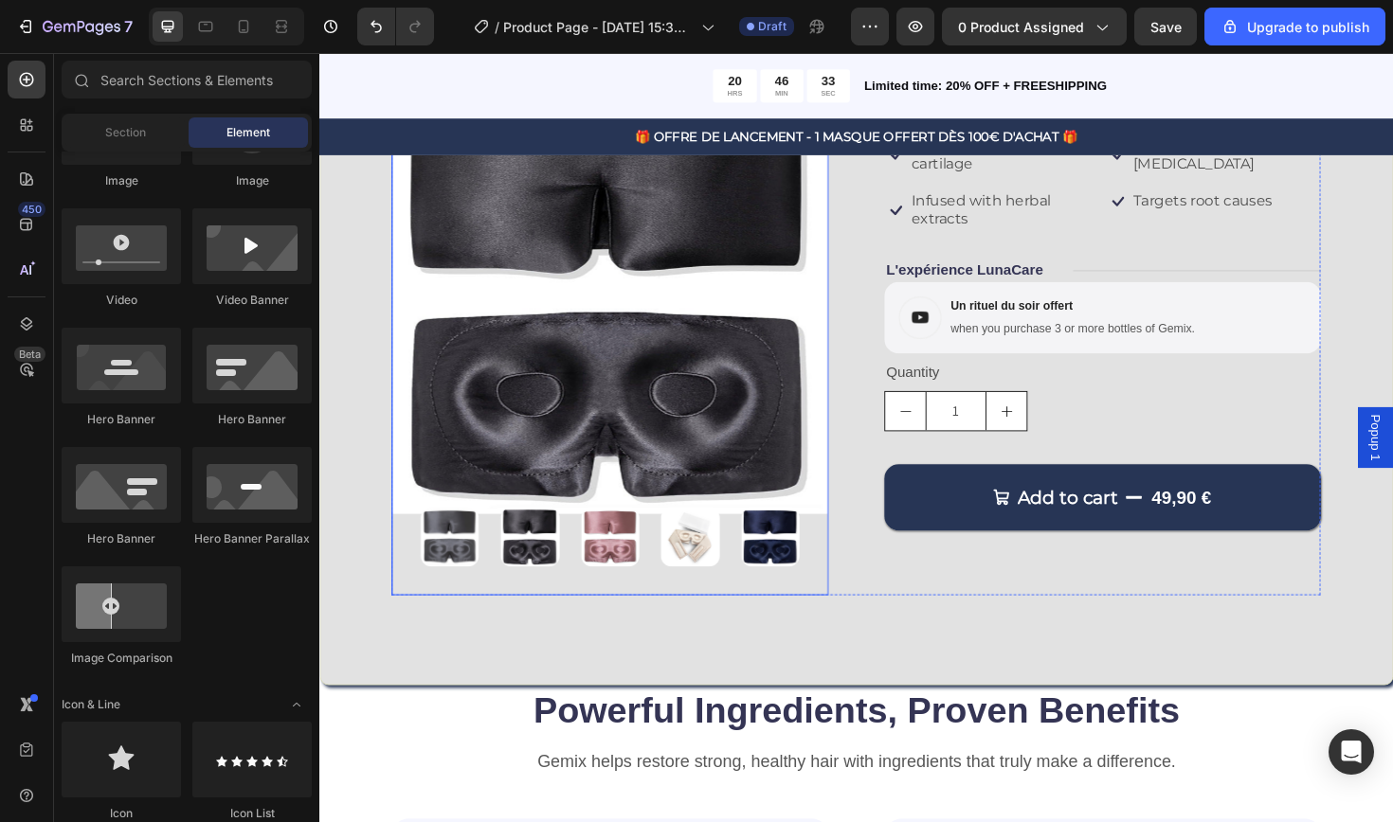
scroll to position [294, 0]
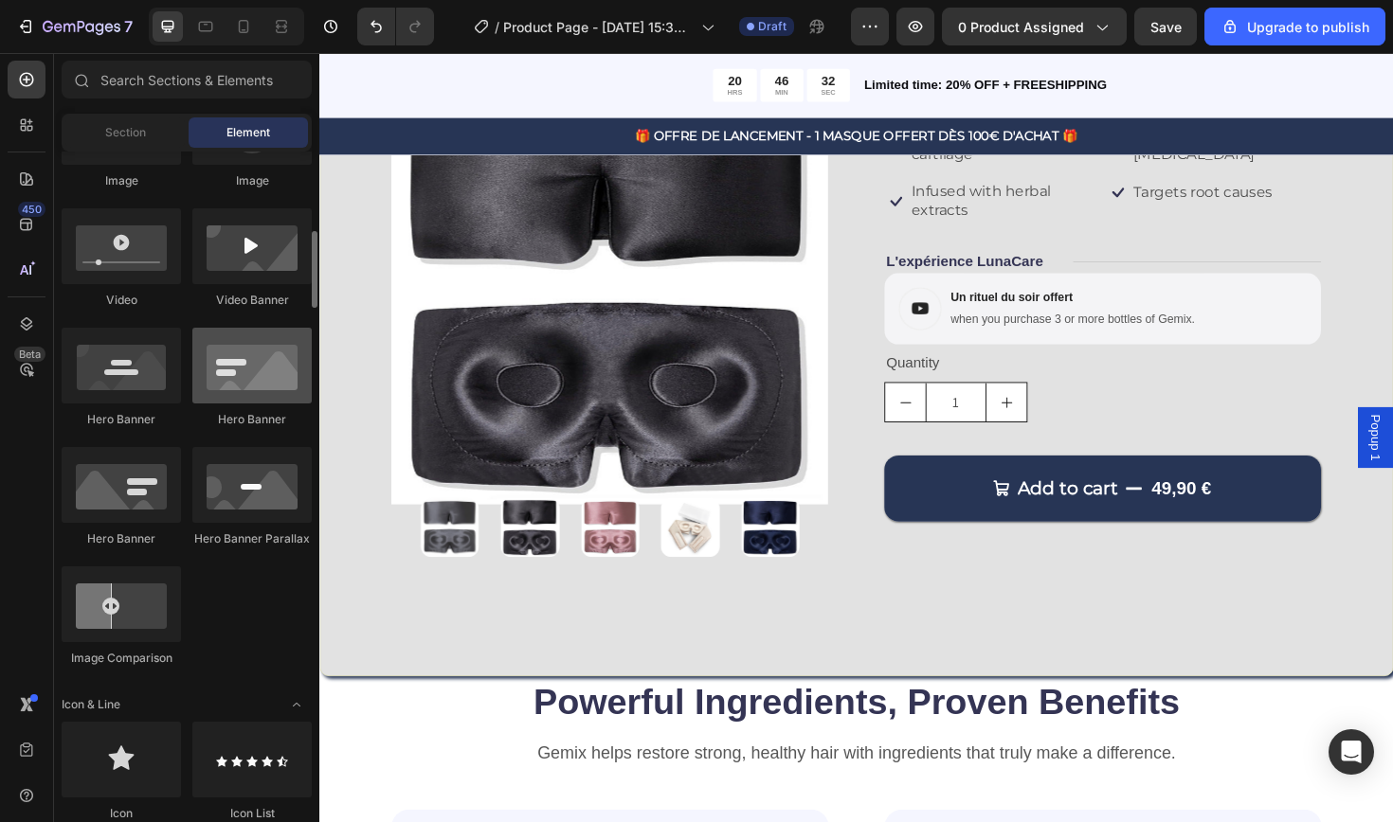
click at [261, 372] on div at bounding box center [251, 366] width 119 height 76
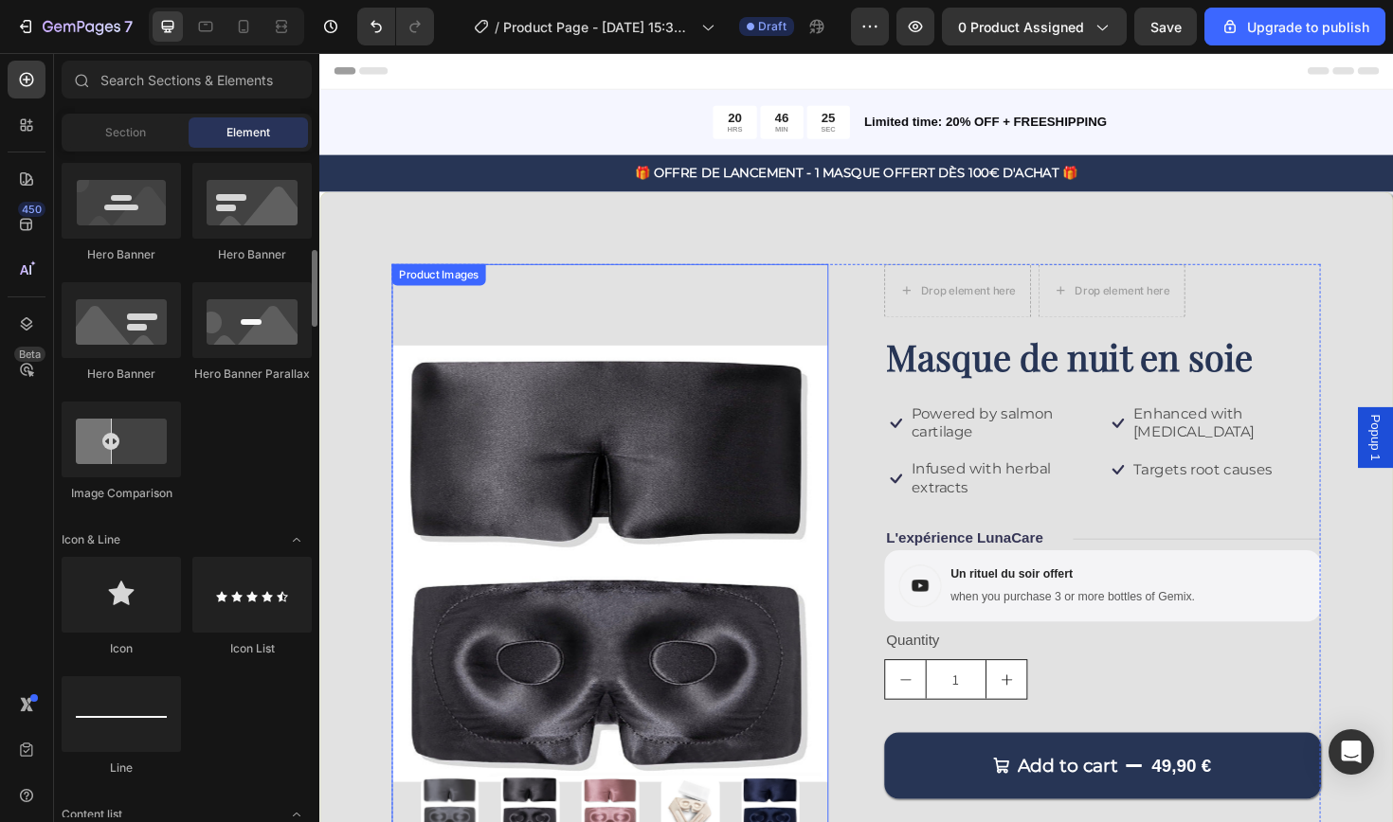
scroll to position [0, 0]
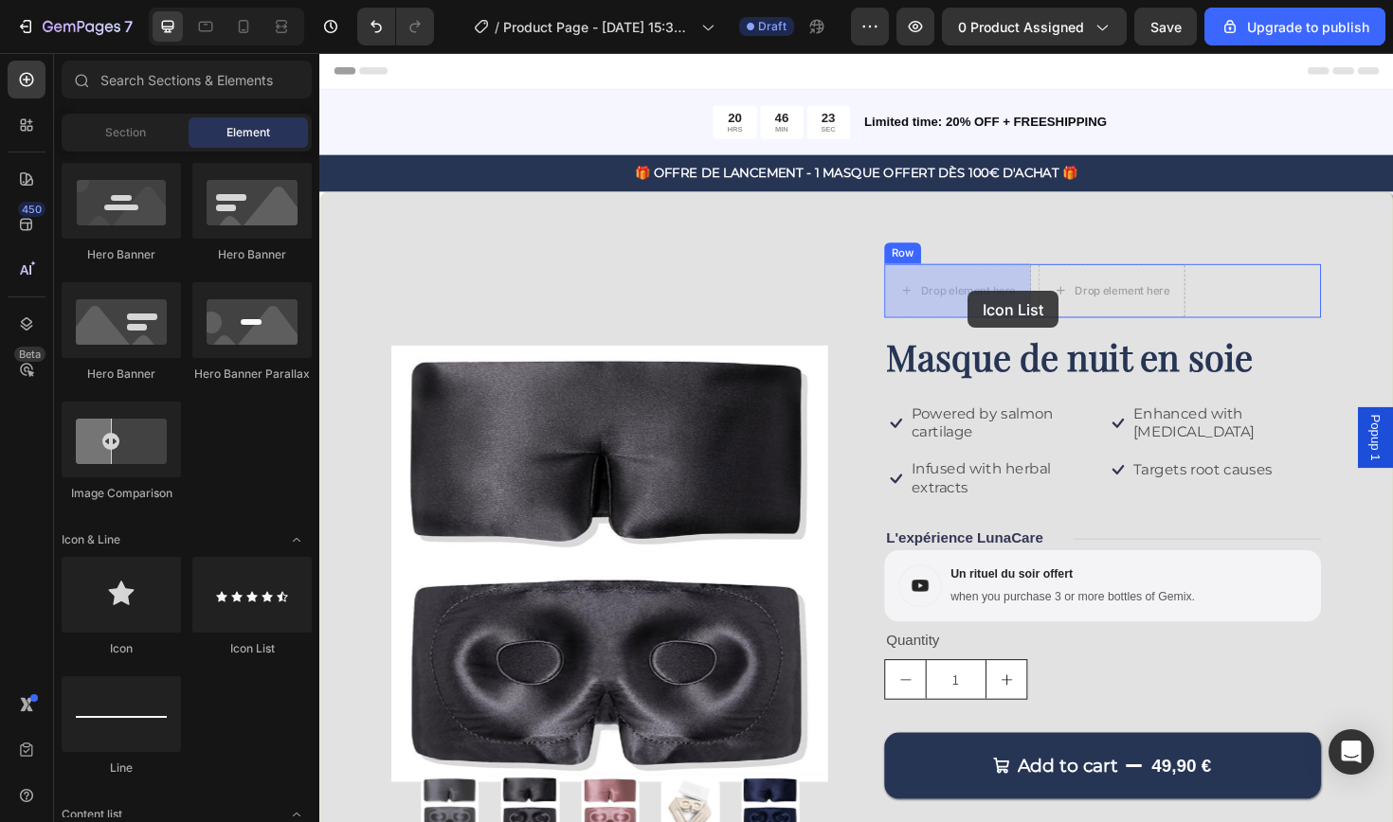
drag, startPoint x: 594, startPoint y: 625, endPoint x: 1007, endPoint y: 303, distance: 523.9
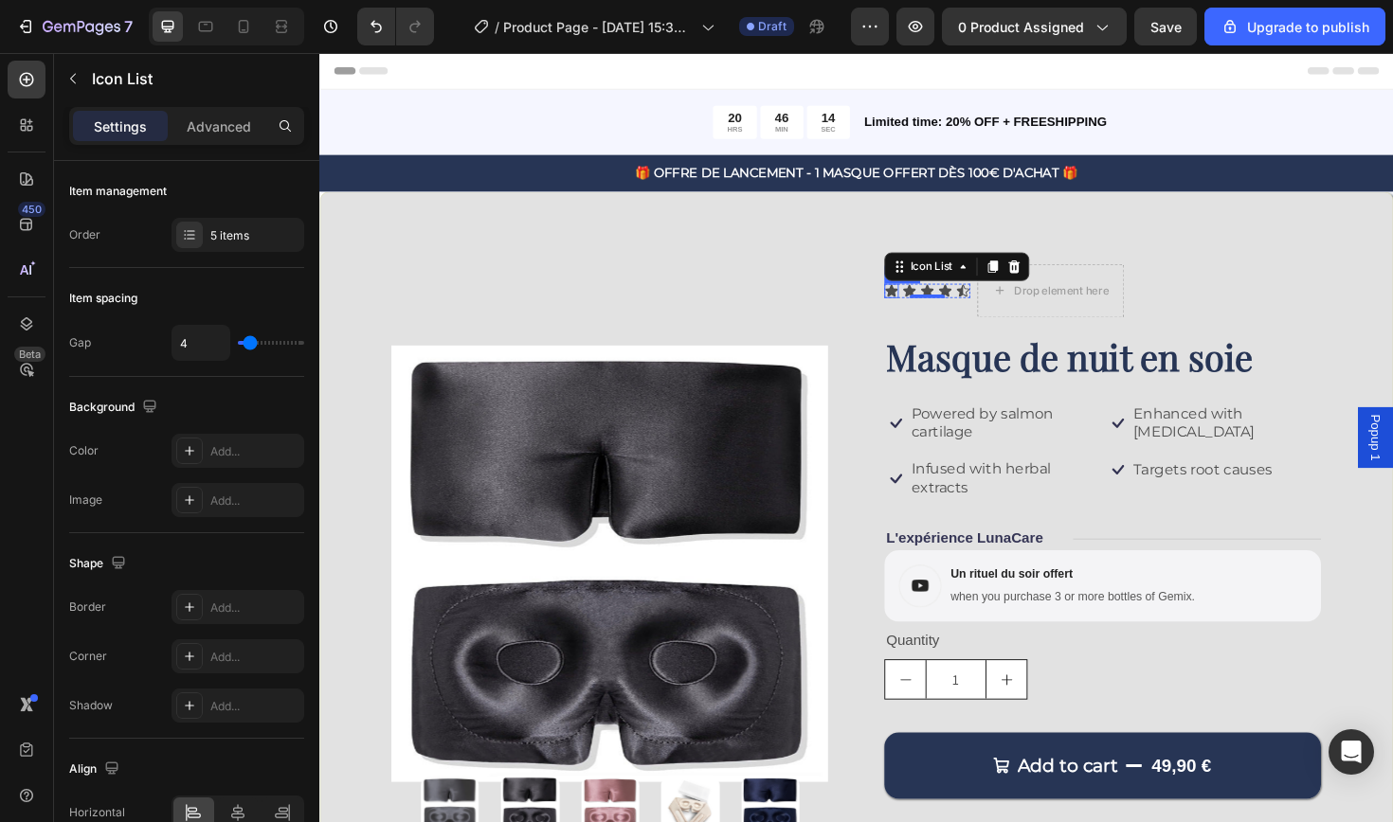
click at [930, 304] on div "Icon" at bounding box center [924, 305] width 15 height 15
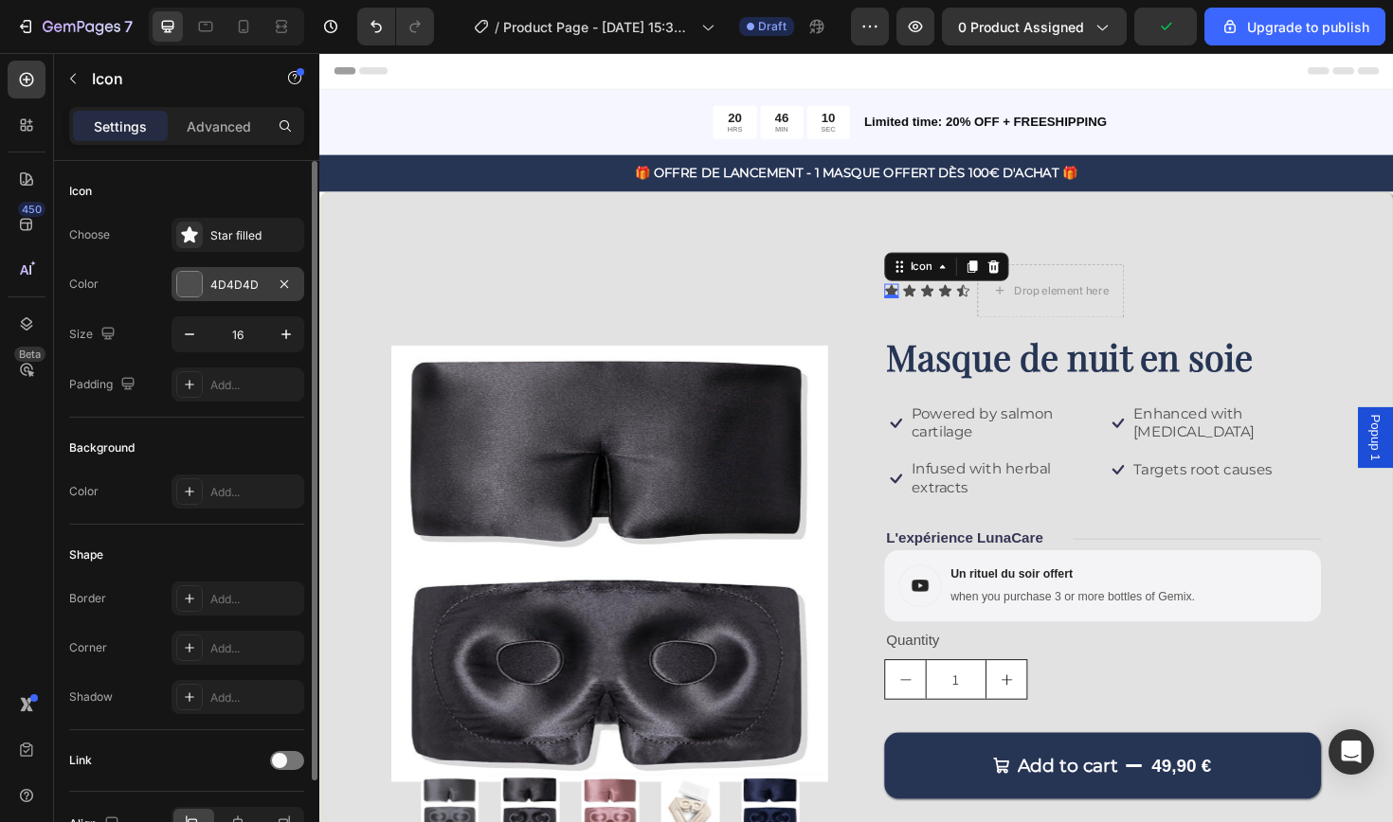
click at [244, 280] on div "4D4D4D" at bounding box center [237, 285] width 55 height 17
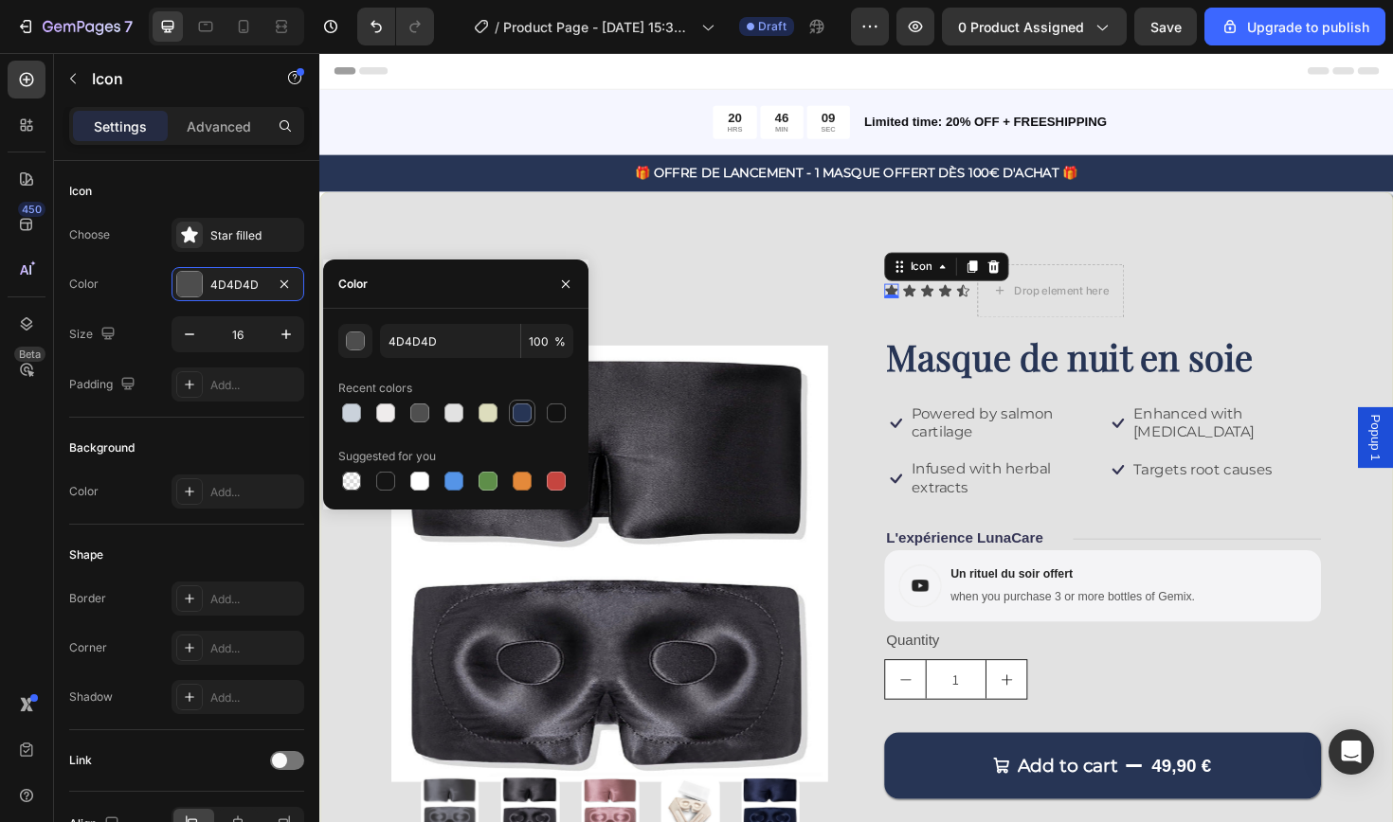
click at [527, 416] on div at bounding box center [522, 413] width 19 height 19
type input "273555"
click at [948, 308] on div "Icon" at bounding box center [943, 305] width 15 height 15
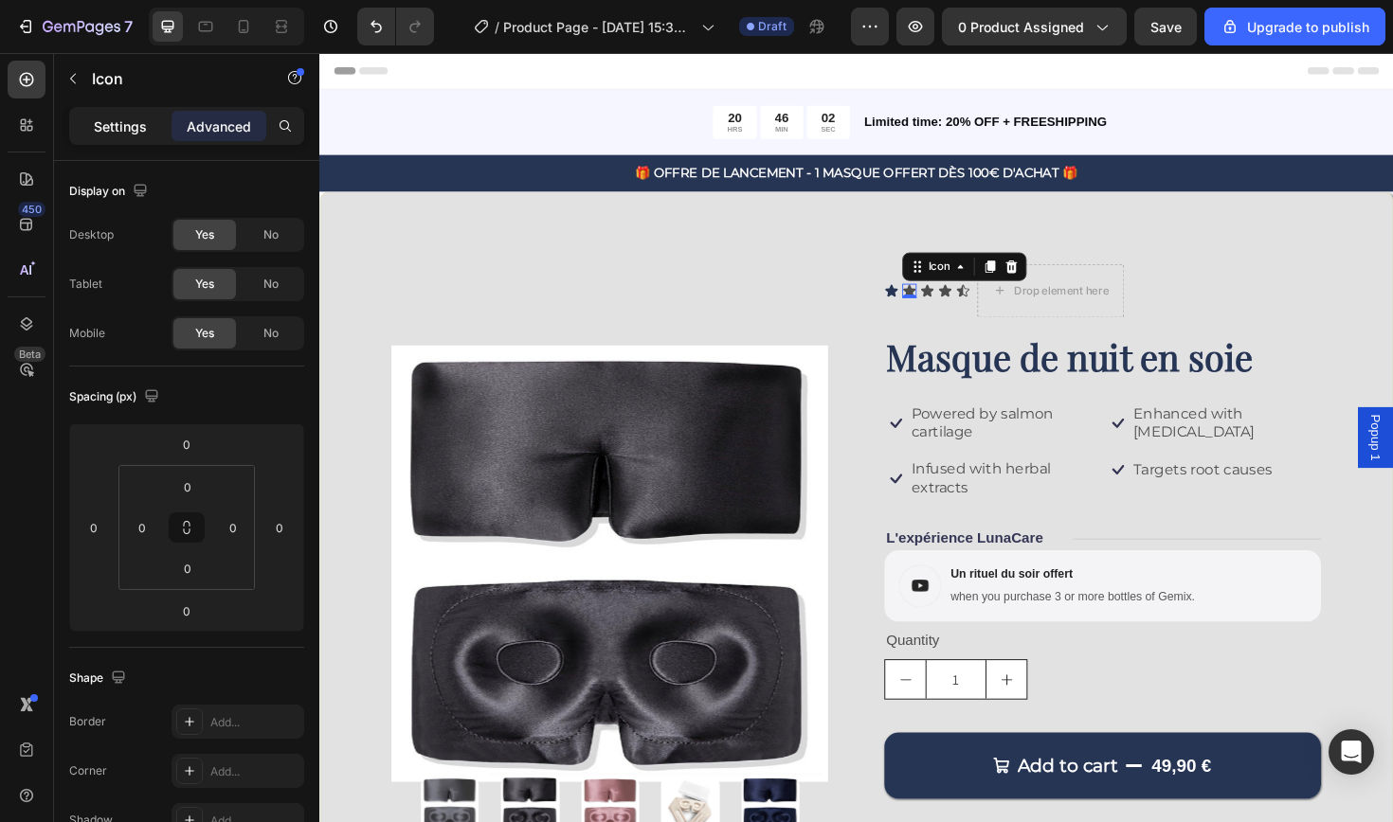
click at [117, 126] on p "Settings" at bounding box center [120, 127] width 53 height 20
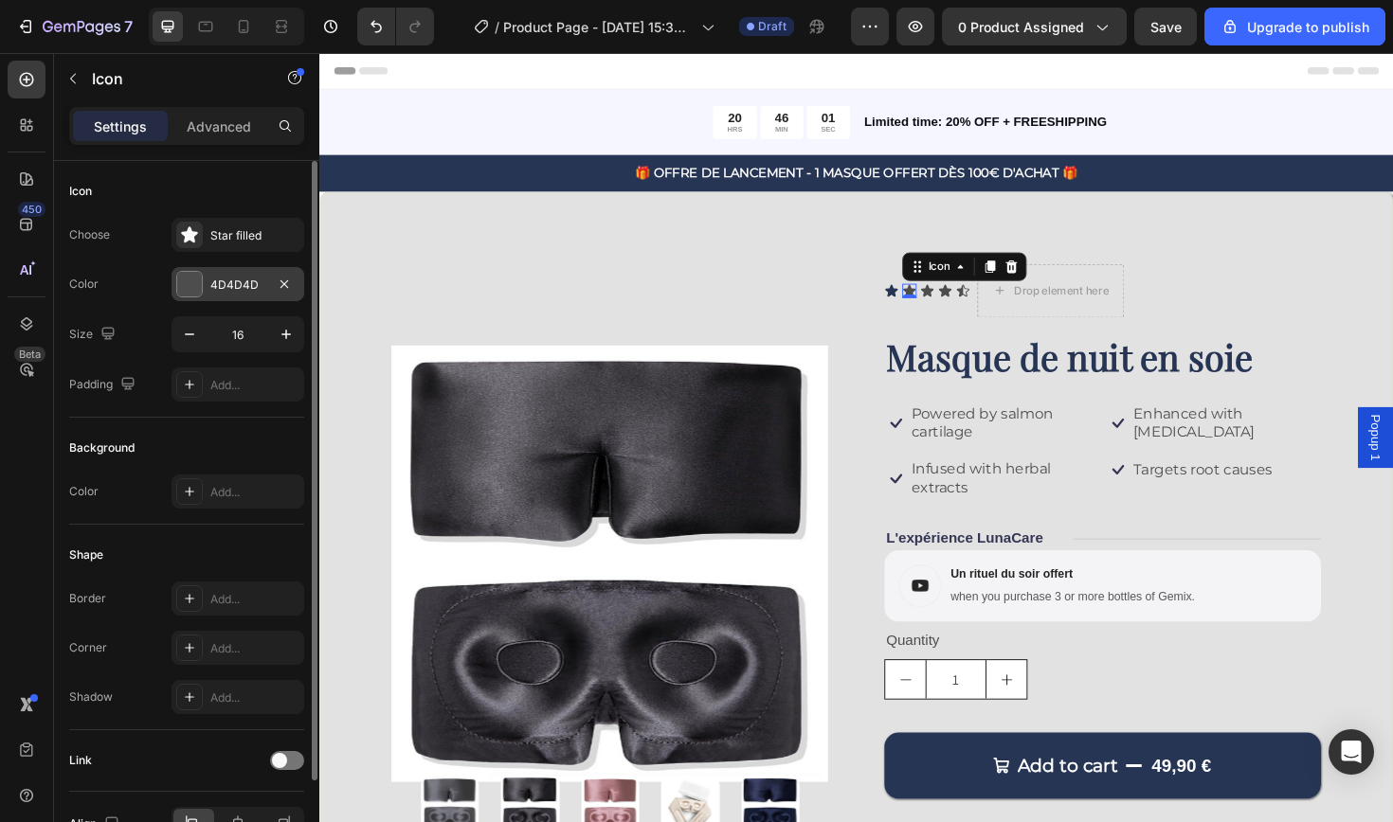
click at [253, 295] on div "4D4D4D" at bounding box center [238, 284] width 133 height 34
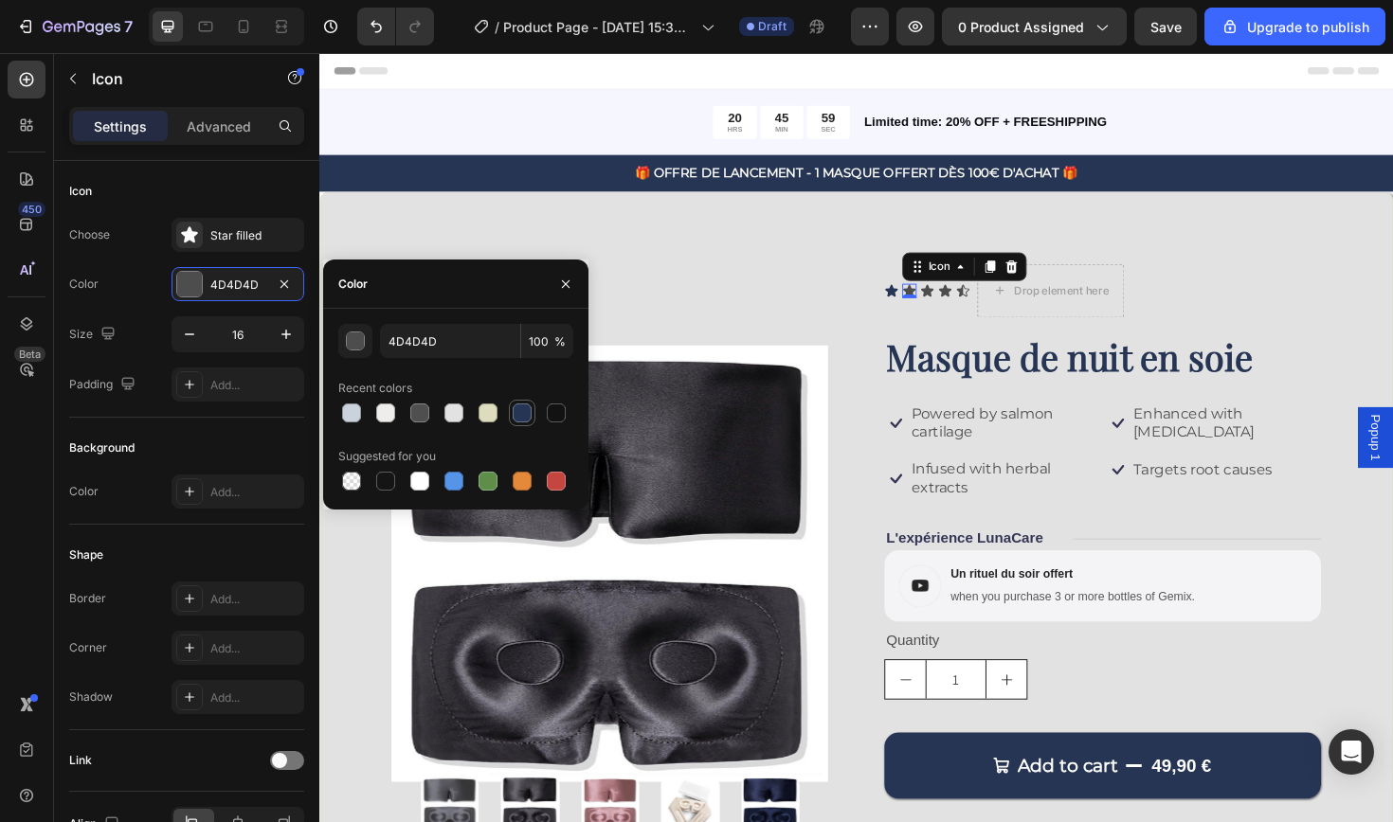
click at [529, 417] on div at bounding box center [522, 413] width 19 height 19
type input "273555"
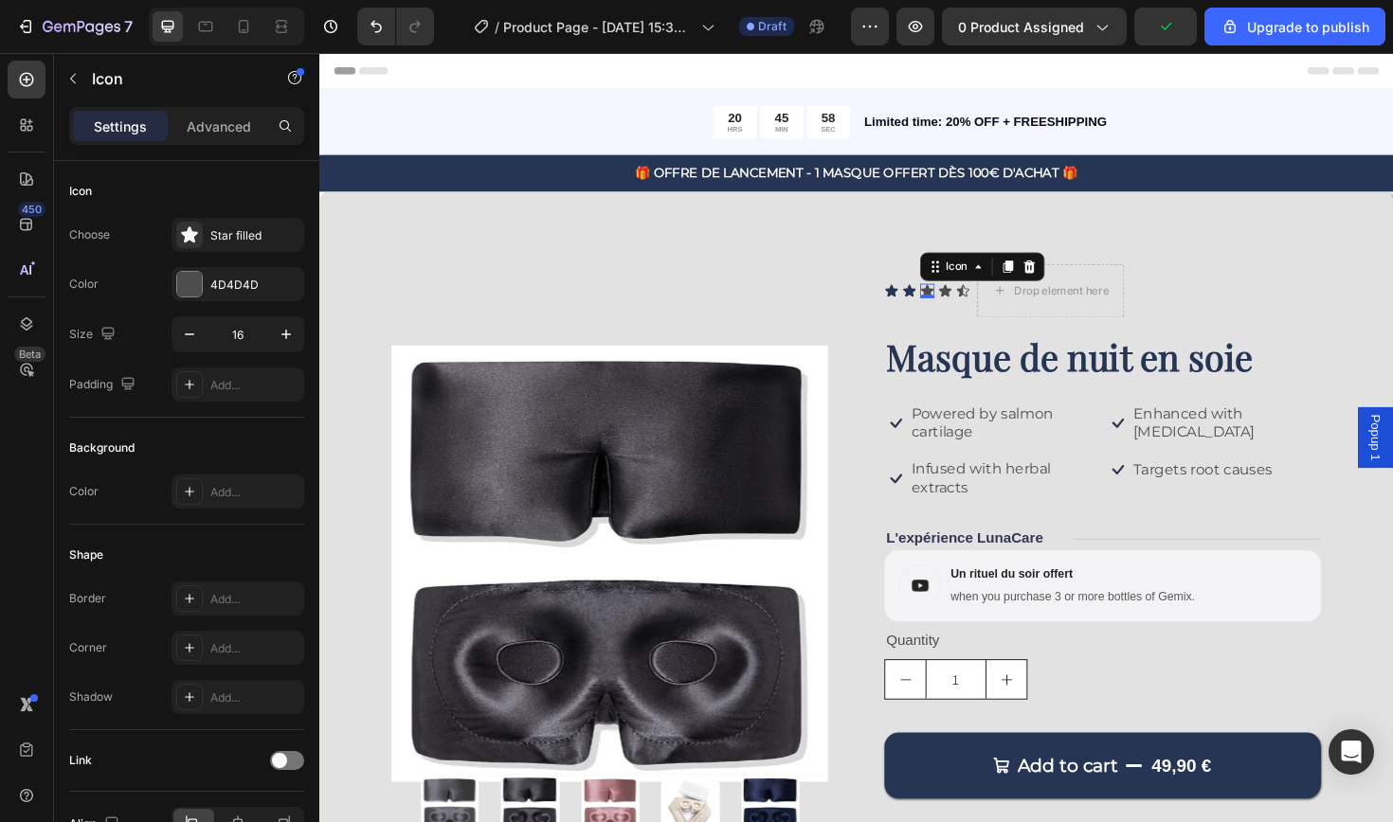
click at [966, 303] on icon at bounding box center [962, 304] width 13 height 12
click at [213, 284] on div "4D4D4D" at bounding box center [237, 285] width 55 height 17
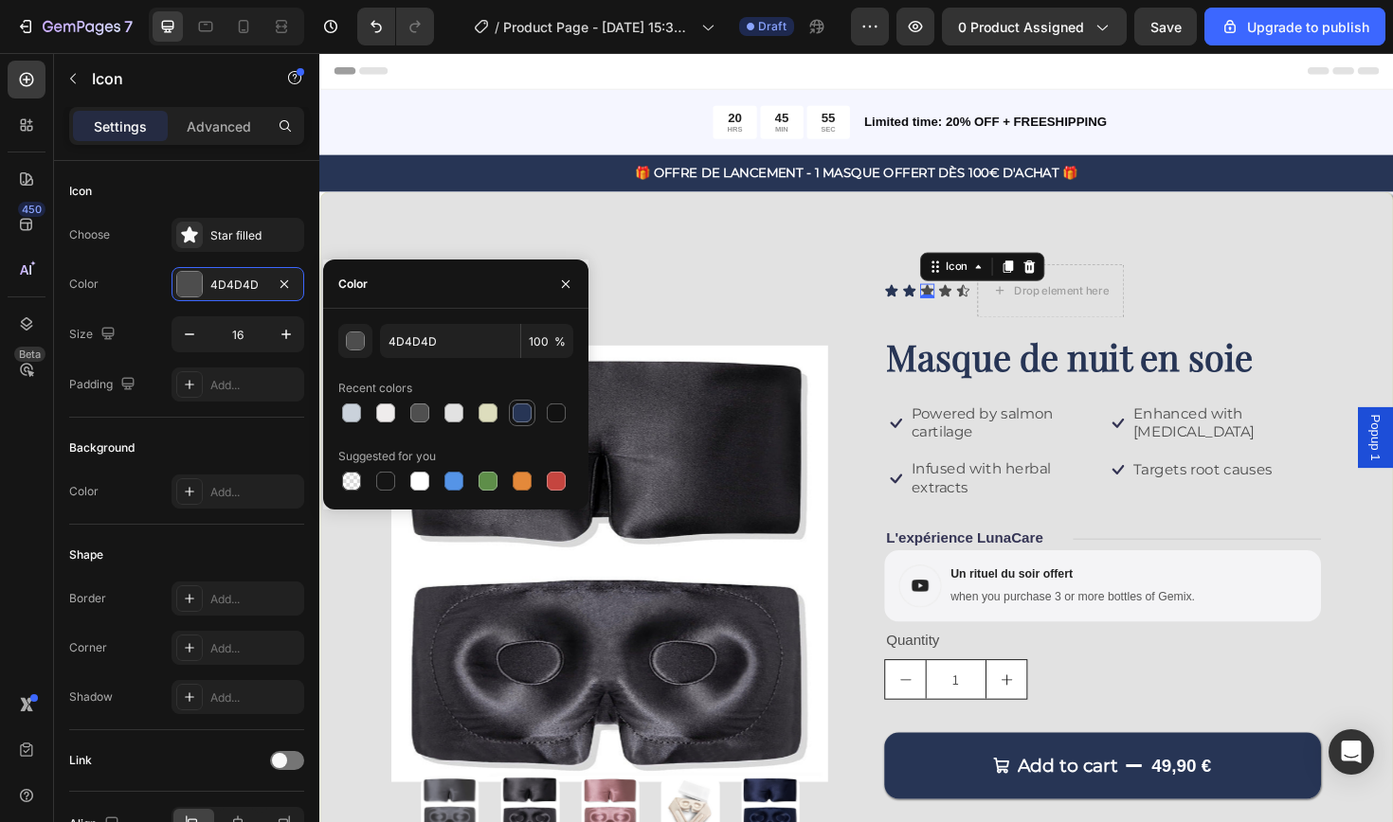
click at [523, 415] on div at bounding box center [522, 413] width 19 height 19
type input "273555"
click at [984, 304] on div "Icon" at bounding box center [981, 305] width 15 height 15
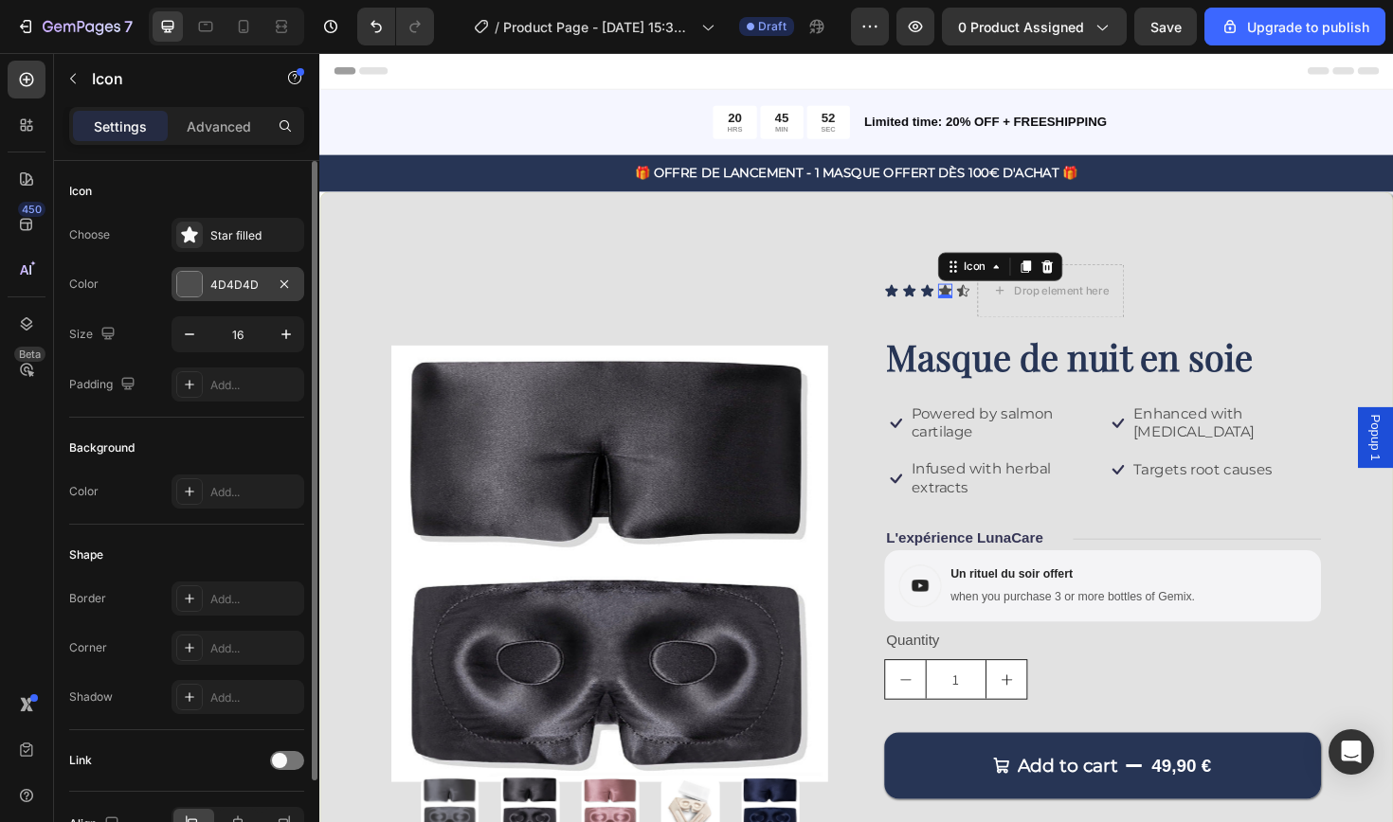
click at [257, 299] on div "4D4D4D" at bounding box center [238, 284] width 133 height 34
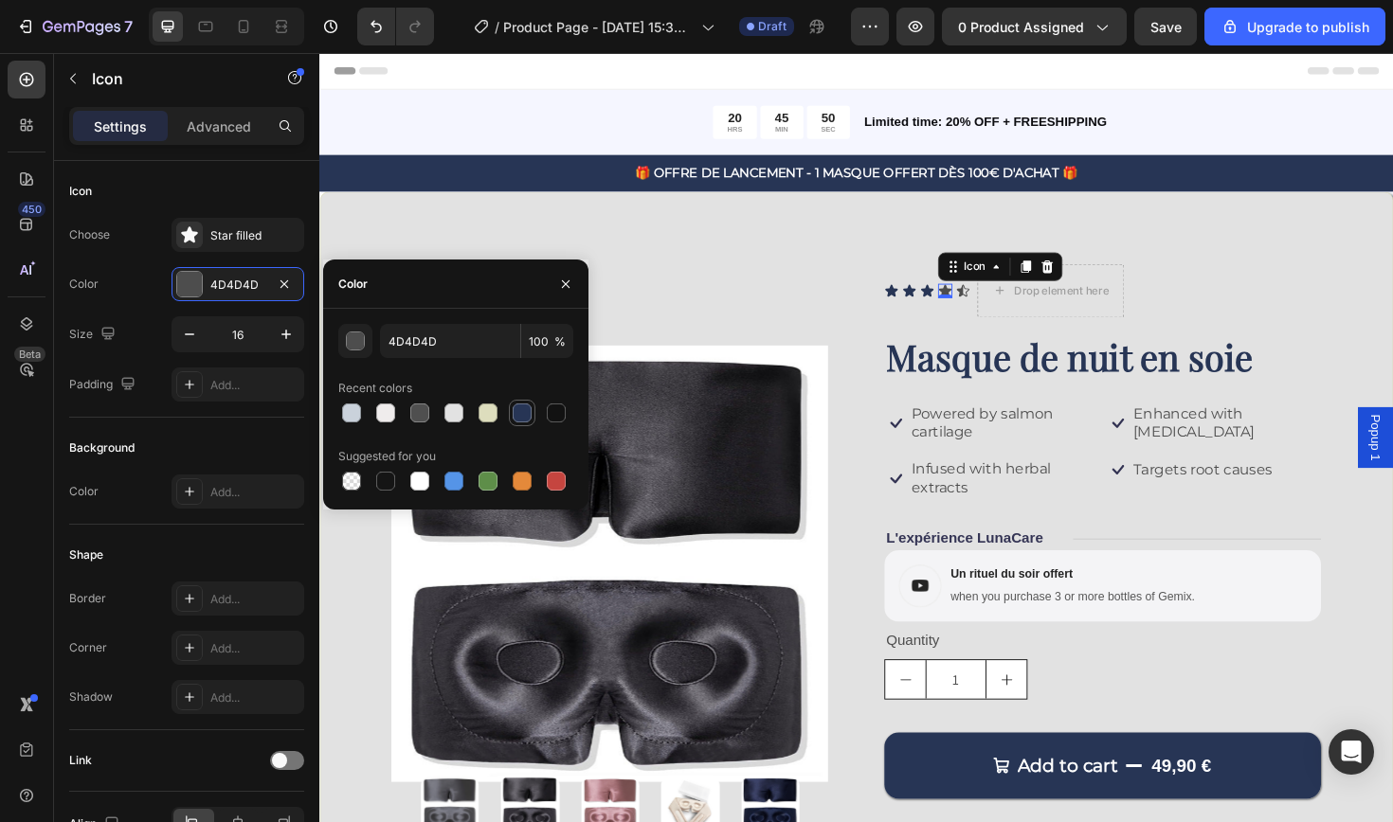
click at [521, 412] on div at bounding box center [522, 413] width 19 height 19
type input "273555"
click at [1001, 306] on div "Icon" at bounding box center [1000, 305] width 15 height 15
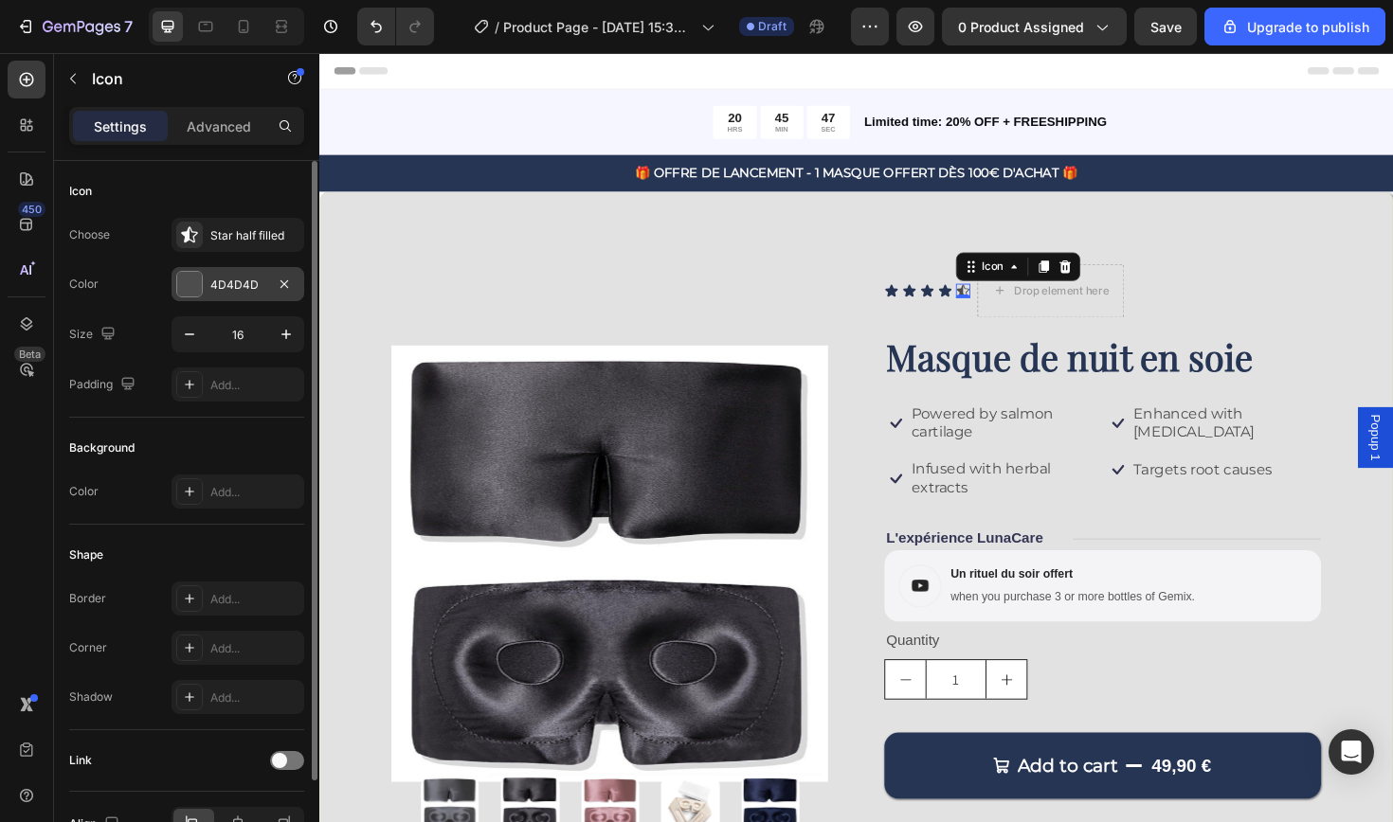
click at [235, 288] on div "4D4D4D" at bounding box center [237, 285] width 55 height 17
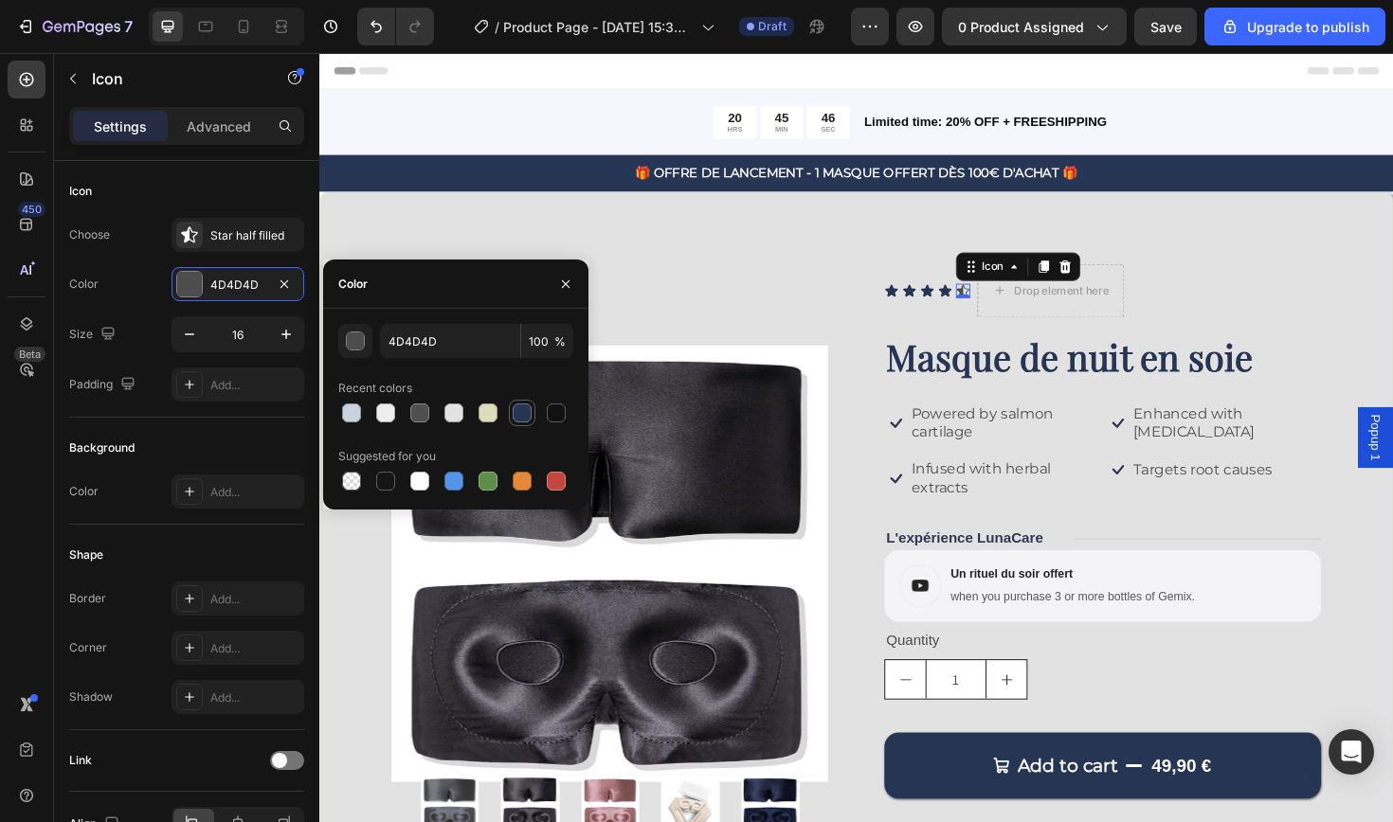
click at [520, 412] on div at bounding box center [522, 413] width 19 height 19
type input "273555"
click at [1291, 307] on div "Icon Icon Icon Icon Icon 0 Icon List Drop element here Row" at bounding box center [1148, 305] width 462 height 57
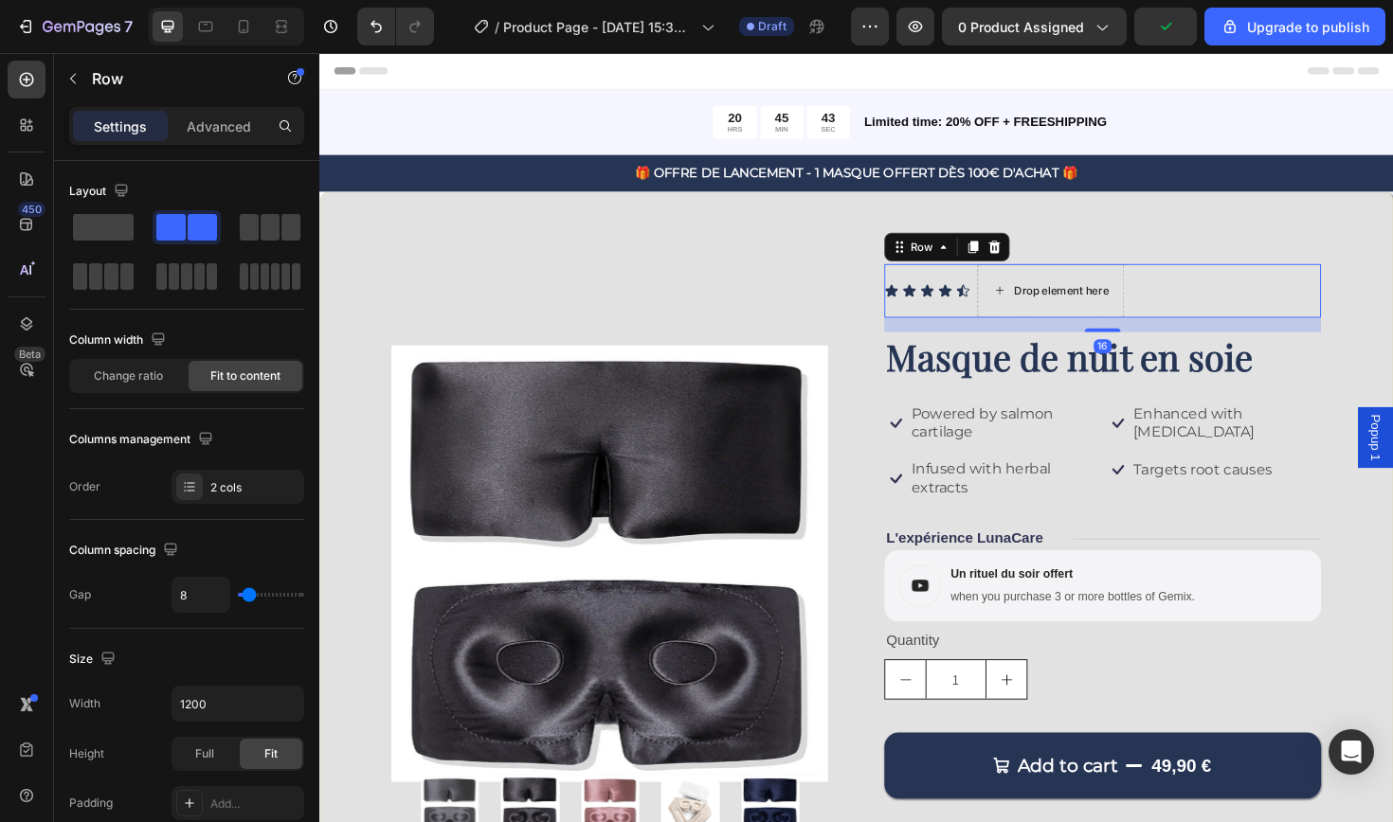
click at [1061, 310] on div "Drop element here" at bounding box center [1105, 305] width 100 height 15
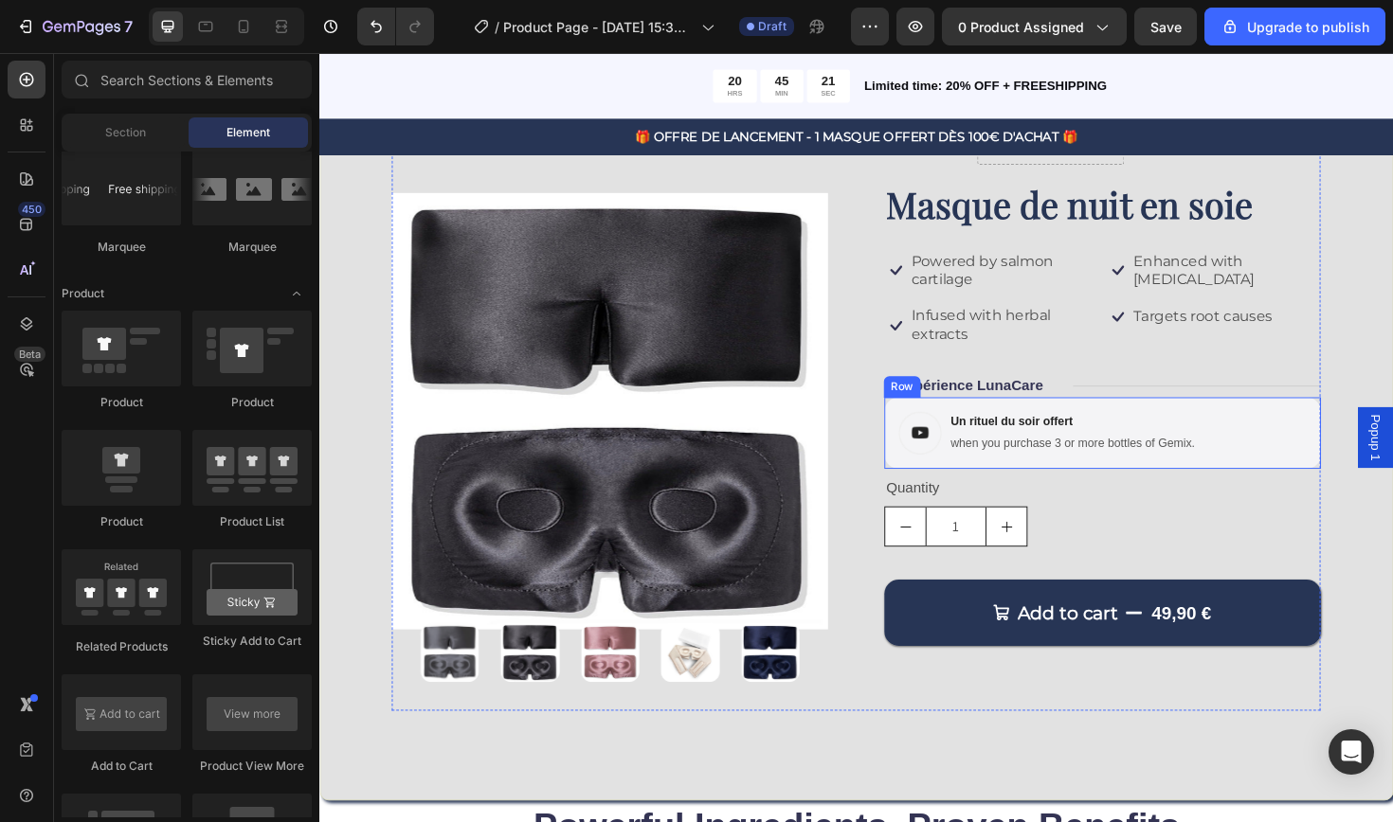
scroll to position [166, 0]
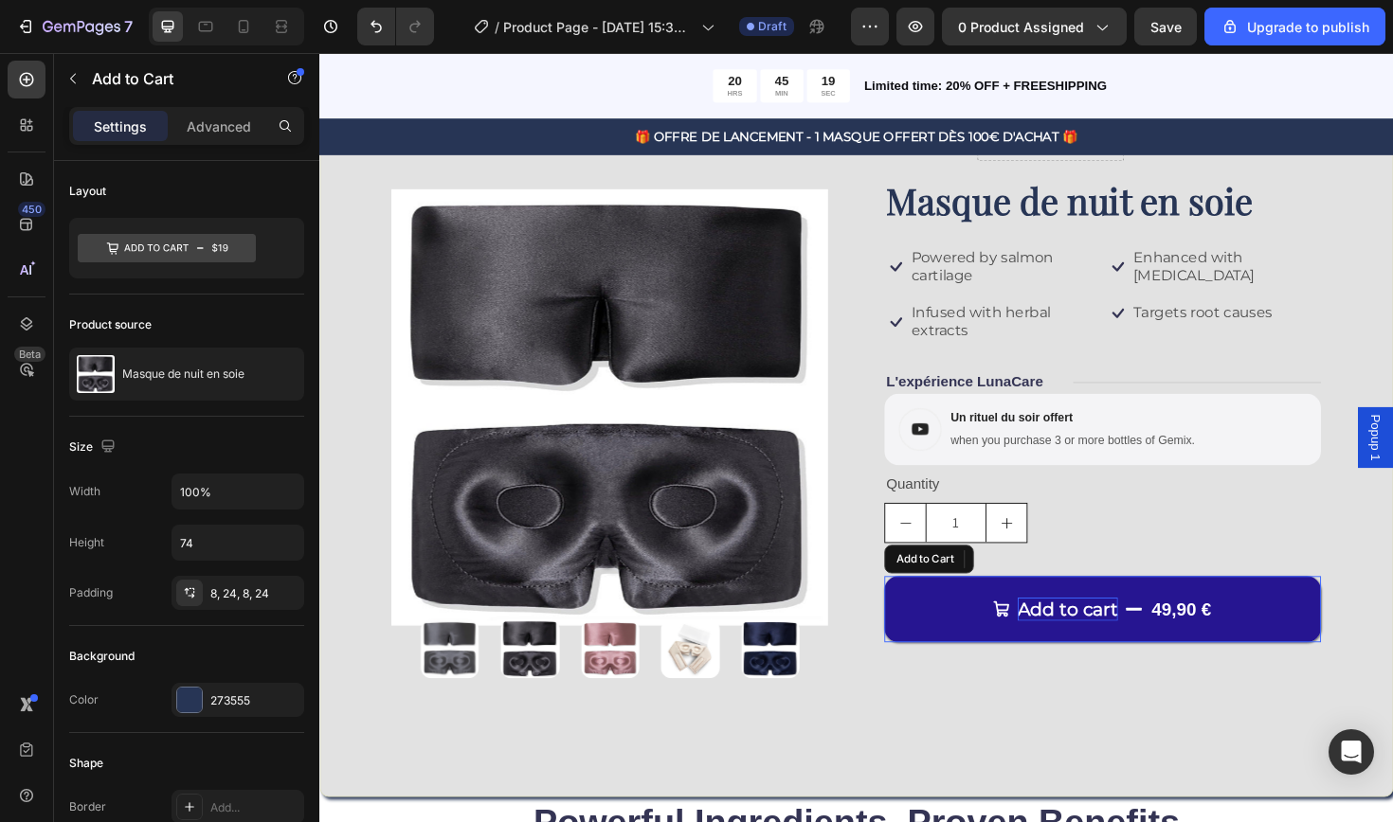
click at [1119, 636] on div "Add to cart" at bounding box center [1111, 642] width 106 height 25
click at [1148, 638] on button "Ajouter 49,90 €" at bounding box center [1148, 642] width 462 height 70
click at [1148, 638] on button "Ajouter au 49,90 €" at bounding box center [1148, 642] width 462 height 70
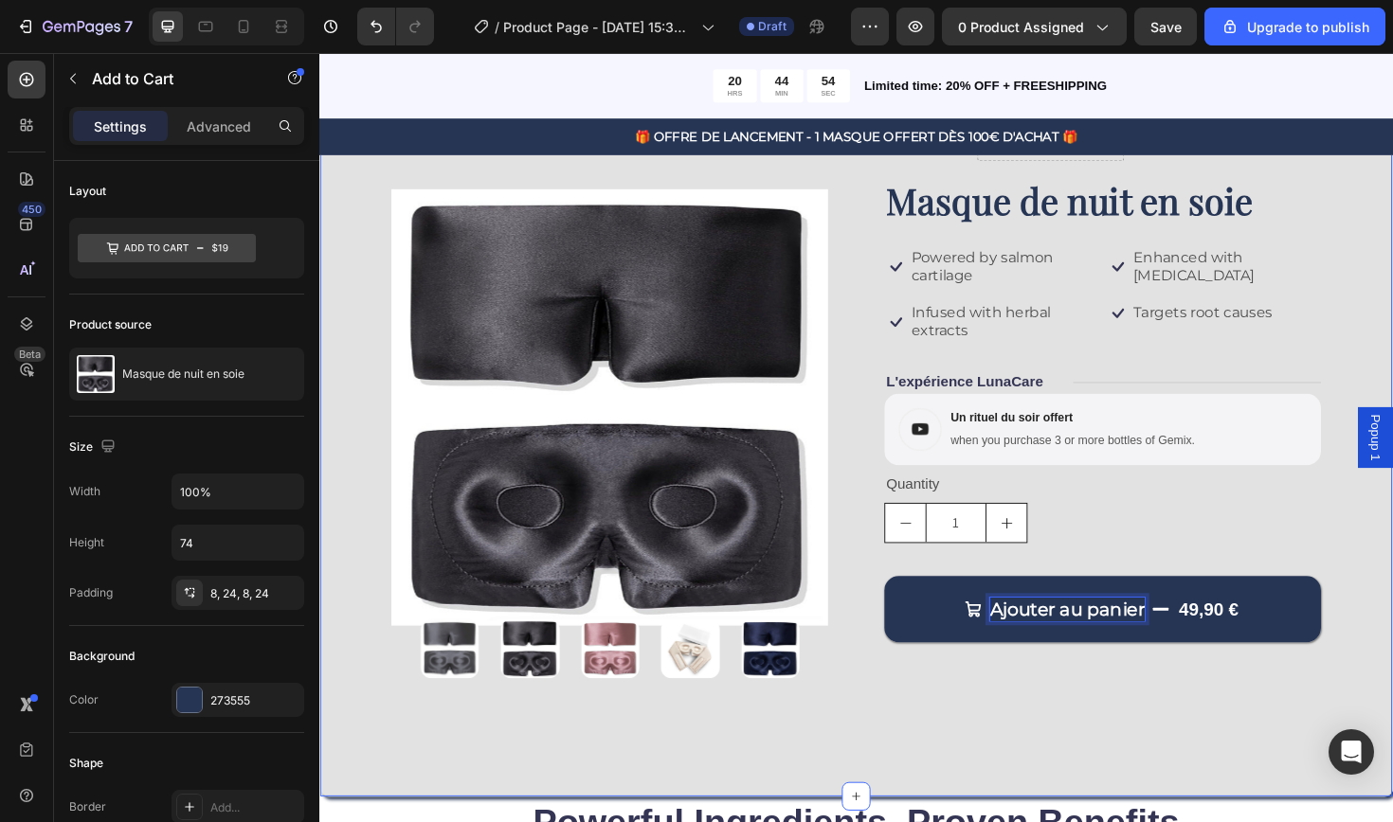
click at [1171, 779] on div "Product Images Icon Icon Icon Icon Icon Icon List Drop element here Row Masque …" at bounding box center [887, 437] width 1137 height 807
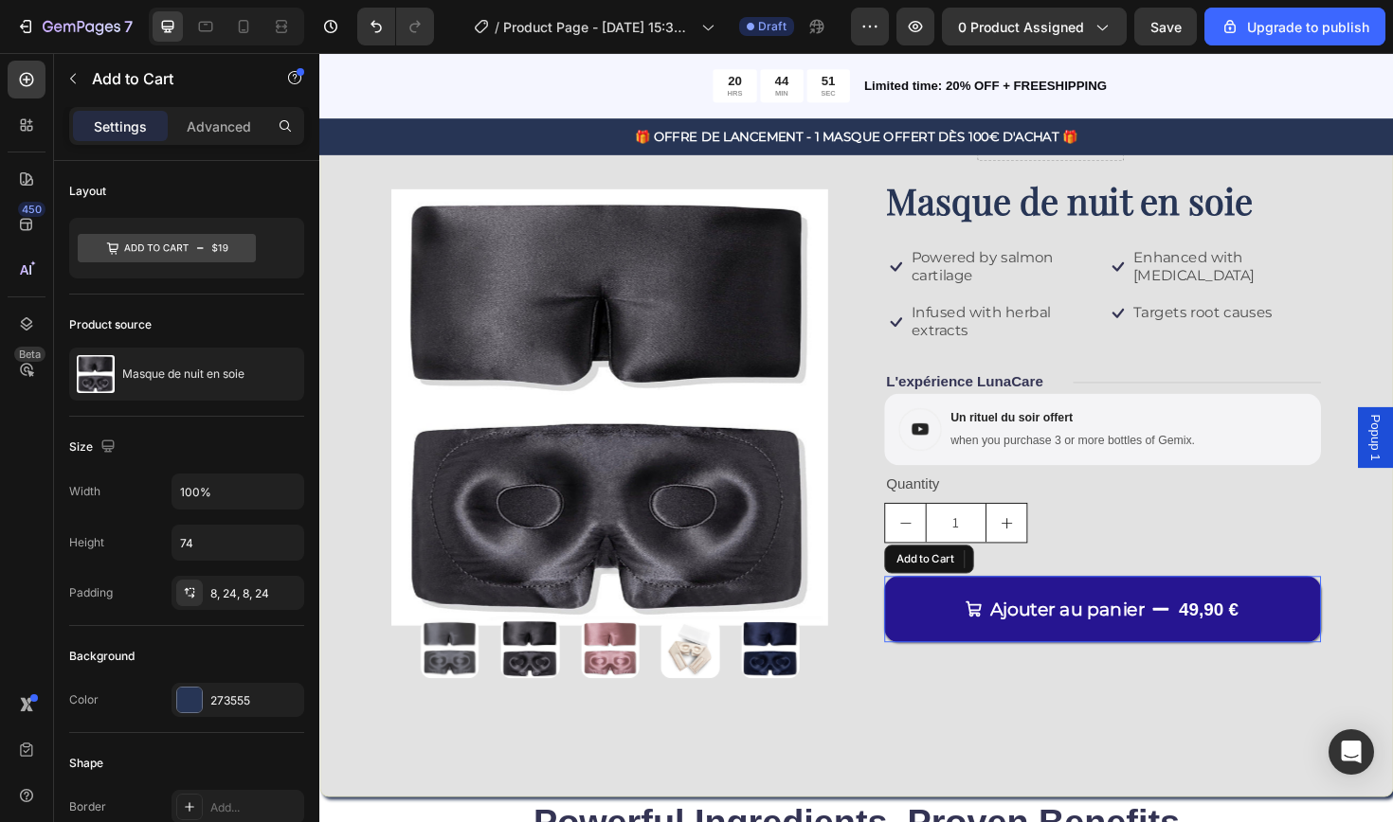
click at [1229, 659] on button "Ajouter au panier 49,90 €" at bounding box center [1148, 642] width 462 height 70
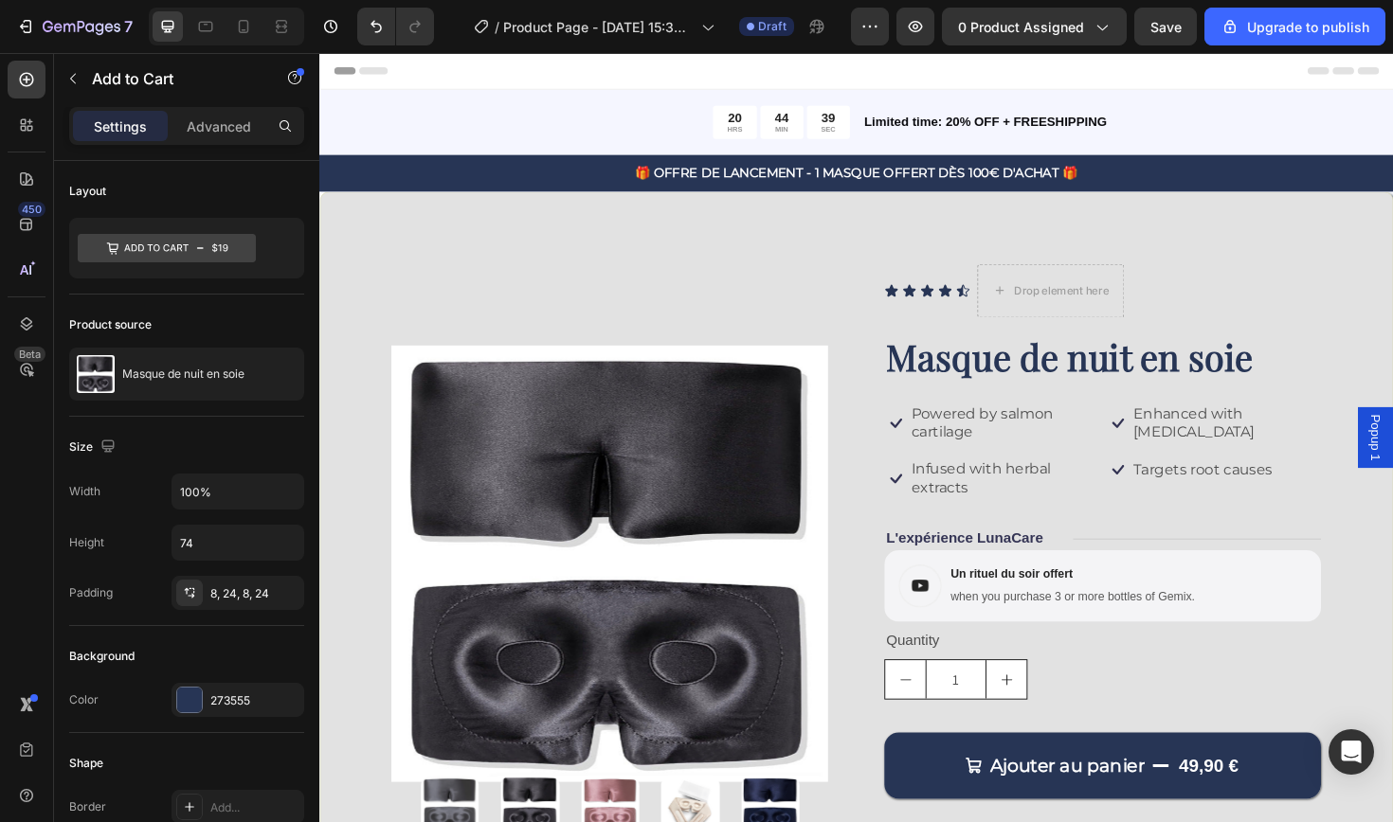
scroll to position [0, 0]
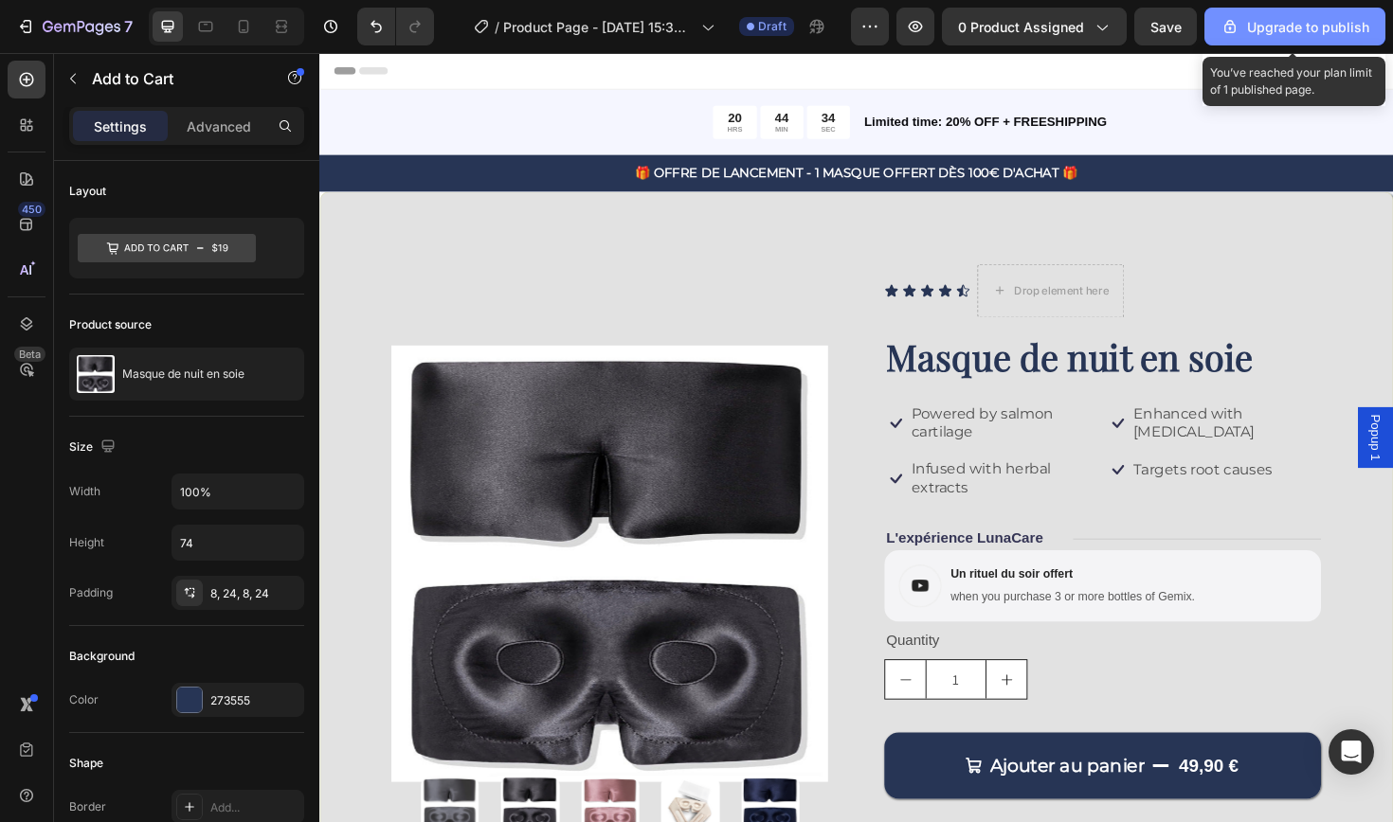
click at [1278, 33] on div "Upgrade to publish" at bounding box center [1294, 27] width 149 height 20
